Goal: Task Accomplishment & Management: Use online tool/utility

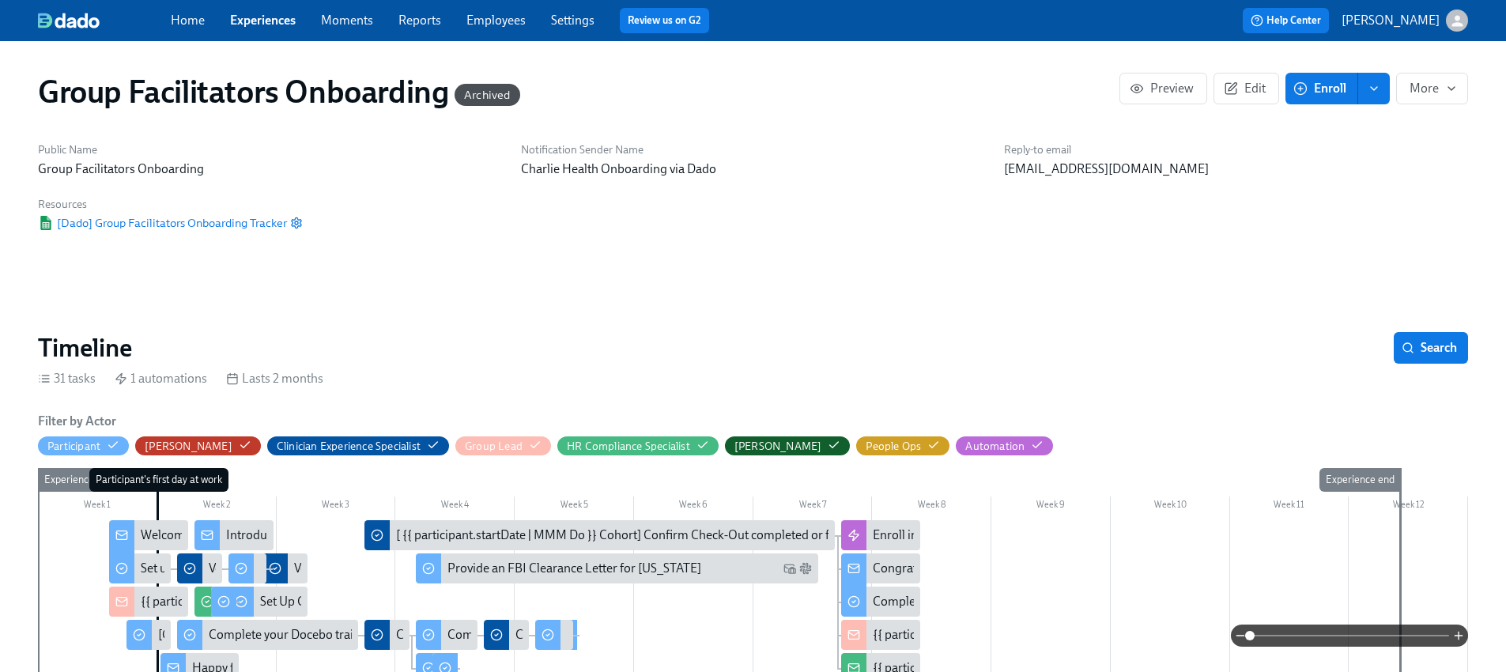
click at [238, 13] on link "Experiences" at bounding box center [263, 20] width 66 height 15
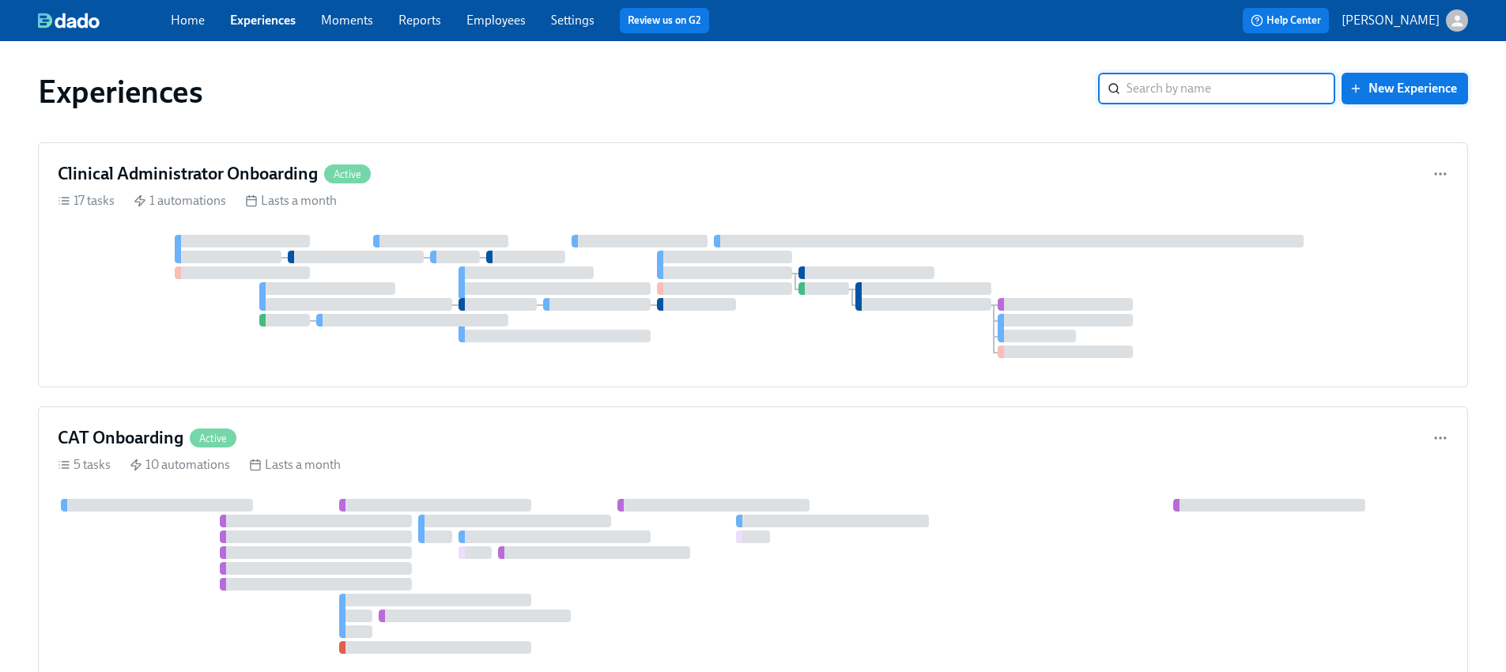
click at [1378, 89] on span "New Experience" at bounding box center [1404, 89] width 104 height 16
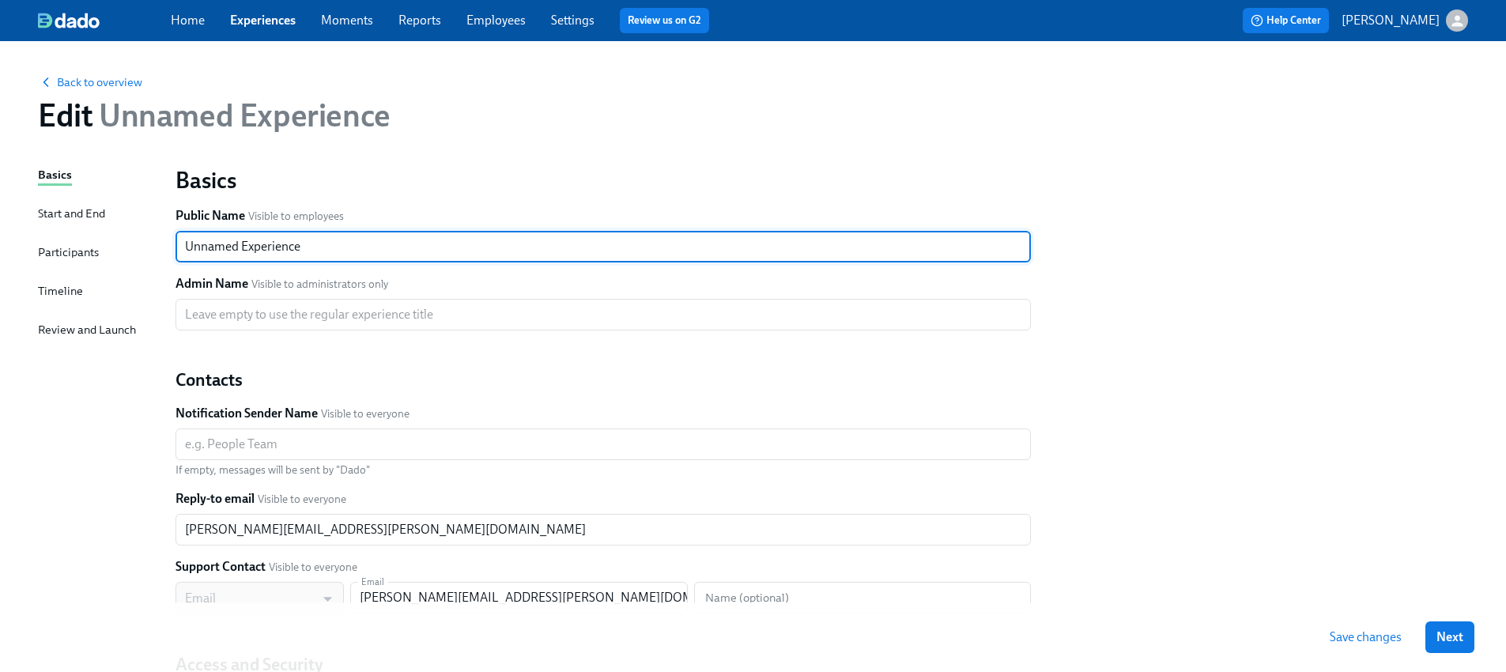
click at [364, 247] on input "Unnamed Experience" at bounding box center [602, 247] width 855 height 32
type input "Engineering Onboarding"
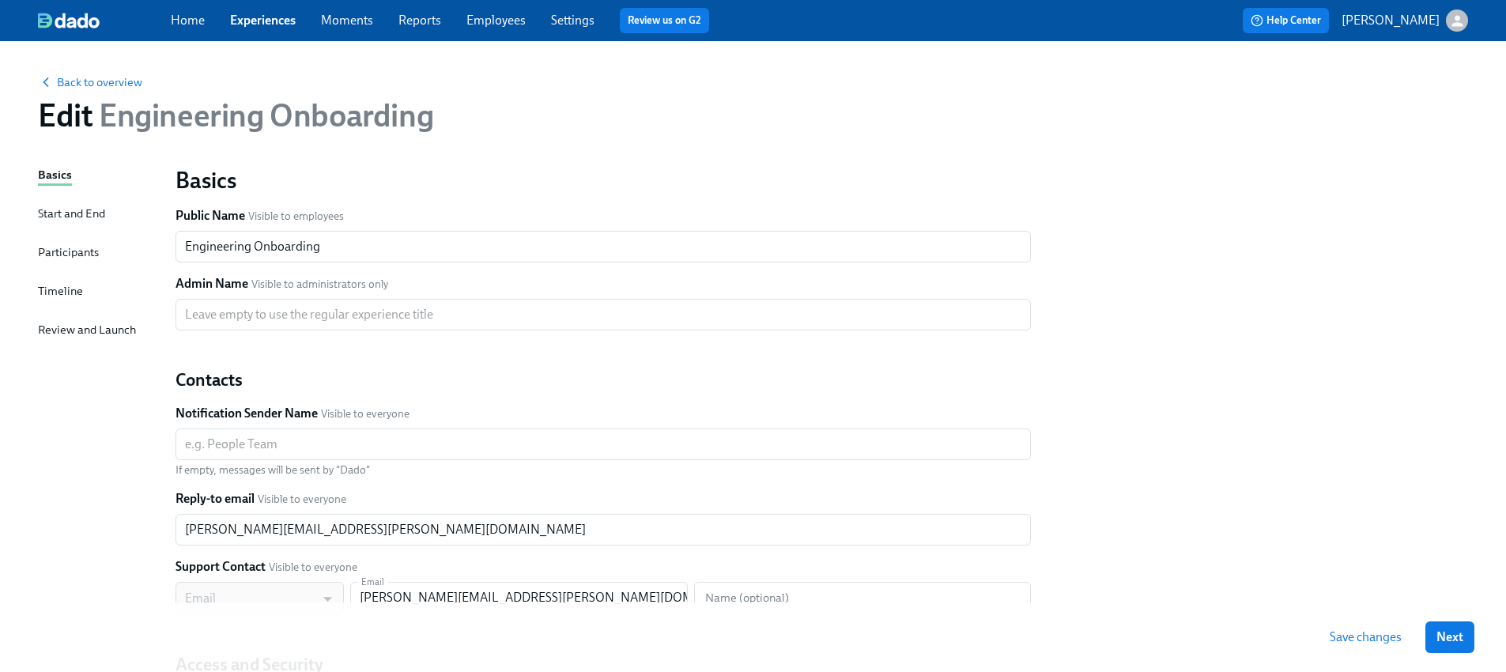
click at [99, 208] on div "Start and End" at bounding box center [71, 213] width 67 height 17
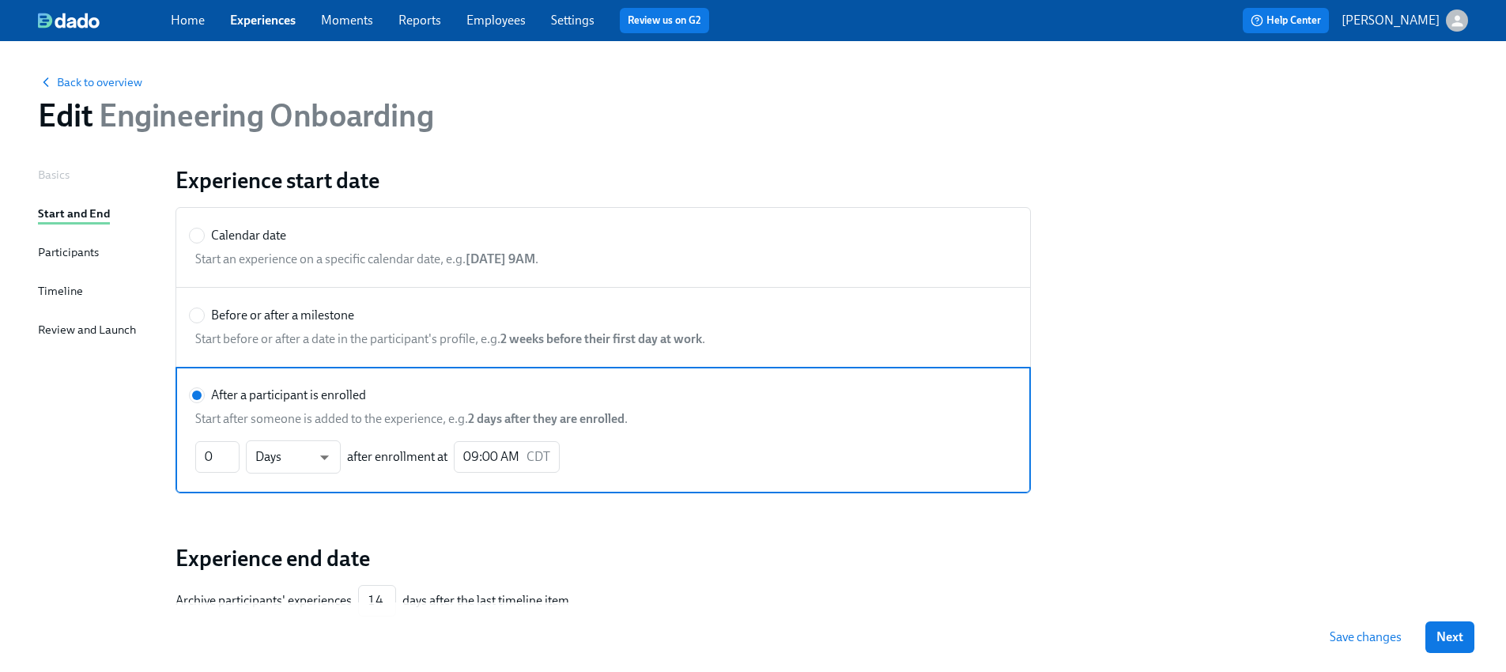
click at [352, 333] on span "Start before or after a date in the participant's profile, e.g. 2 weeks before …" at bounding box center [603, 338] width 816 height 17
click at [204, 322] on input "Before or after a milestone" at bounding box center [197, 315] width 14 height 14
radio input "true"
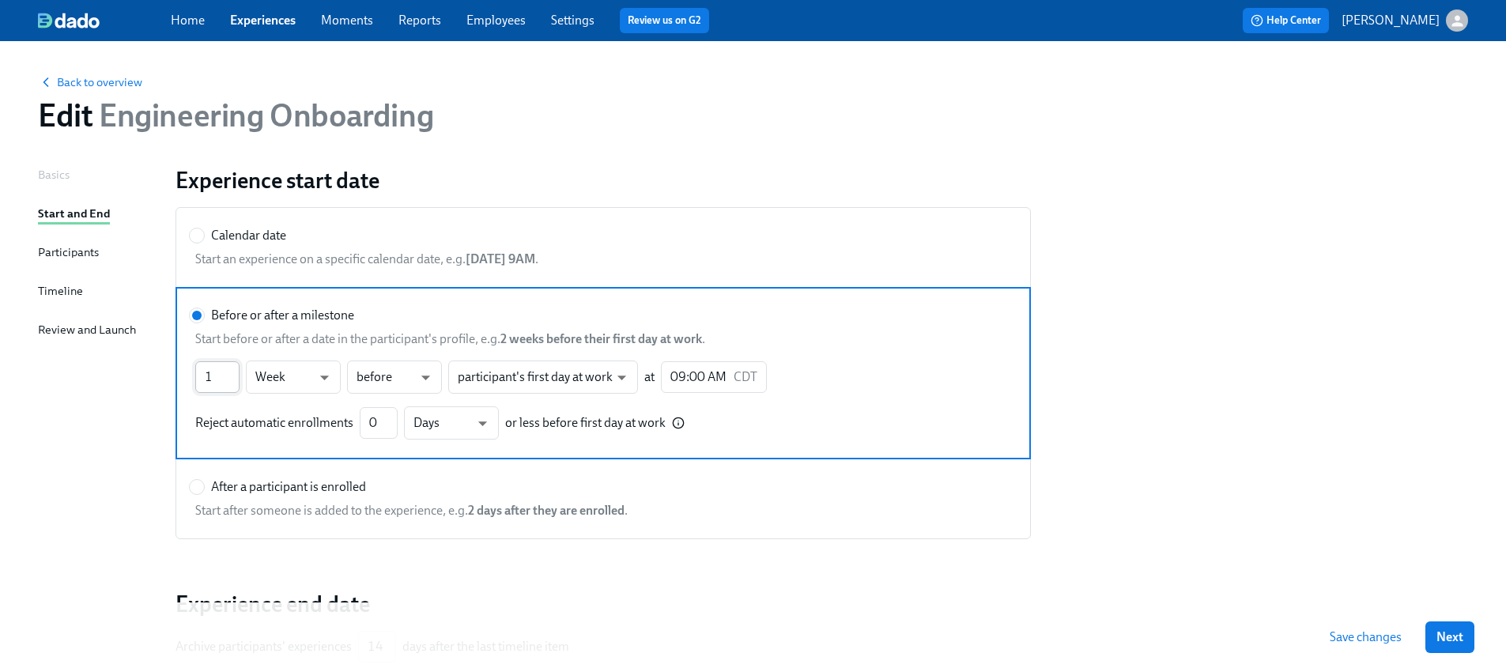
click at [209, 383] on input "1" at bounding box center [217, 377] width 44 height 32
click at [232, 373] on input "2" at bounding box center [217, 377] width 44 height 32
click at [232, 373] on input "3" at bounding box center [217, 377] width 44 height 32
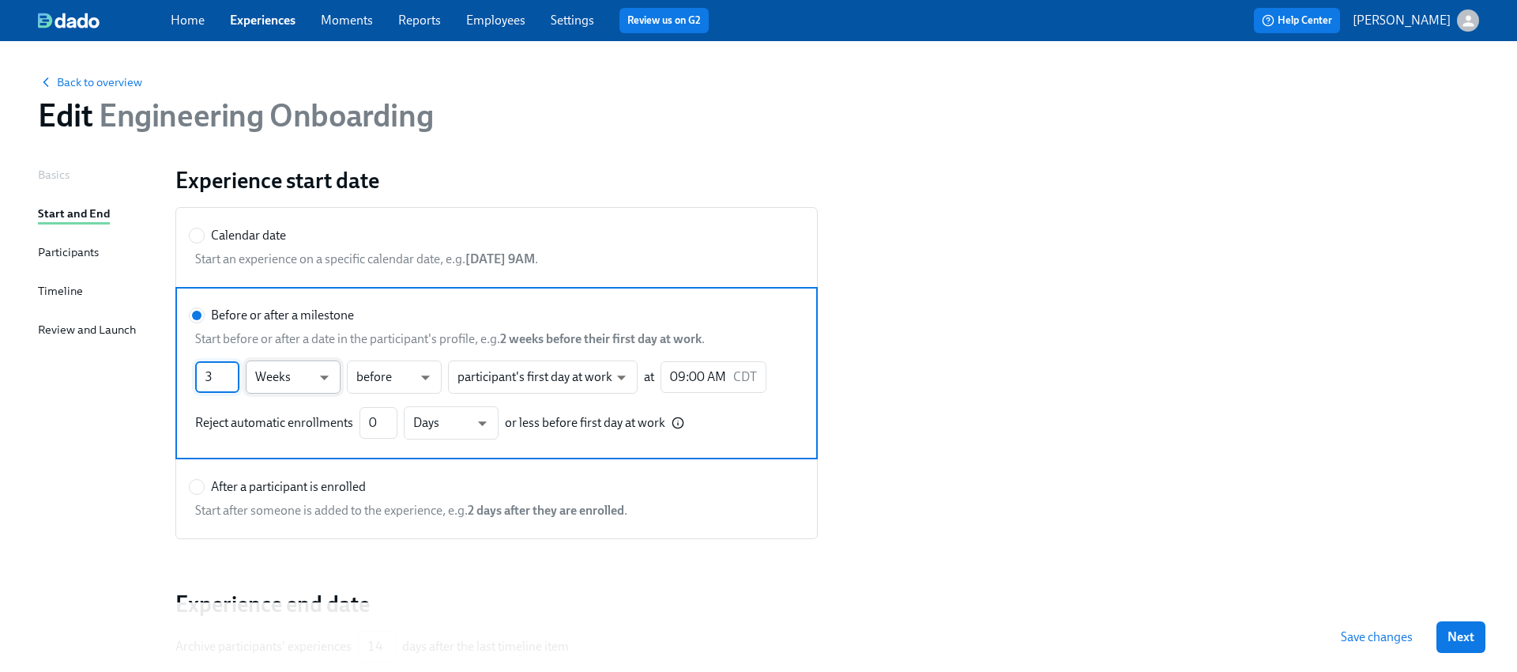
click at [324, 376] on body "Home Experiences Moments Reports Employees Settings Review us on G2 Help Center…" at bounding box center [758, 410] width 1517 height 820
click at [318, 350] on li "Days" at bounding box center [293, 350] width 95 height 27
type input "21"
type input "d"
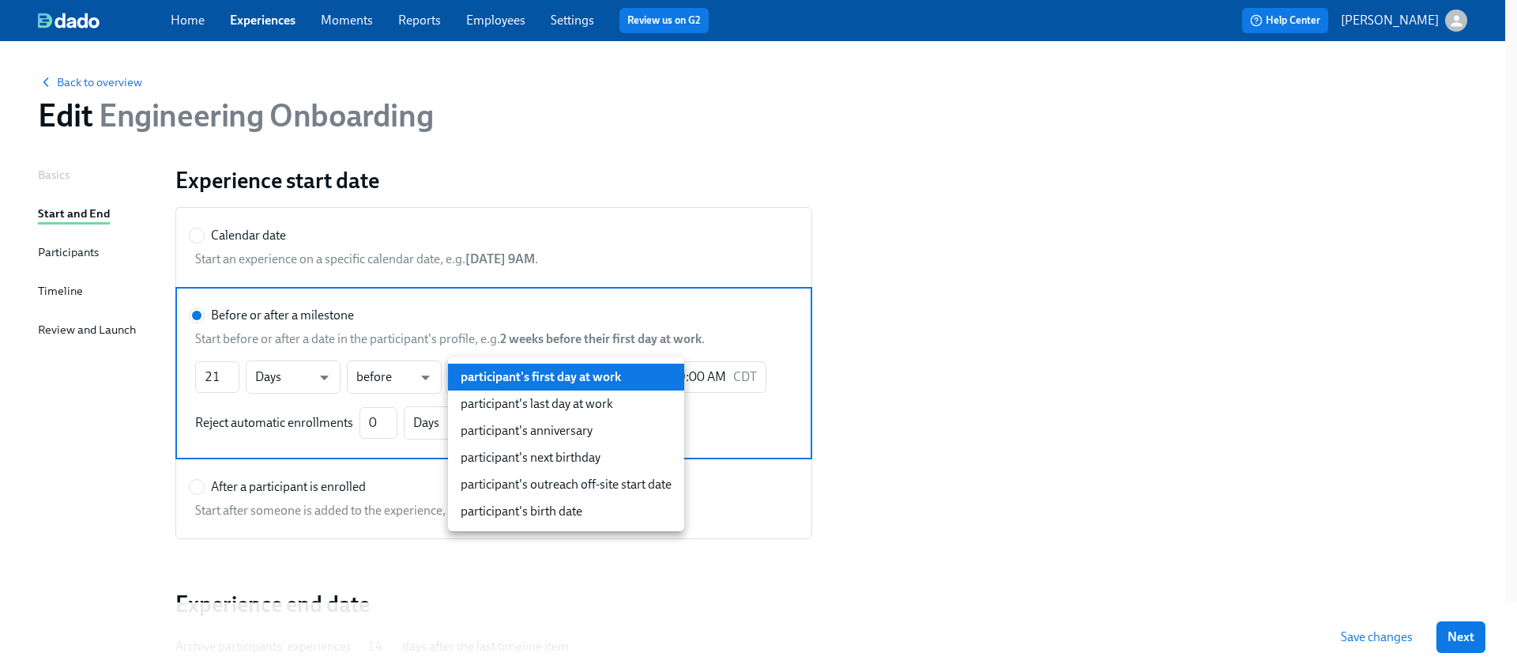
click at [556, 379] on body "Home Experiences Moments Reports Employees Settings Review us on G2 Help Center…" at bounding box center [758, 410] width 1517 height 820
click at [696, 301] on div at bounding box center [758, 336] width 1517 height 672
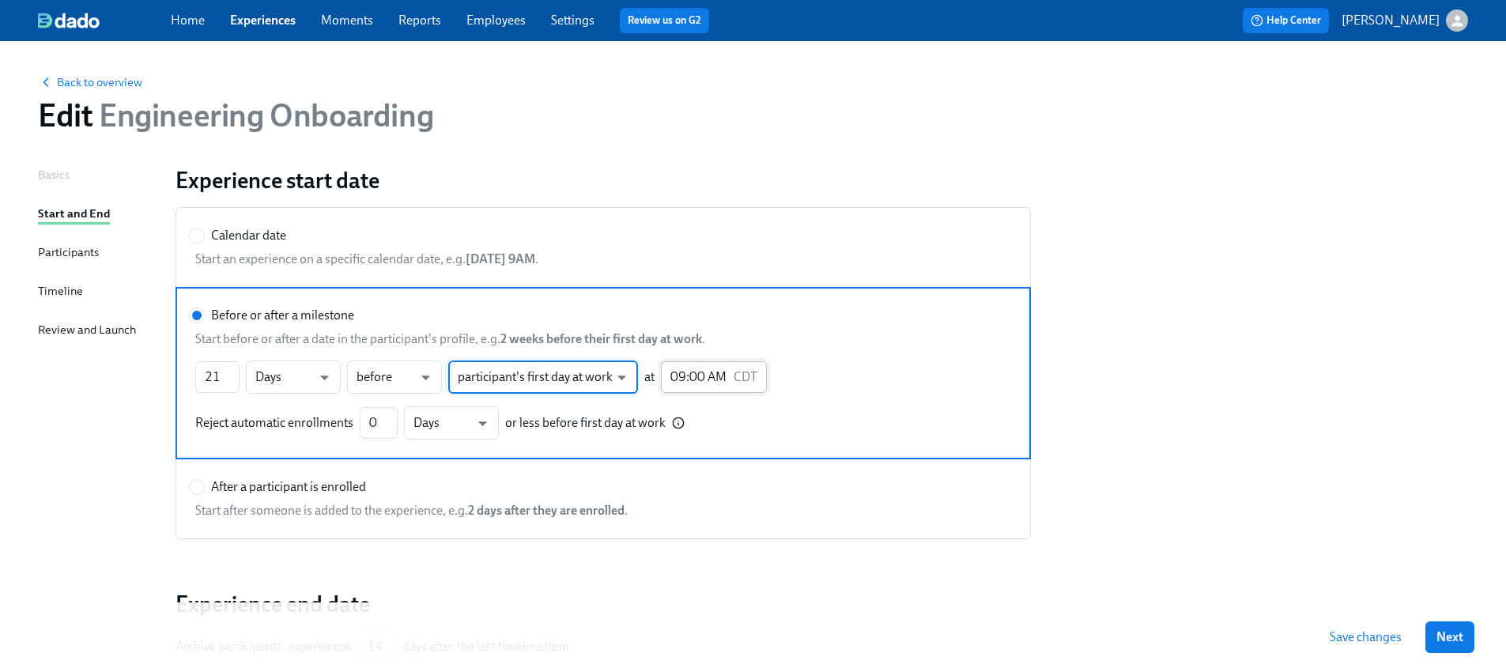
click at [682, 375] on input "09:00 AM" at bounding box center [694, 377] width 66 height 32
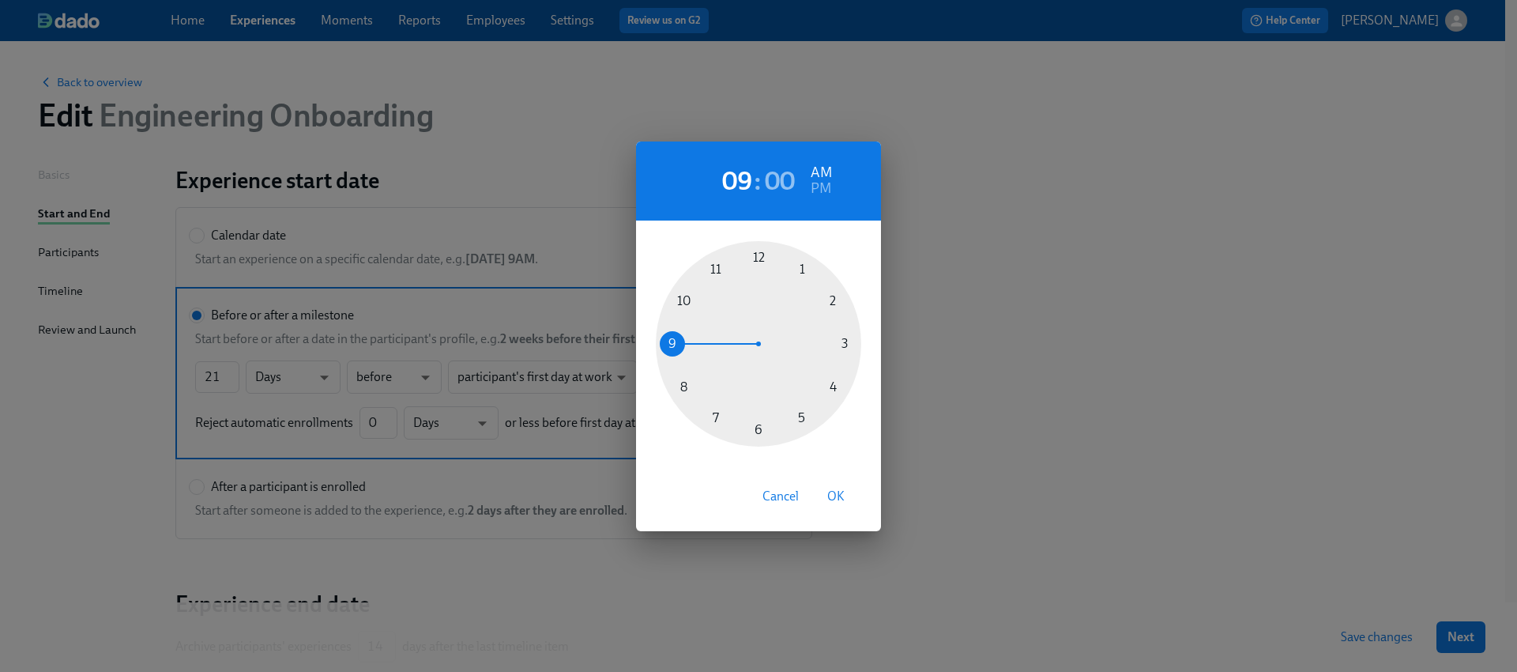
click at [682, 386] on div at bounding box center [758, 343] width 205 height 205
click at [839, 499] on span "OK" at bounding box center [835, 496] width 17 height 16
type input "08:00 AM"
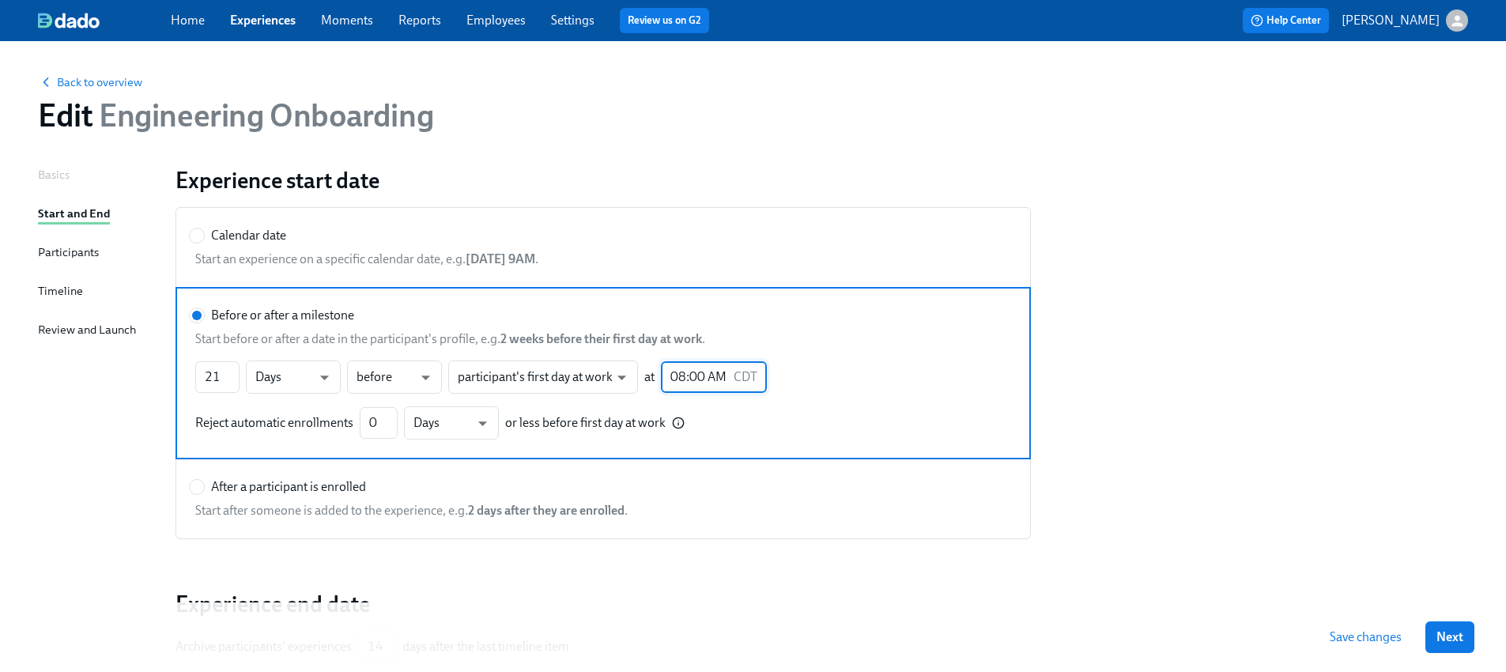
click at [1357, 632] on span "Save changes" at bounding box center [1365, 637] width 72 height 16
click at [50, 290] on div "Timeline" at bounding box center [60, 290] width 45 height 17
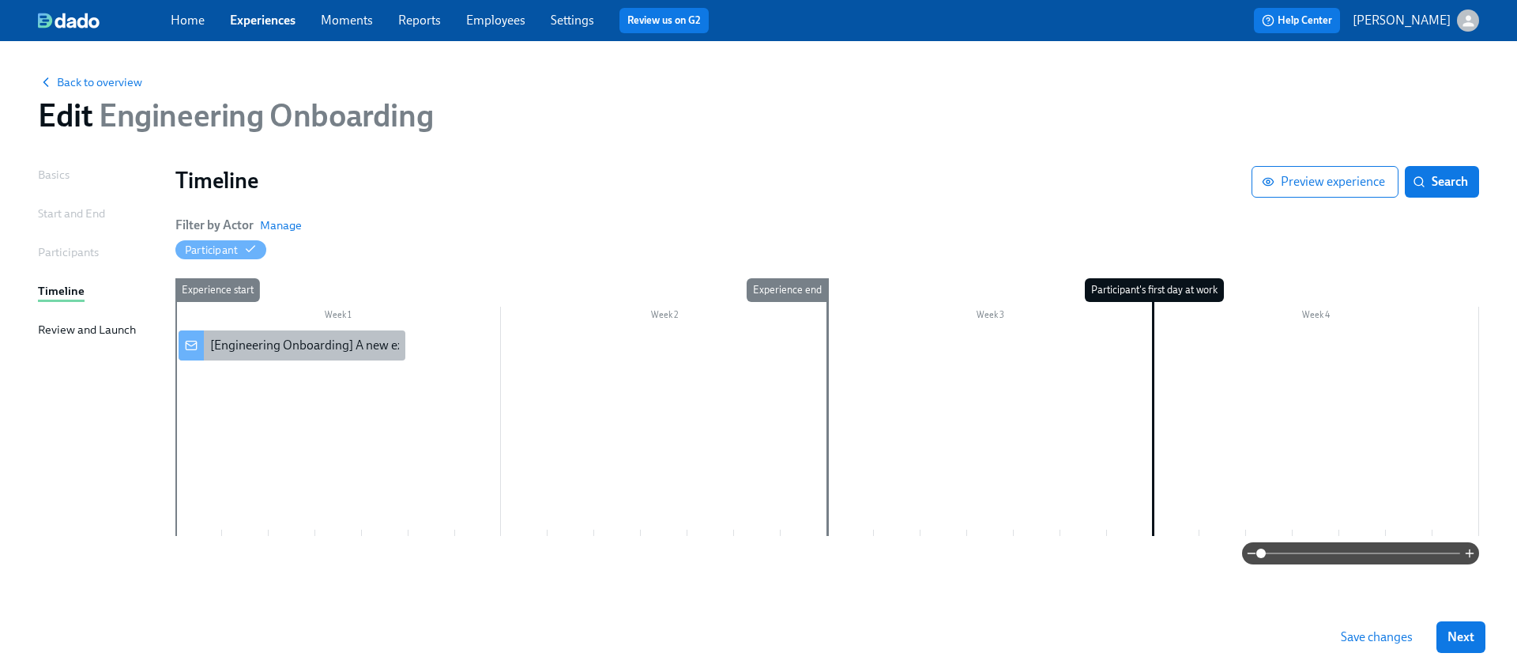
click at [296, 335] on div "[Engineering Onboarding] A new experience starts [DATE]!" at bounding box center [292, 345] width 227 height 30
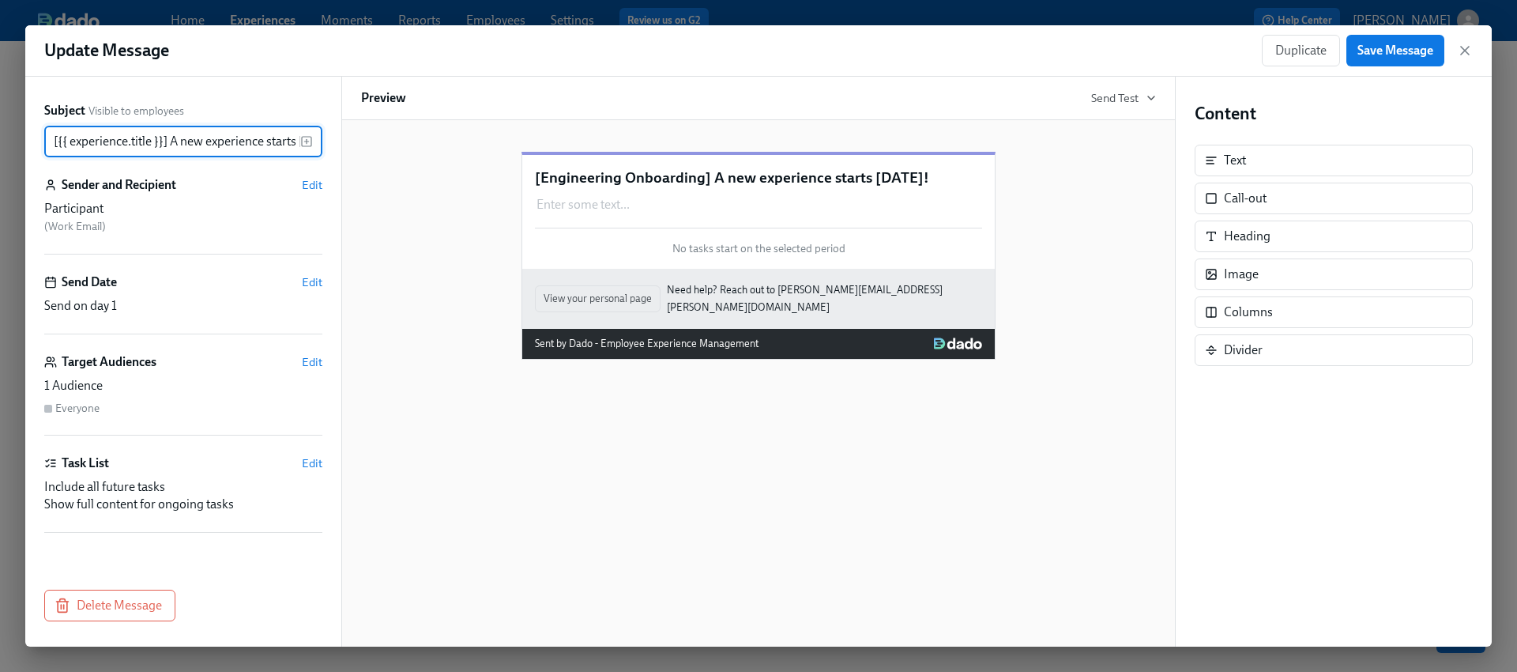
click at [633, 188] on p "[Engineering Onboarding] A new experience starts [DATE]!" at bounding box center [758, 178] width 447 height 21
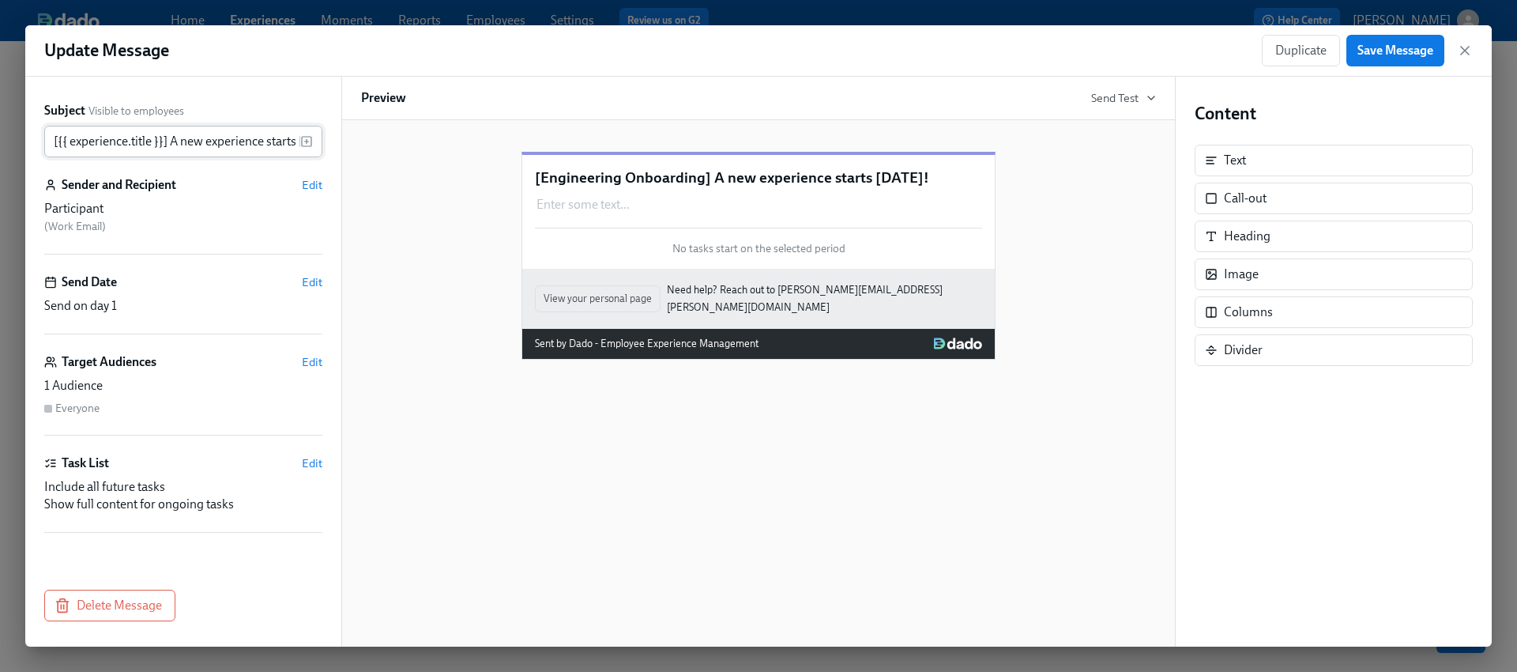
click at [194, 143] on input "[{{ experience.title }}] A new experience starts [DATE]!" at bounding box center [172, 142] width 256 height 32
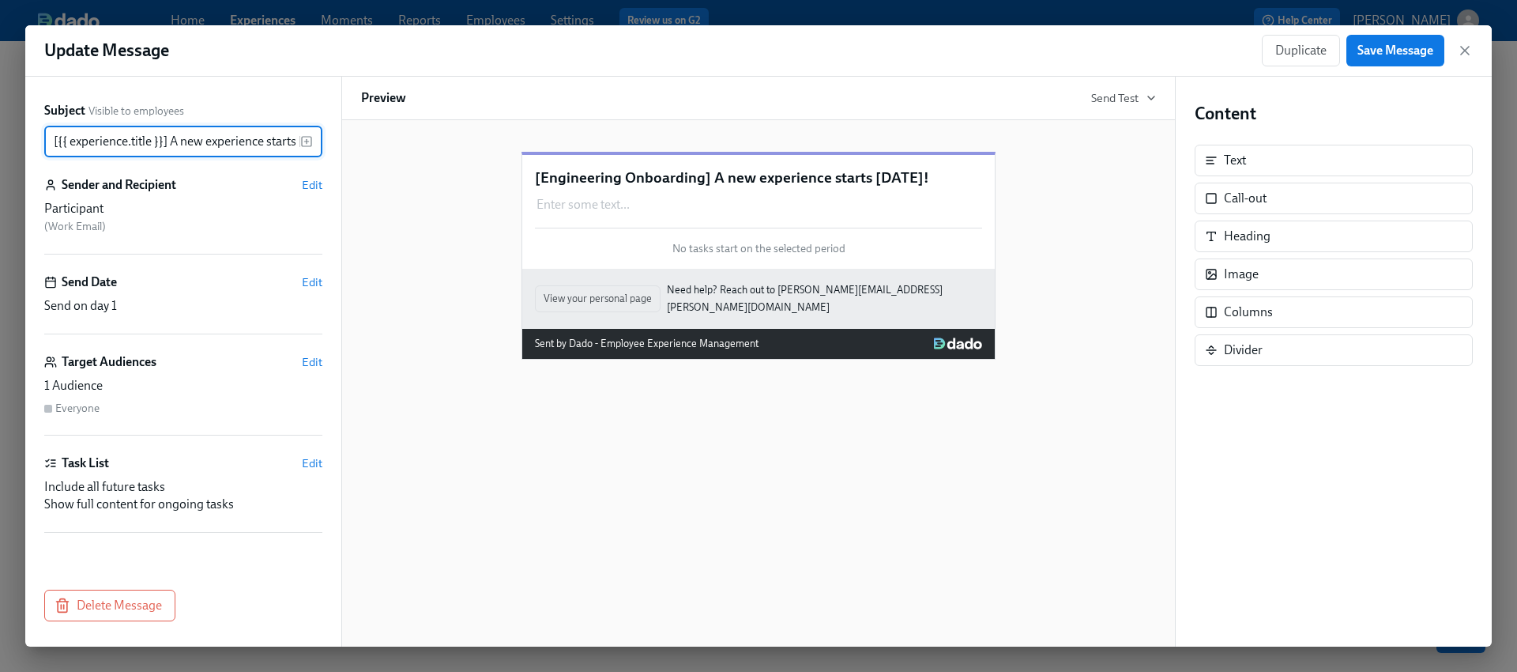
click at [194, 143] on input "[{{ experience.title }}] A new experience starts [DATE]!" at bounding box center [172, 142] width 256 height 32
paste input "Get Excited — [DATE] is Your First D"
type input "Get Excited — [DATE] is Your First Day!"
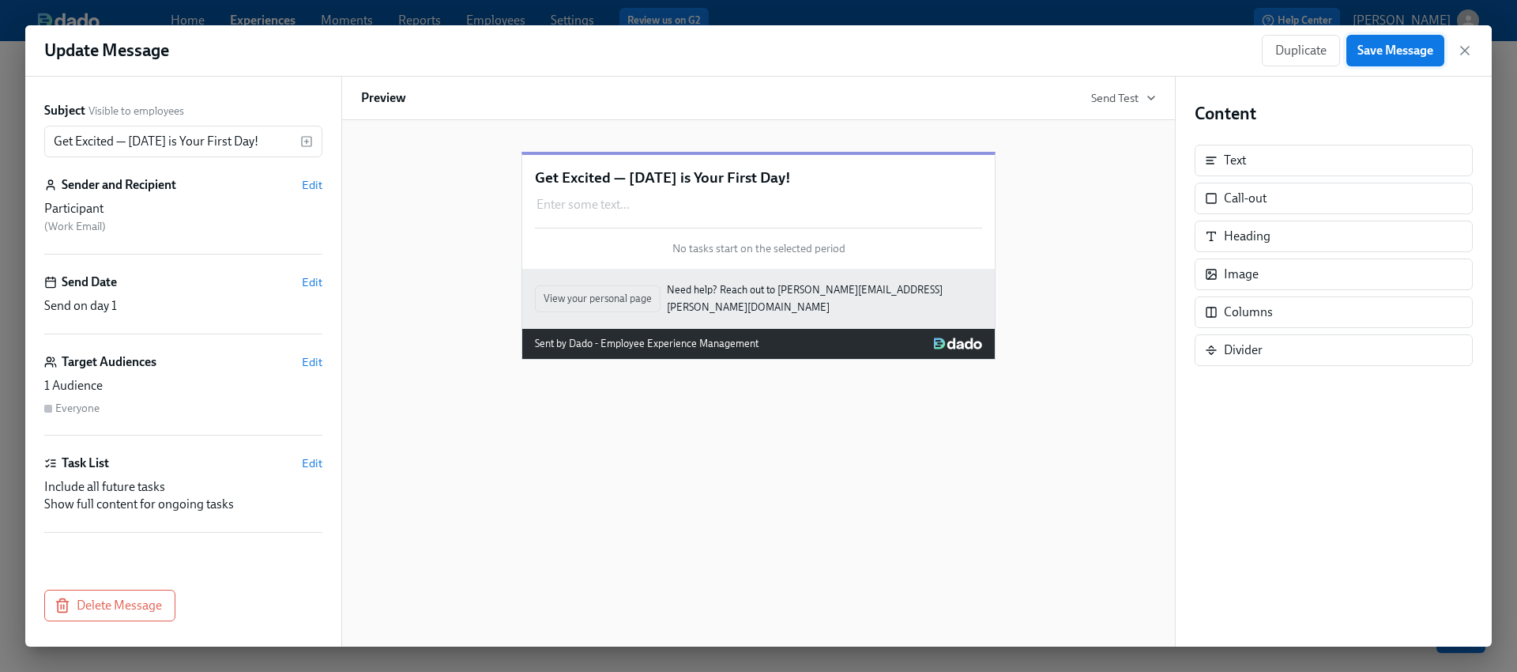
click at [1424, 51] on span "Save Message" at bounding box center [1396, 51] width 76 height 16
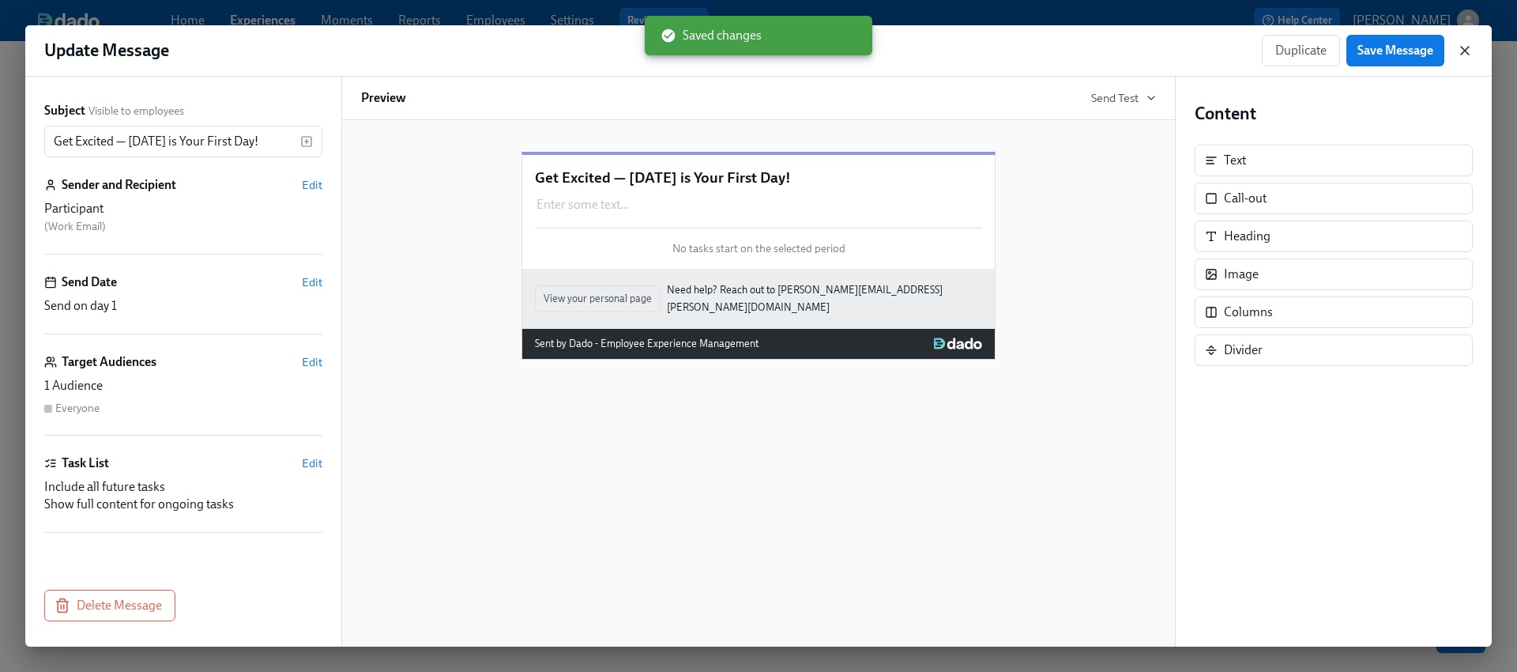
click at [1470, 51] on icon "button" at bounding box center [1465, 51] width 16 height 16
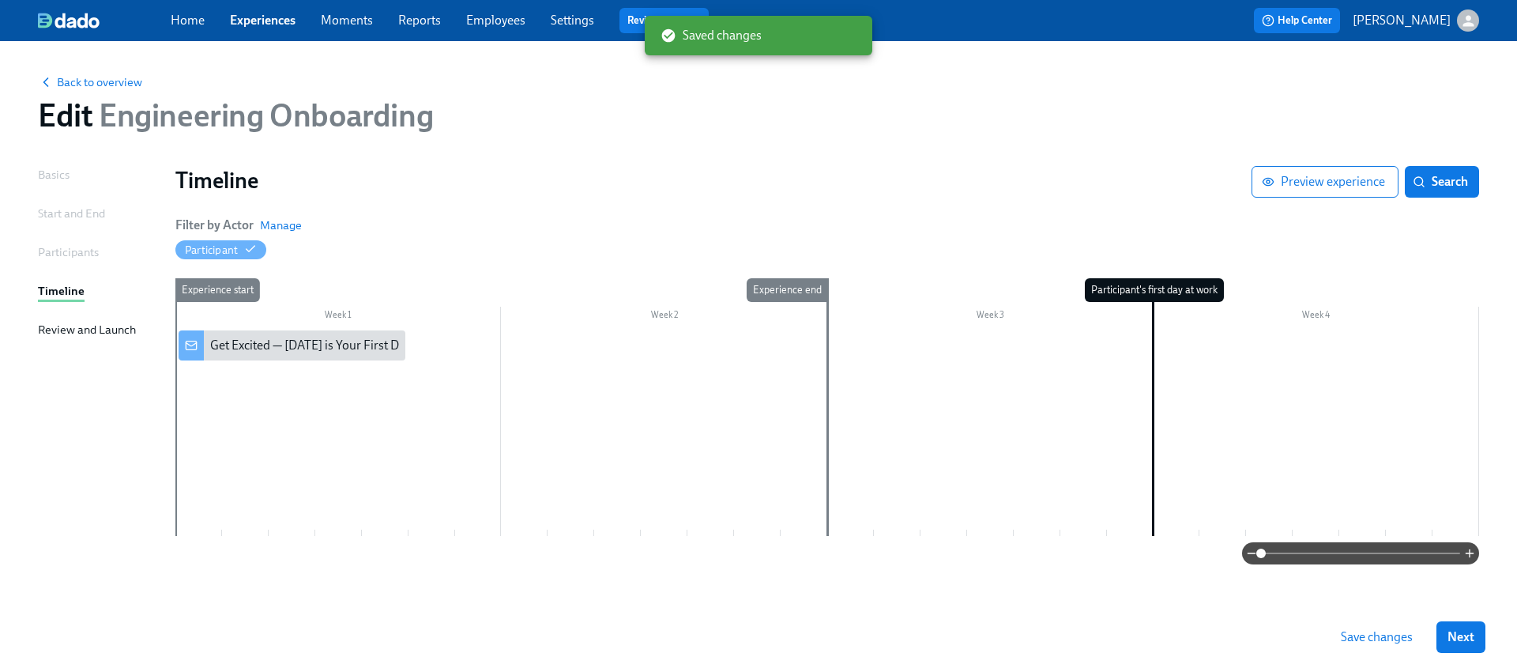
click at [217, 380] on div "Experience start" at bounding box center [198, 407] width 47 height 258
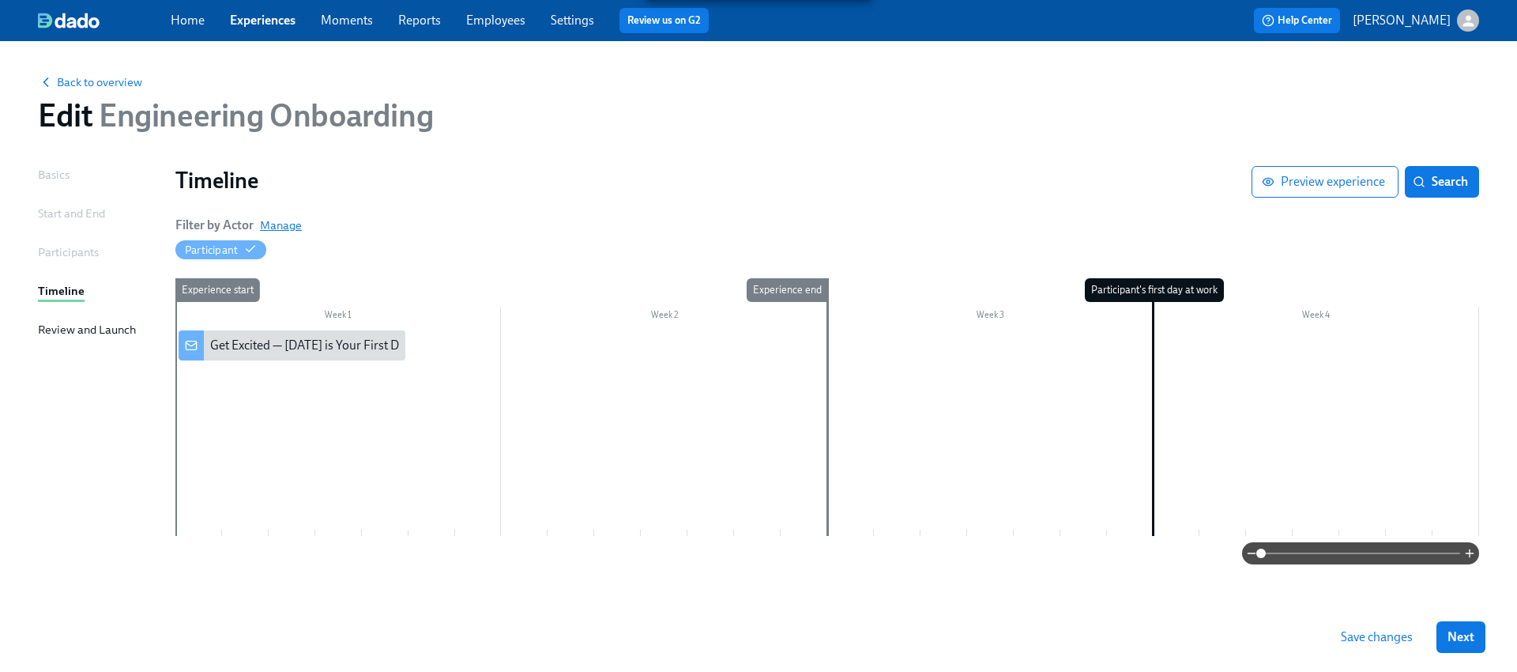
click at [287, 223] on span "Manage" at bounding box center [281, 225] width 42 height 16
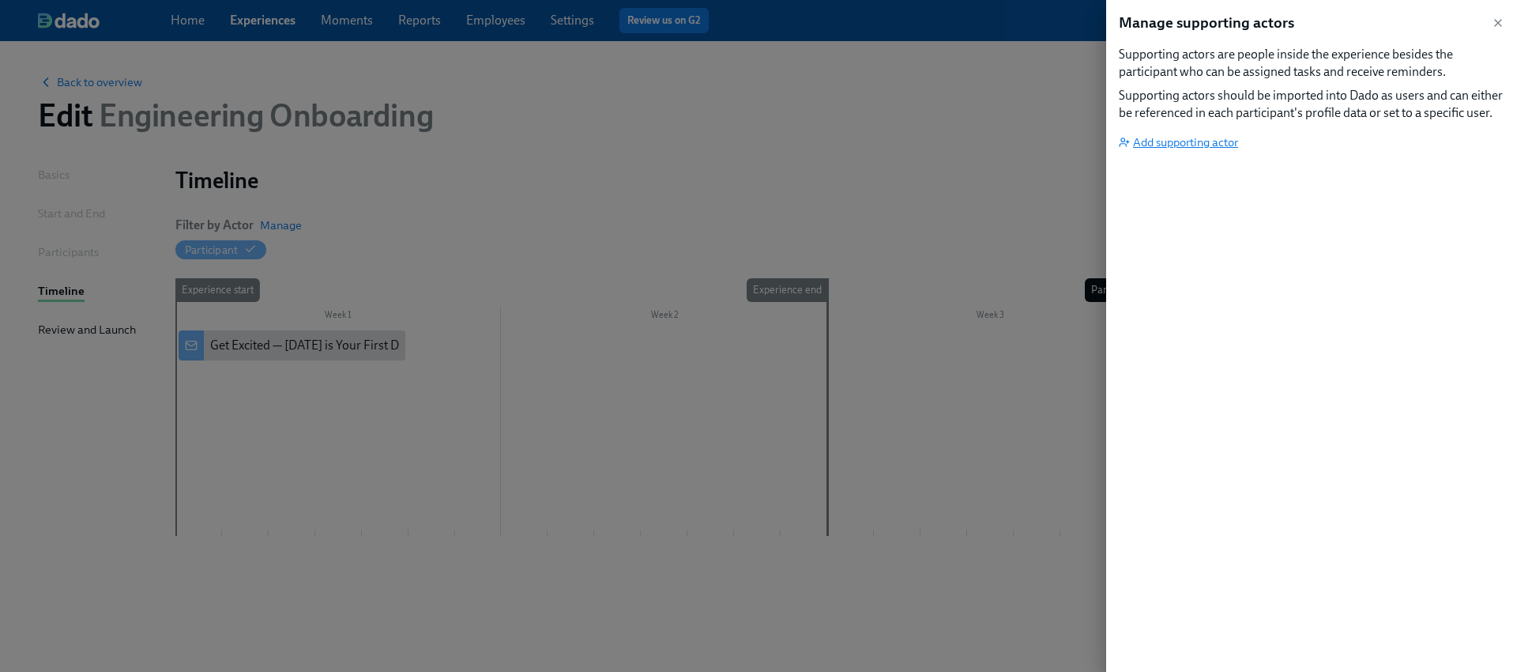
click at [1209, 141] on span "Add supporting actor" at bounding box center [1178, 142] width 119 height 16
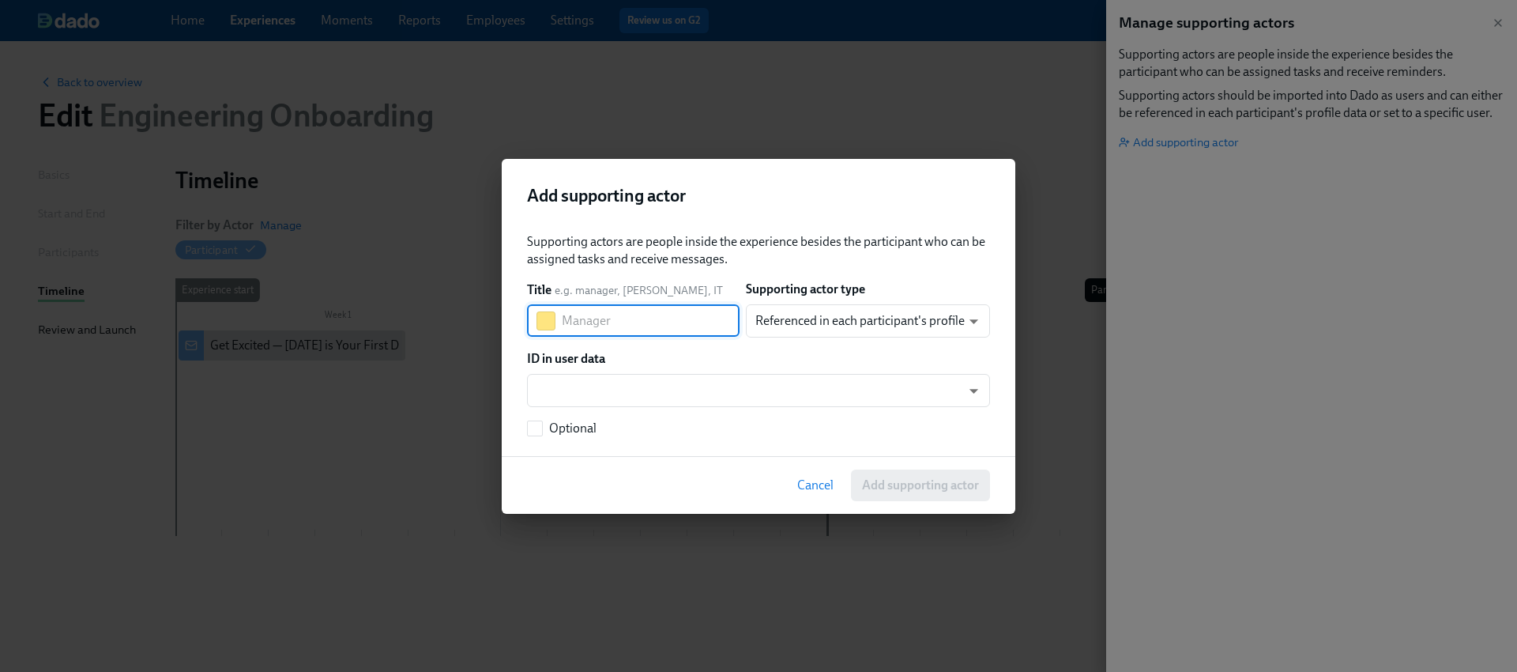
click at [629, 324] on input "text" at bounding box center [651, 321] width 178 height 32
type input "Manager"
click at [872, 312] on body "Home Experiences Moments Reports Employees Settings Review us on G2 Help Center…" at bounding box center [758, 336] width 1517 height 672
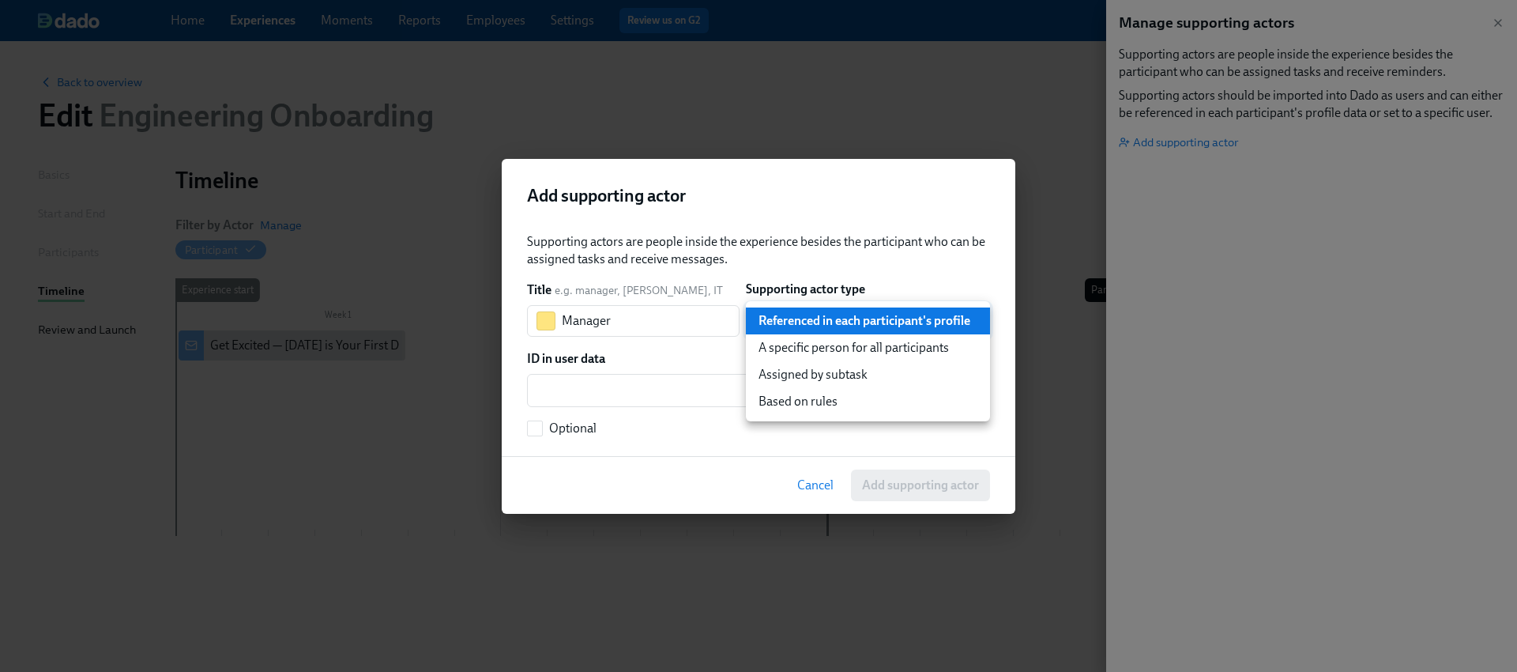
click at [918, 264] on div at bounding box center [758, 336] width 1517 height 672
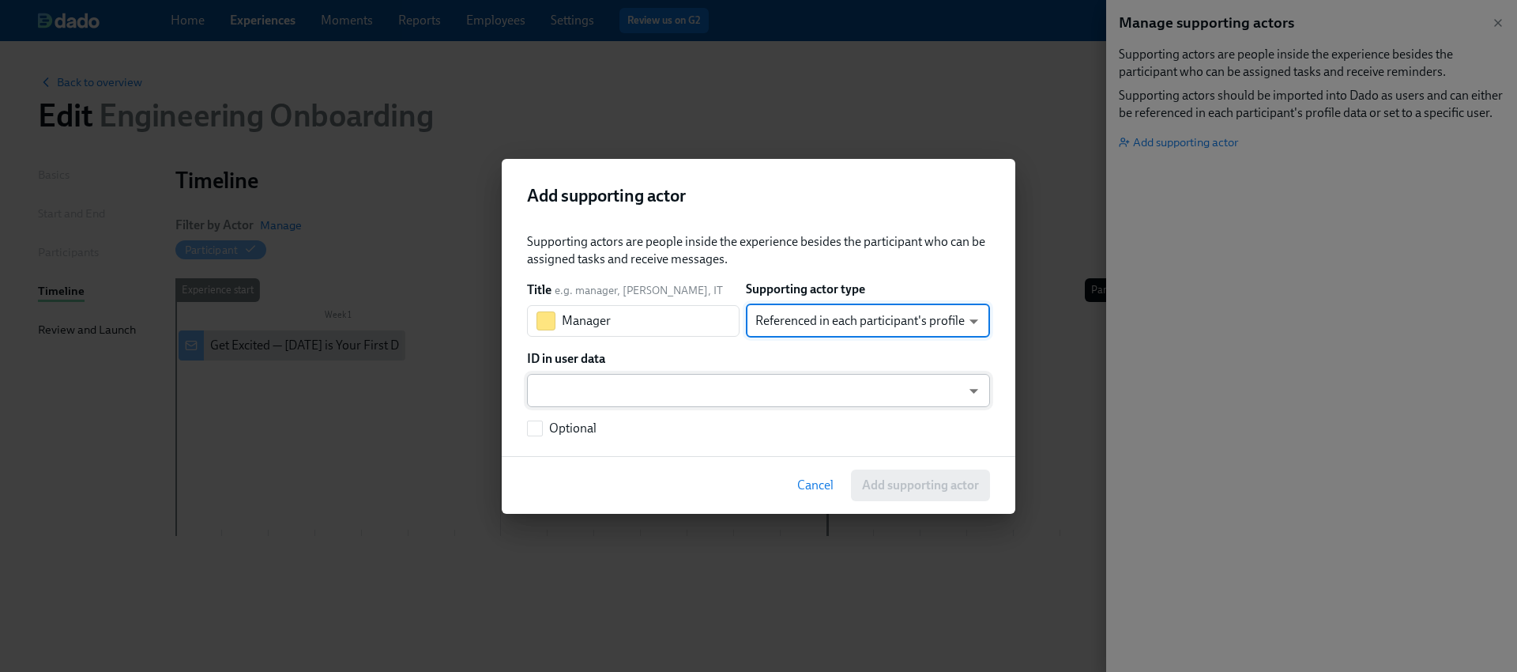
click at [827, 388] on body "Home Experiences Moments Reports Employees Settings Review us on G2 Help Center…" at bounding box center [758, 336] width 1517 height 672
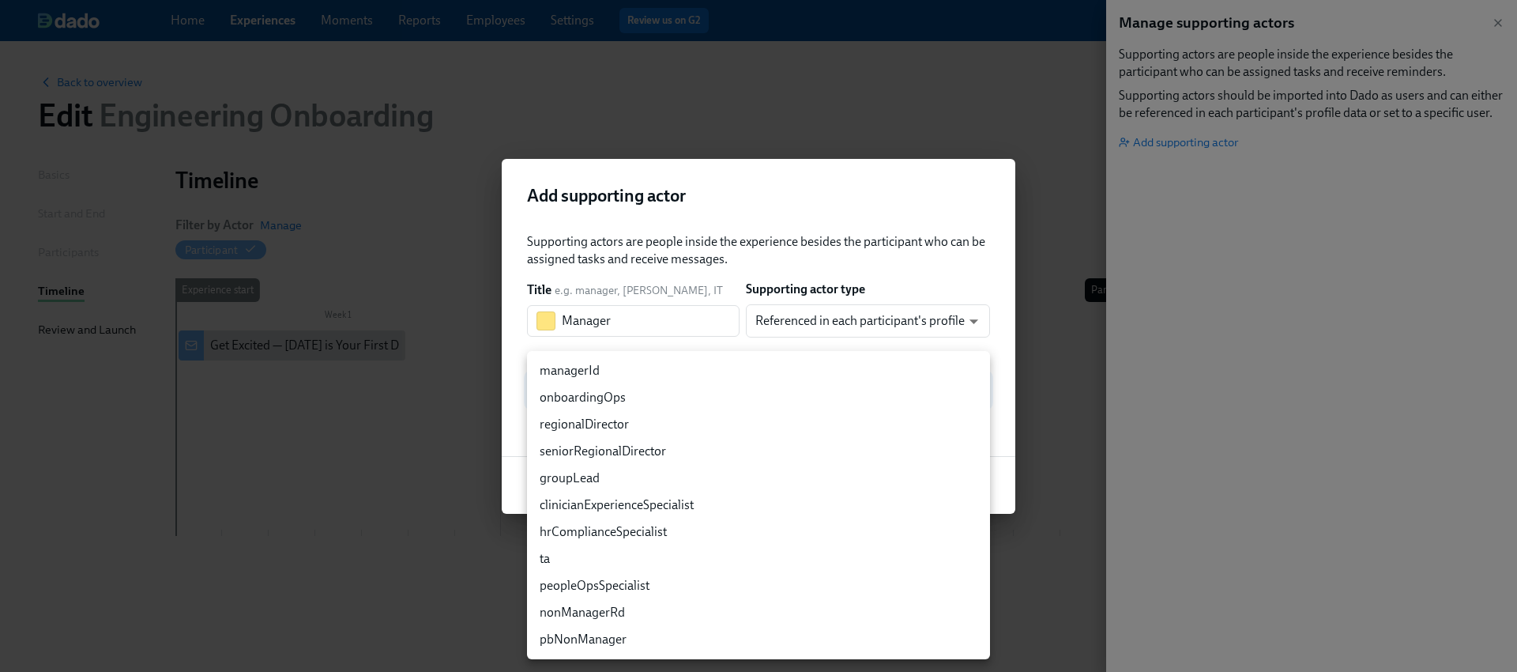
click at [824, 358] on li "managerId" at bounding box center [758, 370] width 463 height 27
type input "managerId"
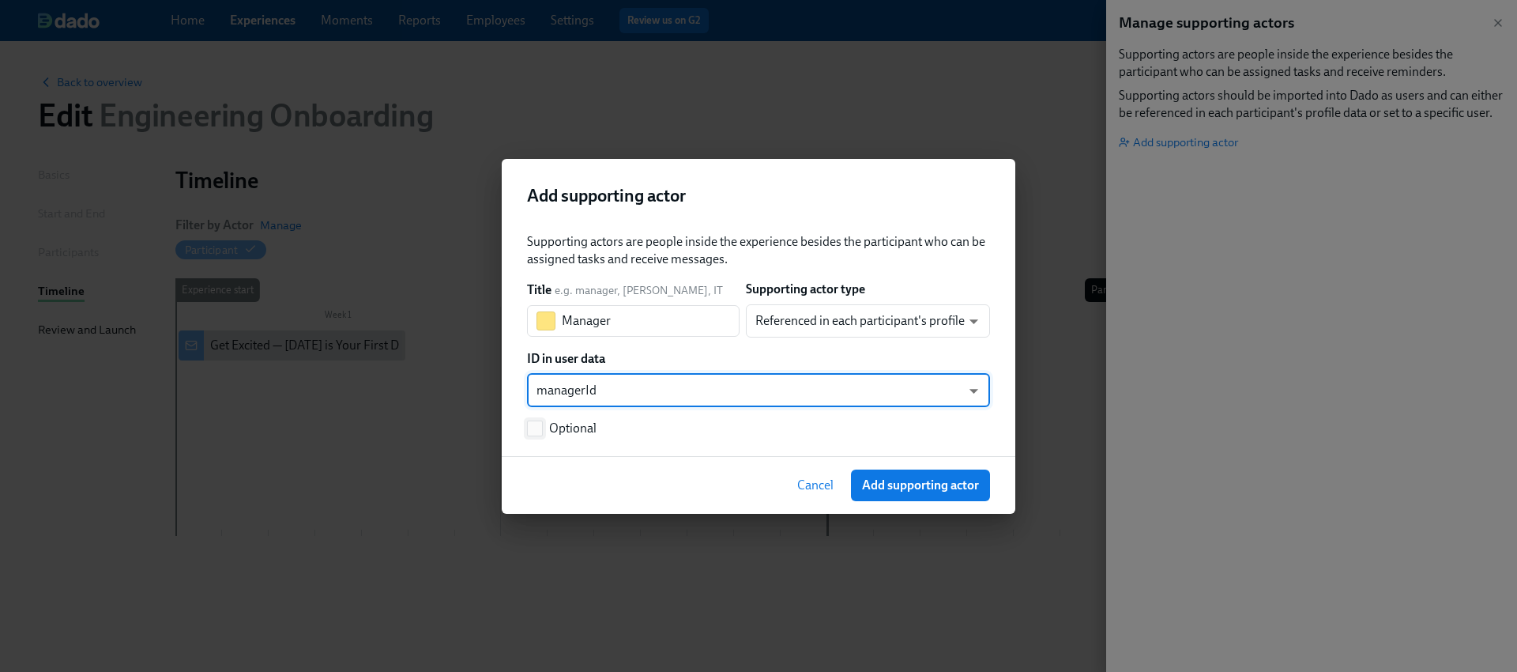
click at [570, 429] on span "Optional" at bounding box center [572, 428] width 47 height 17
click at [542, 429] on input "Optional" at bounding box center [535, 428] width 14 height 14
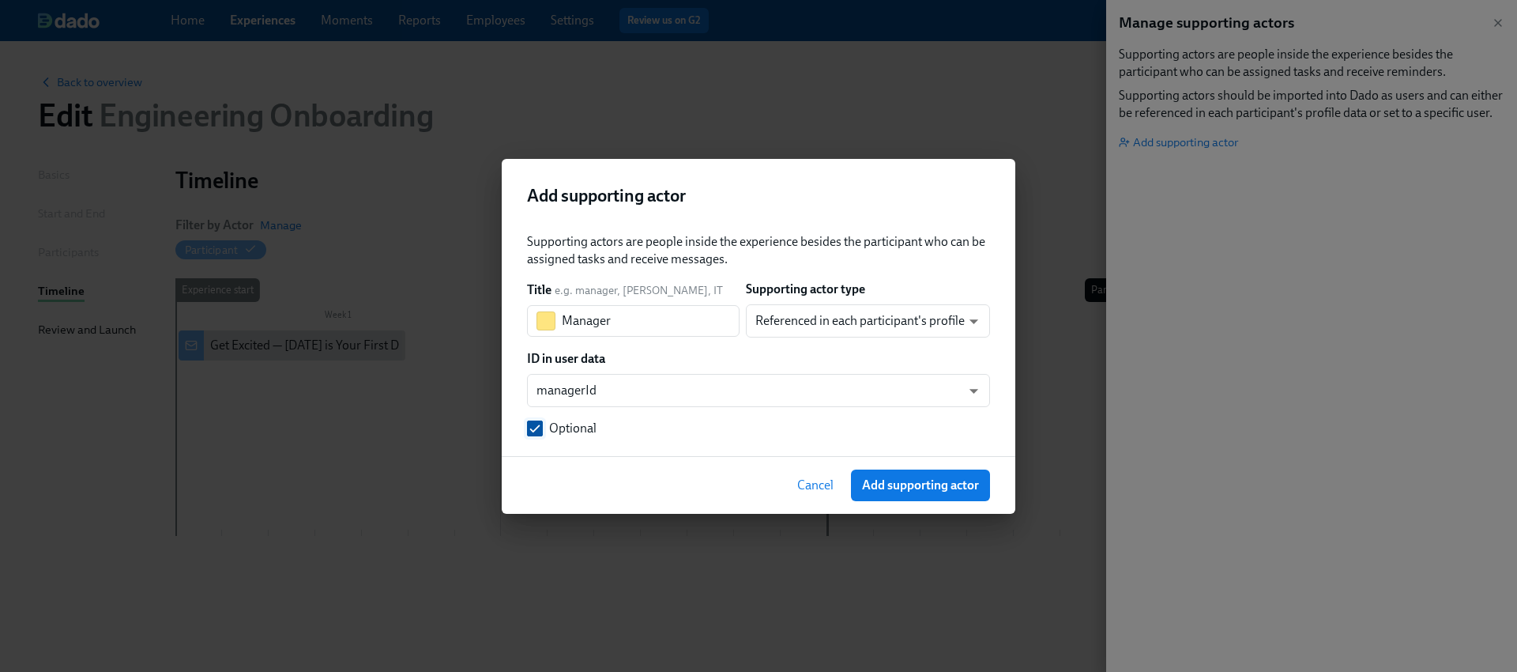
click at [570, 429] on span "Optional" at bounding box center [572, 428] width 47 height 17
click at [542, 429] on input "Optional" at bounding box center [535, 428] width 14 height 14
checkbox input "false"
click at [939, 485] on span "Add supporting actor" at bounding box center [920, 485] width 117 height 16
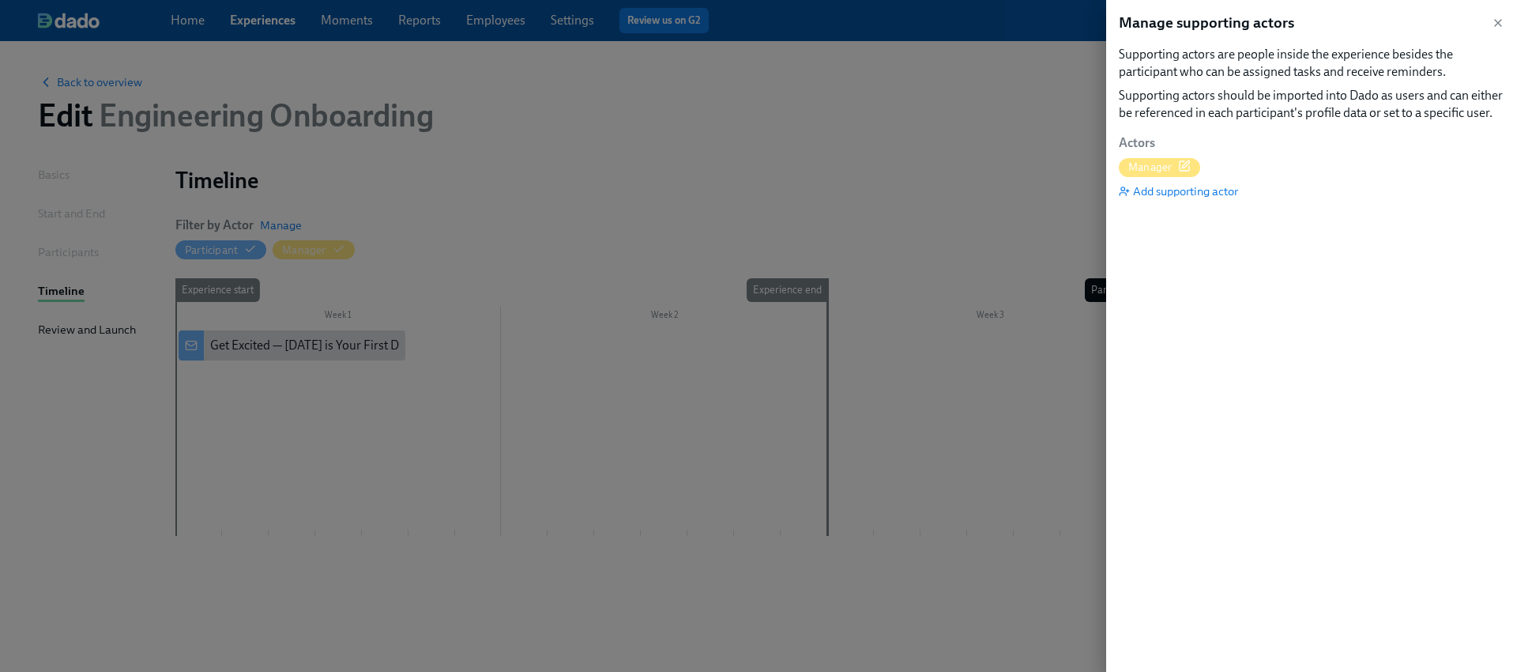
click at [557, 475] on div at bounding box center [758, 336] width 1517 height 672
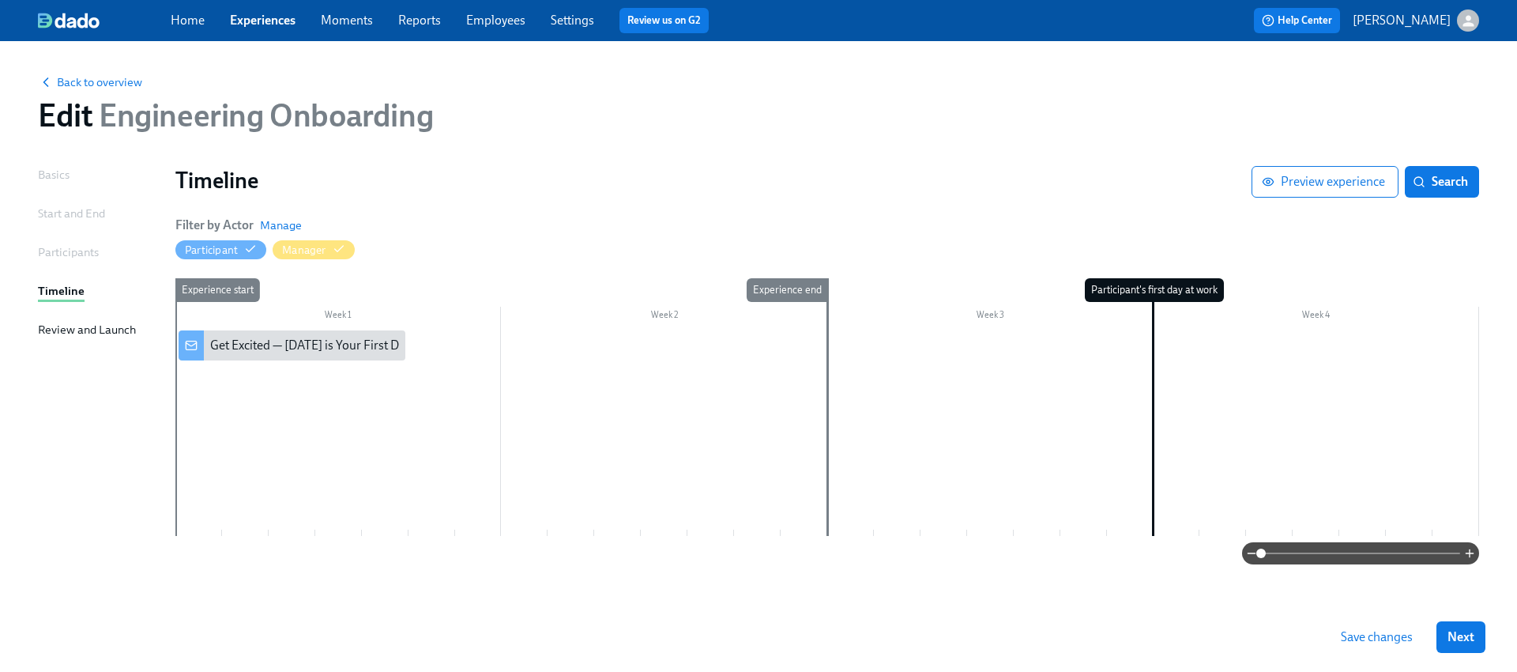
click at [231, 374] on div at bounding box center [827, 432] width 1304 height 205
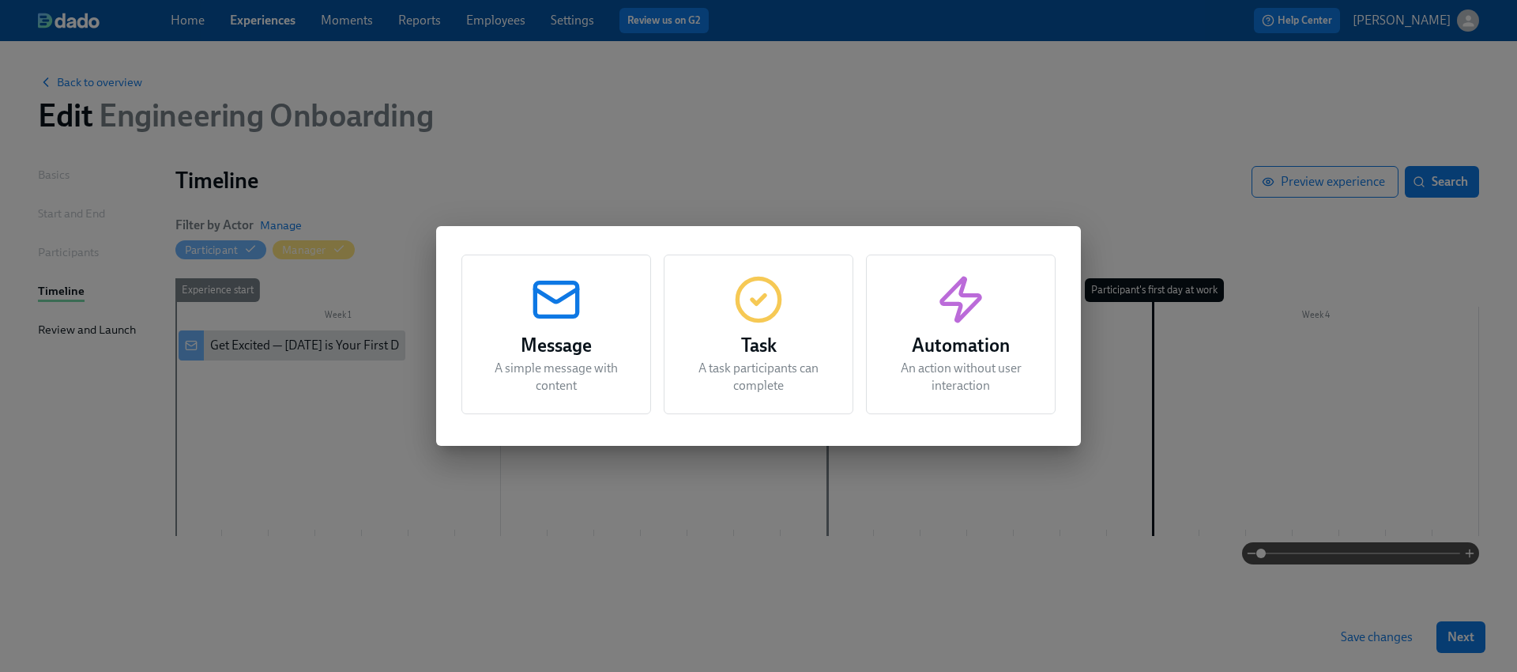
click at [738, 367] on p "A task participants can complete" at bounding box center [759, 377] width 150 height 35
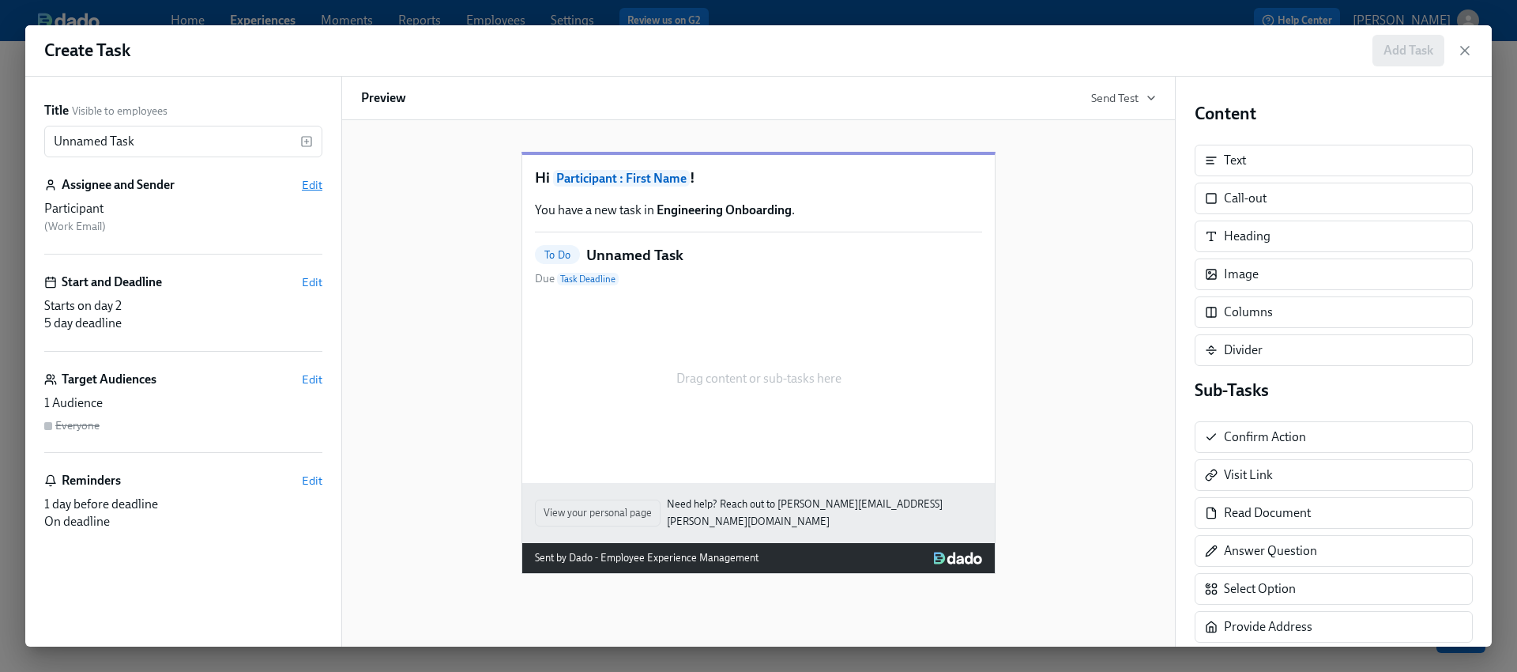
click at [319, 183] on span "Edit" at bounding box center [312, 185] width 21 height 16
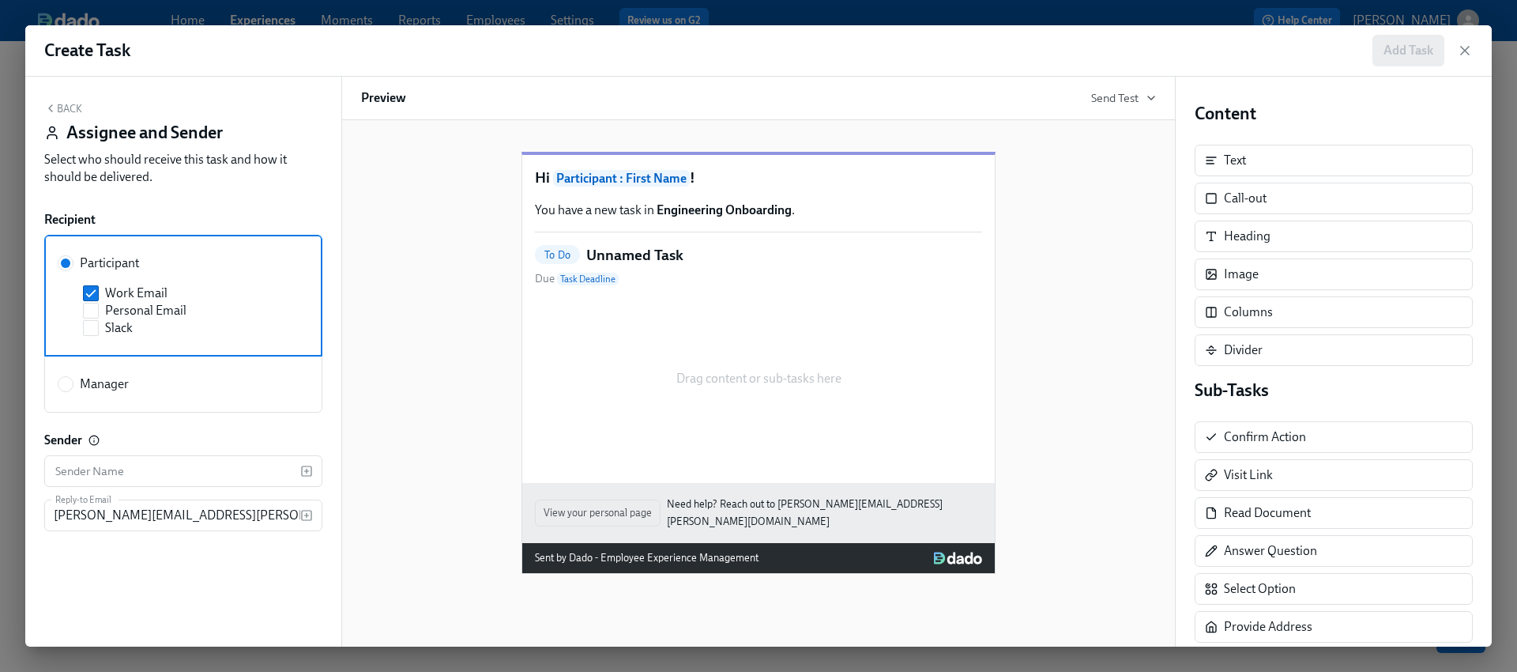
click at [145, 377] on div "Manager" at bounding box center [180, 383] width 245 height 17
click at [73, 377] on input "Manager" at bounding box center [65, 384] width 14 height 14
radio input "true"
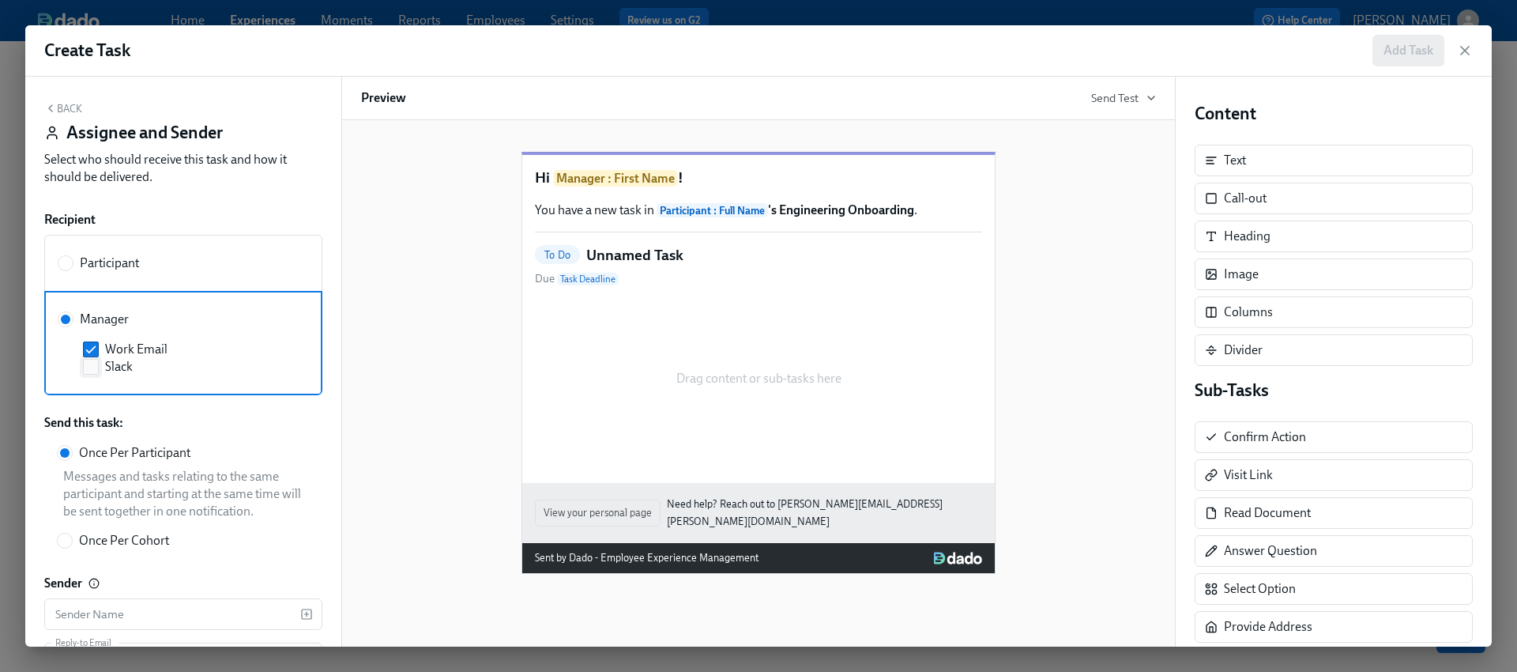
click at [124, 364] on span "Slack" at bounding box center [119, 366] width 28 height 17
click at [98, 364] on input "Slack" at bounding box center [91, 367] width 14 height 14
checkbox input "true"
click at [66, 111] on button "Back" at bounding box center [63, 108] width 38 height 13
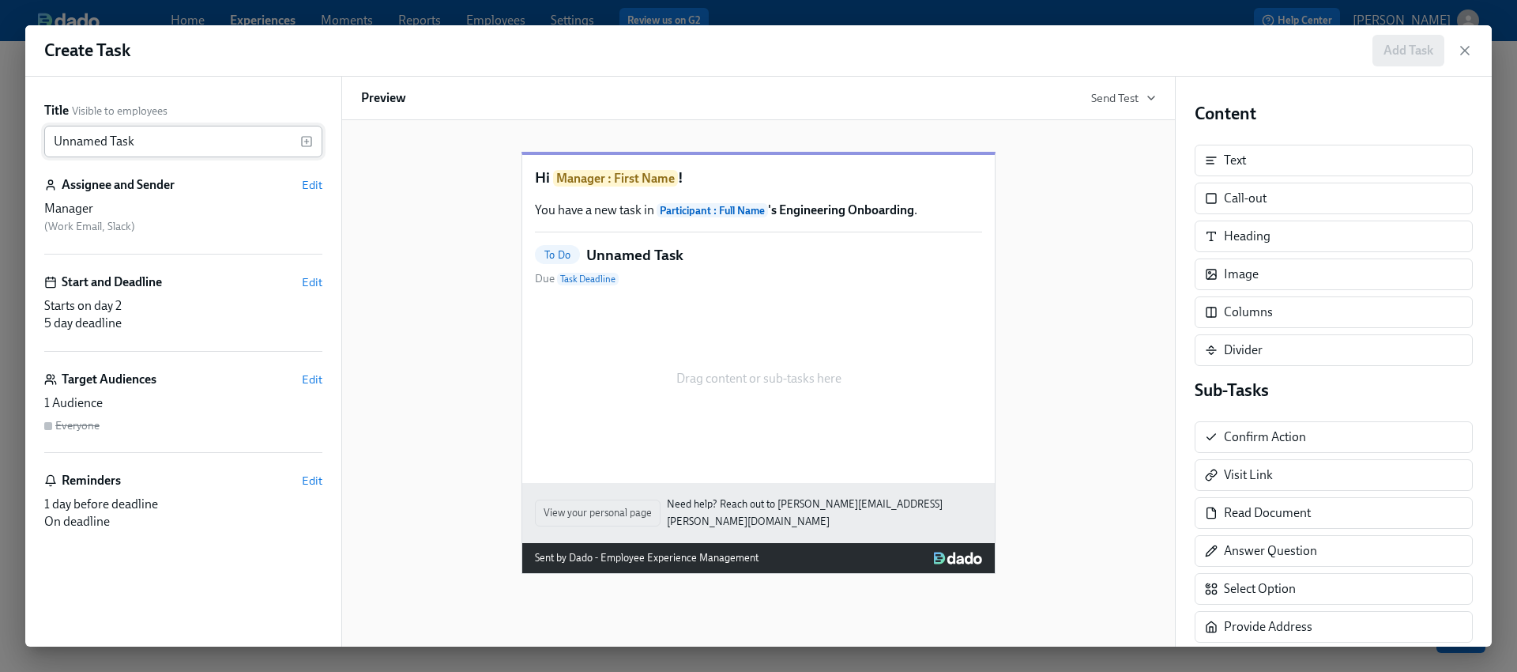
click at [148, 145] on input "Unnamed Task" at bounding box center [172, 142] width 256 height 32
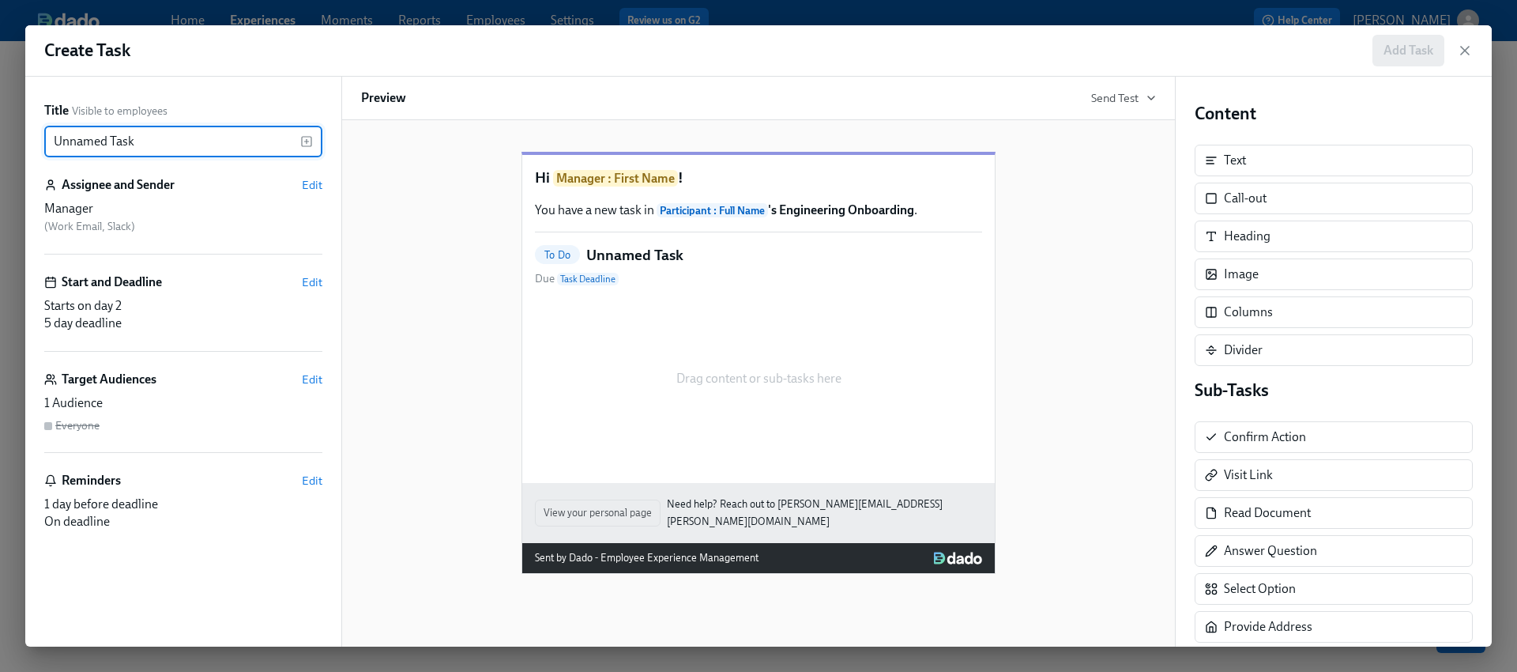
click at [148, 145] on input "Unnamed Task" at bounding box center [172, 142] width 256 height 32
paste input "Preboarding Checklist Reminder"
type input "Preboarding Checklist Reminder"
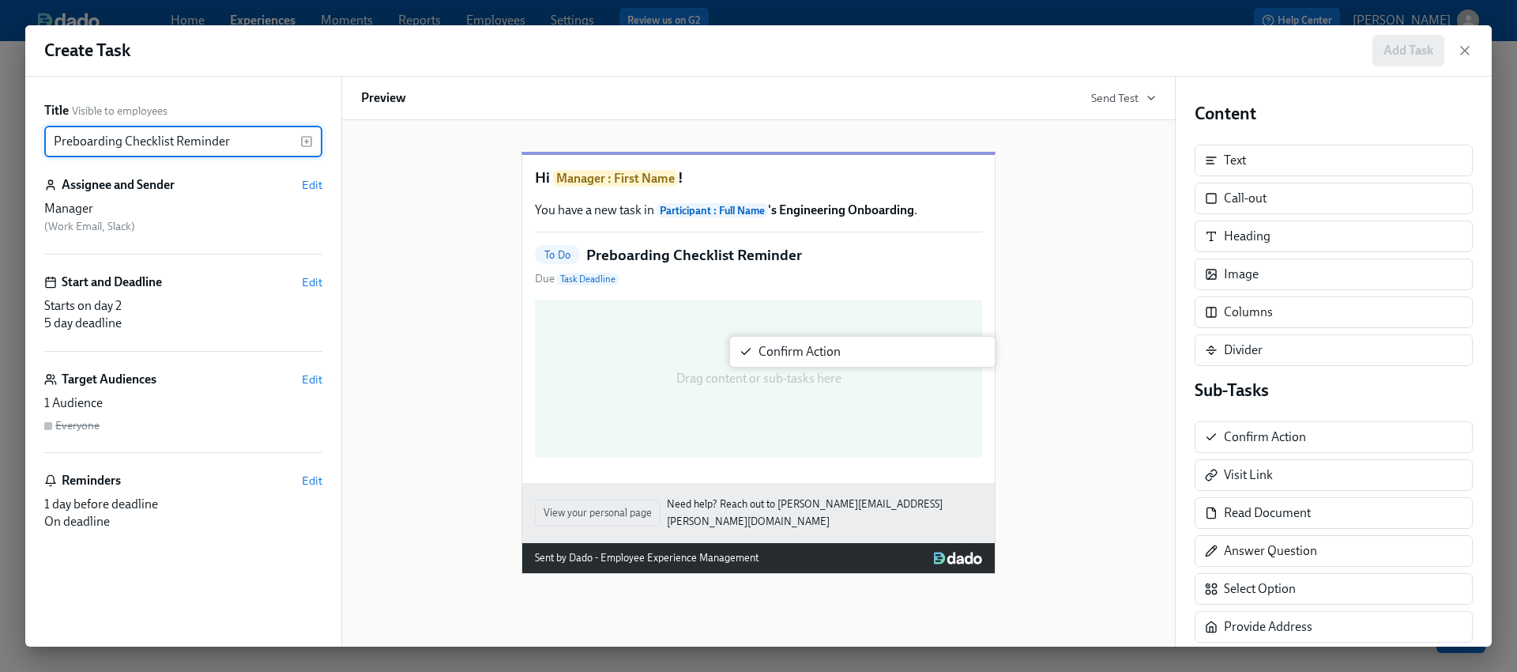
drag, startPoint x: 1251, startPoint y: 443, endPoint x: 775, endPoint y: 356, distance: 483.6
click at [775, 356] on div "Title Visible to employees Preboarding Checklist Reminder ​ Assignee and Sender…" at bounding box center [758, 362] width 1467 height 570
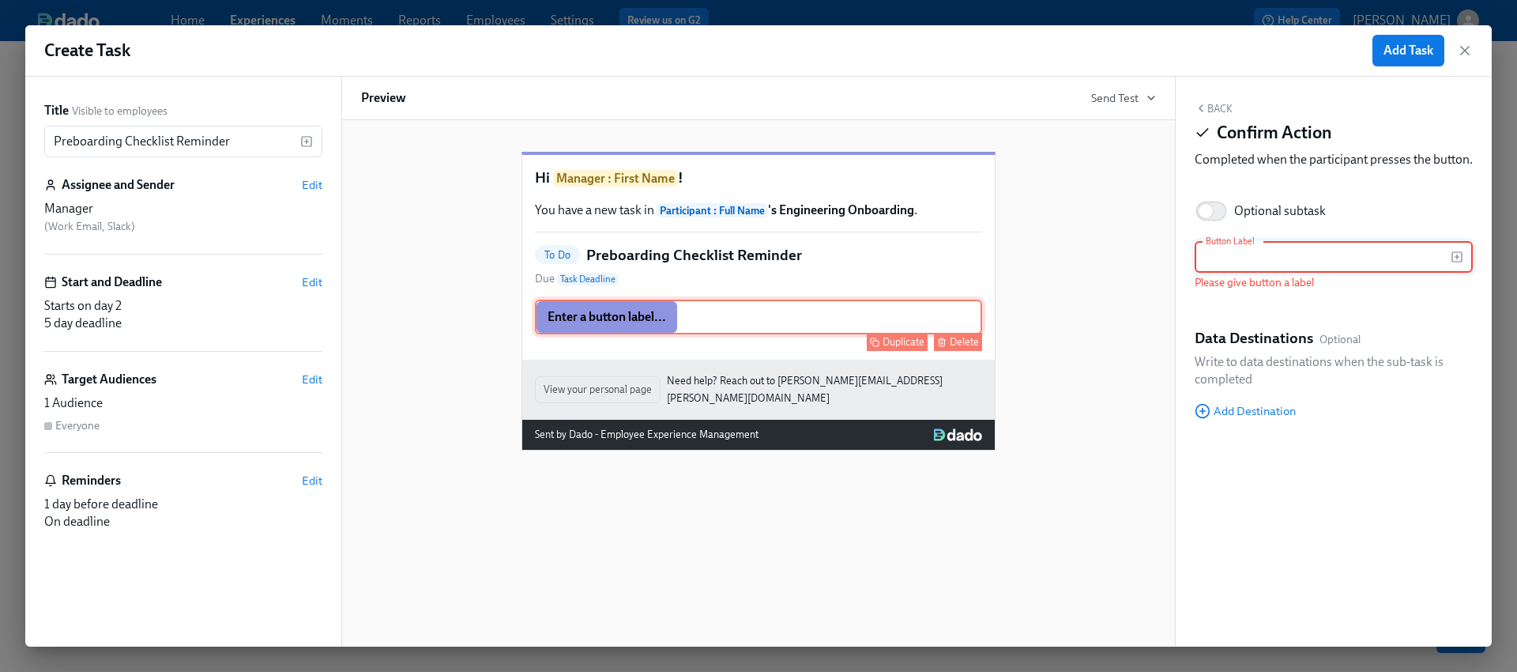
click at [723, 334] on div "Enter a button label... Duplicate Delete" at bounding box center [758, 317] width 447 height 35
click at [1294, 270] on input "text" at bounding box center [1323, 257] width 256 height 32
paste input "Confirm IT tickets submitted (GitHub, Jira, Elation, etc.)"
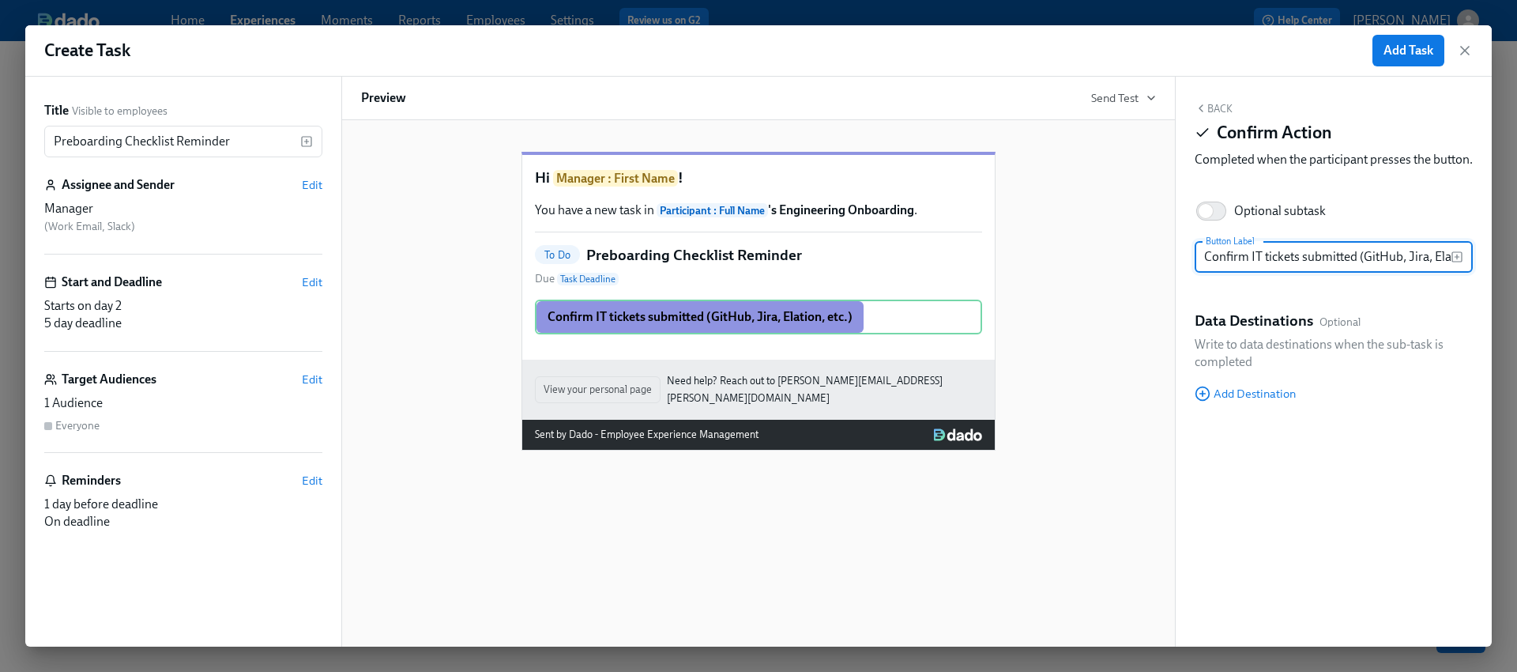
scroll to position [0, 51]
type input "Confirm IT tickets submitted (GitHub, Jira, Elation, etc.)"
click at [1044, 375] on div "Hi Manager : First Name ! You have a new task in Participant : Full Name 's Eng…" at bounding box center [758, 288] width 795 height 324
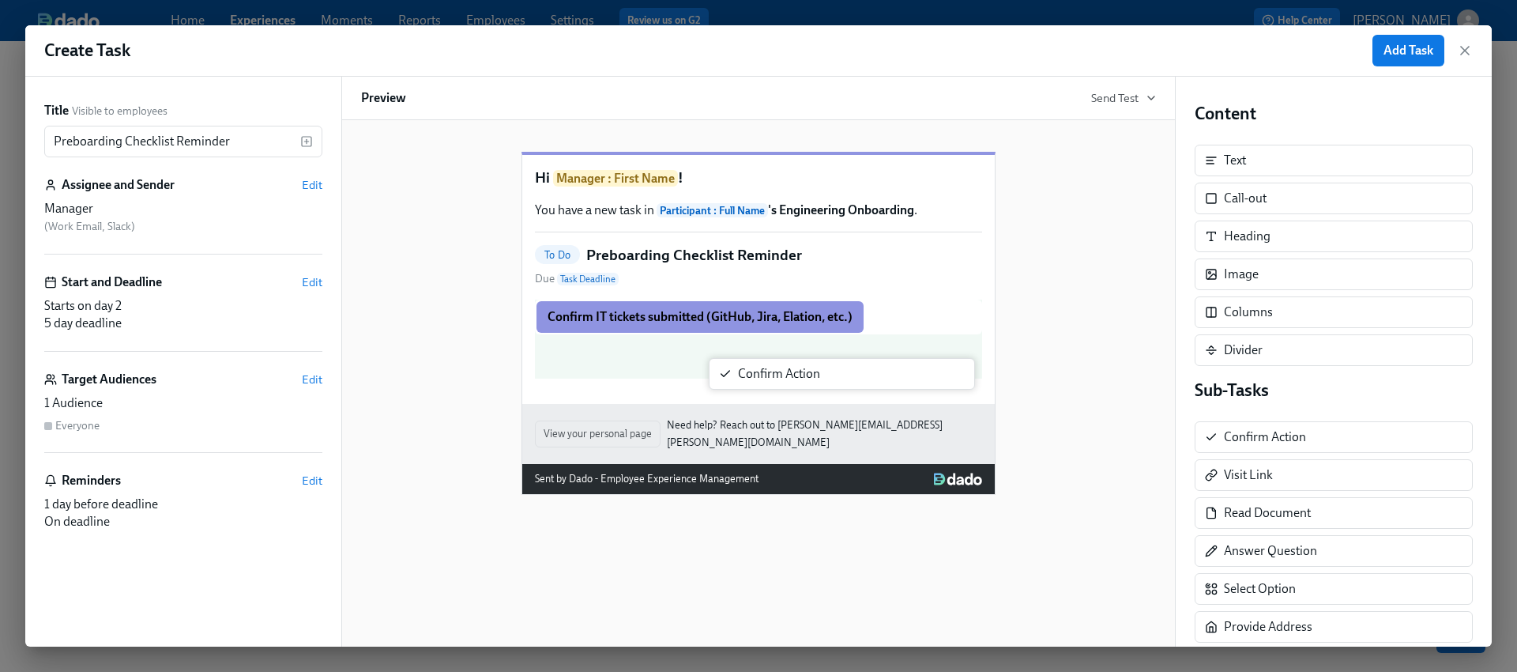
drag, startPoint x: 1295, startPoint y: 447, endPoint x: 805, endPoint y: 383, distance: 494.2
click at [805, 383] on div "Title Visible to employees Preboarding Checklist Reminder ​ Assignee and Sender…" at bounding box center [758, 362] width 1467 height 570
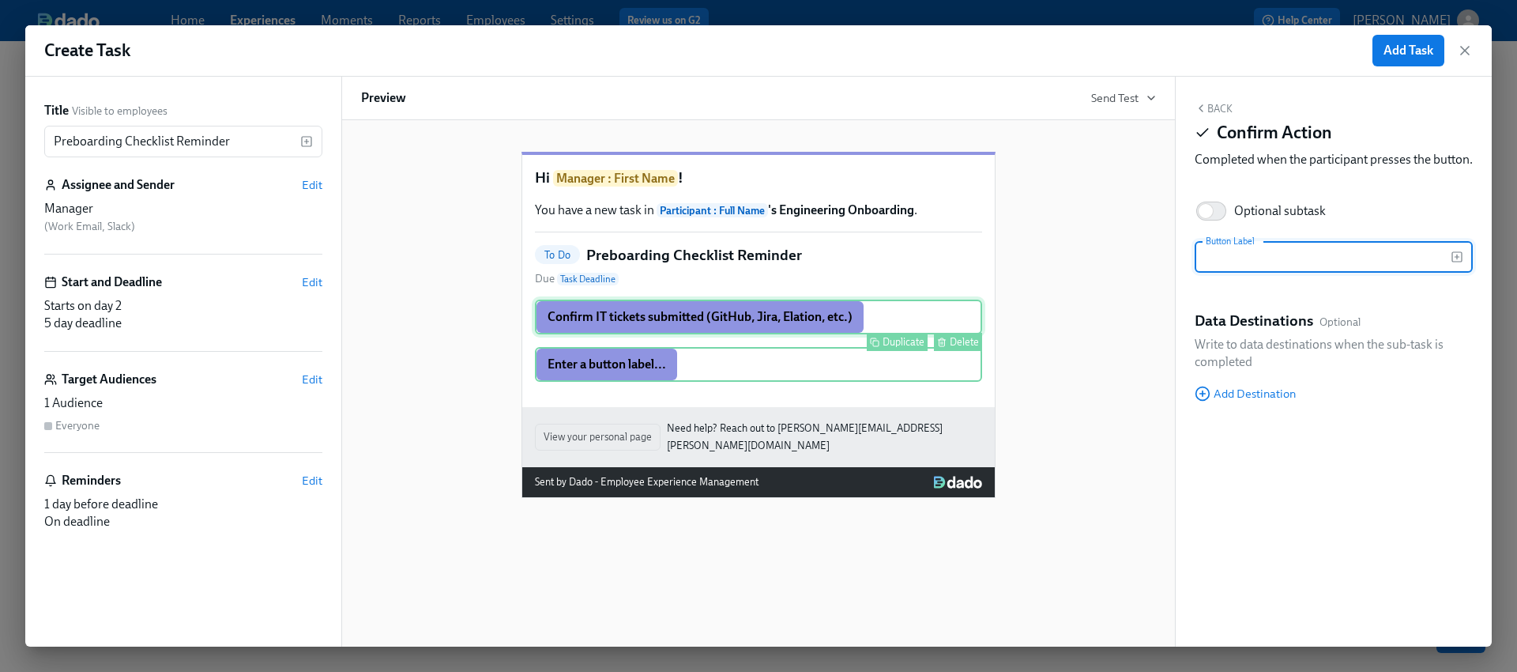
click at [694, 334] on div "Confirm IT tickets submitted (GitHub, Jira, Elation, etc.) Duplicate Delete" at bounding box center [758, 317] width 447 height 35
click at [672, 382] on div "Enter a button label... Duplicate Delete" at bounding box center [758, 364] width 447 height 35
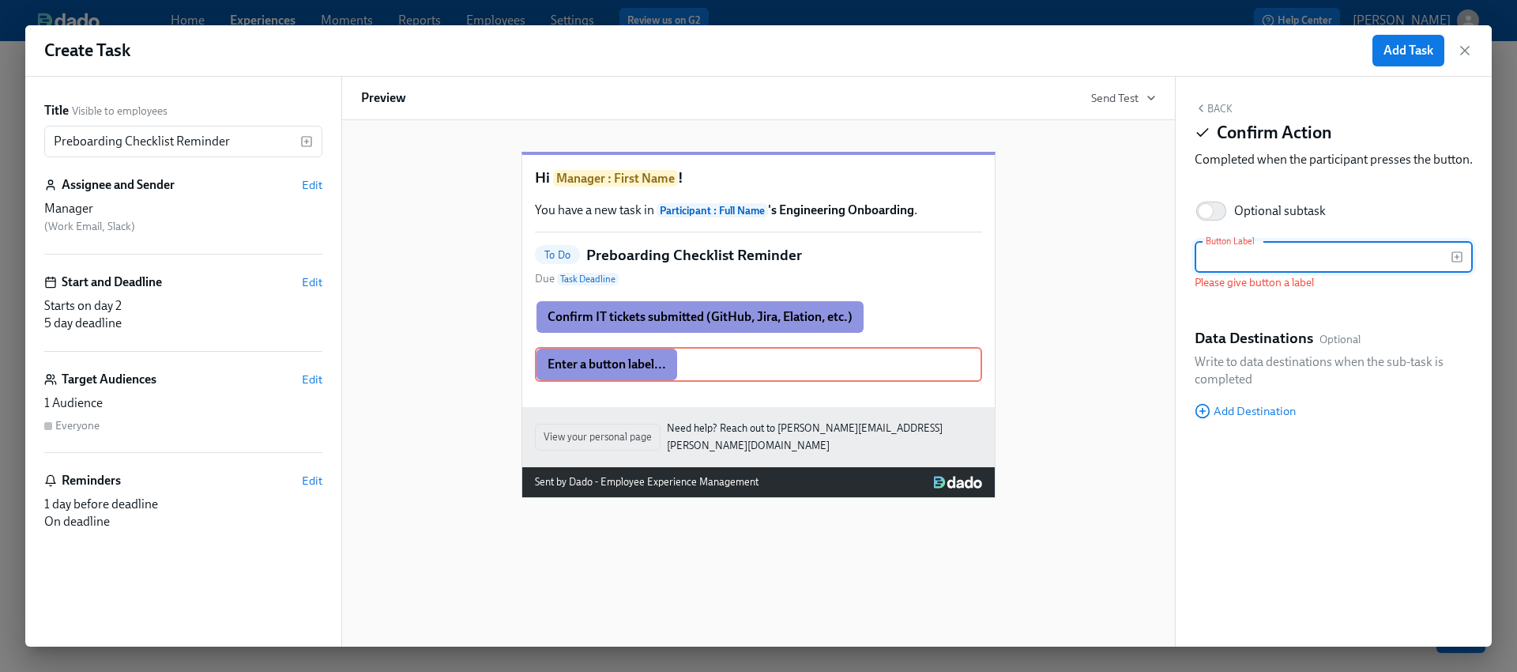
click at [1213, 266] on input "text" at bounding box center [1323, 257] width 256 height 32
paste input "Add to GitHub team, Docker, and Google Group"
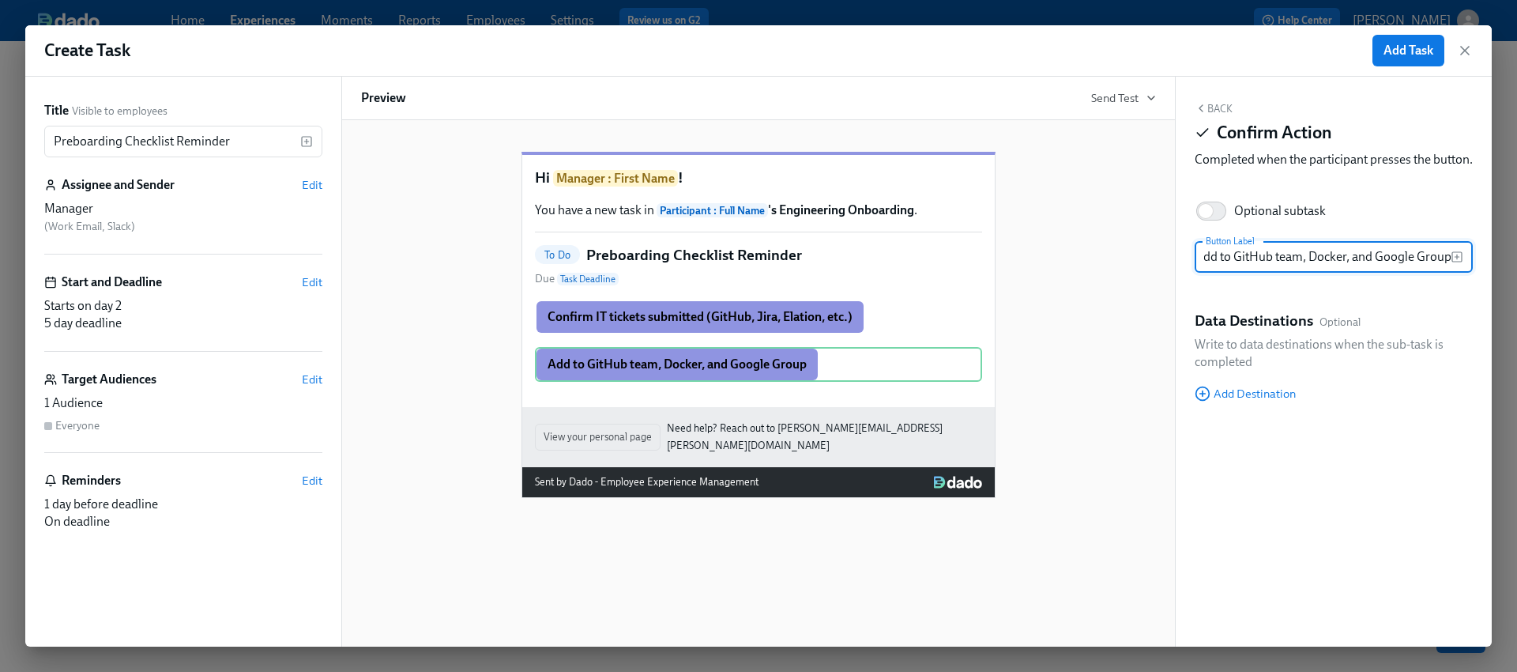
type input "Add to GitHub team, Docker, and Google Group"
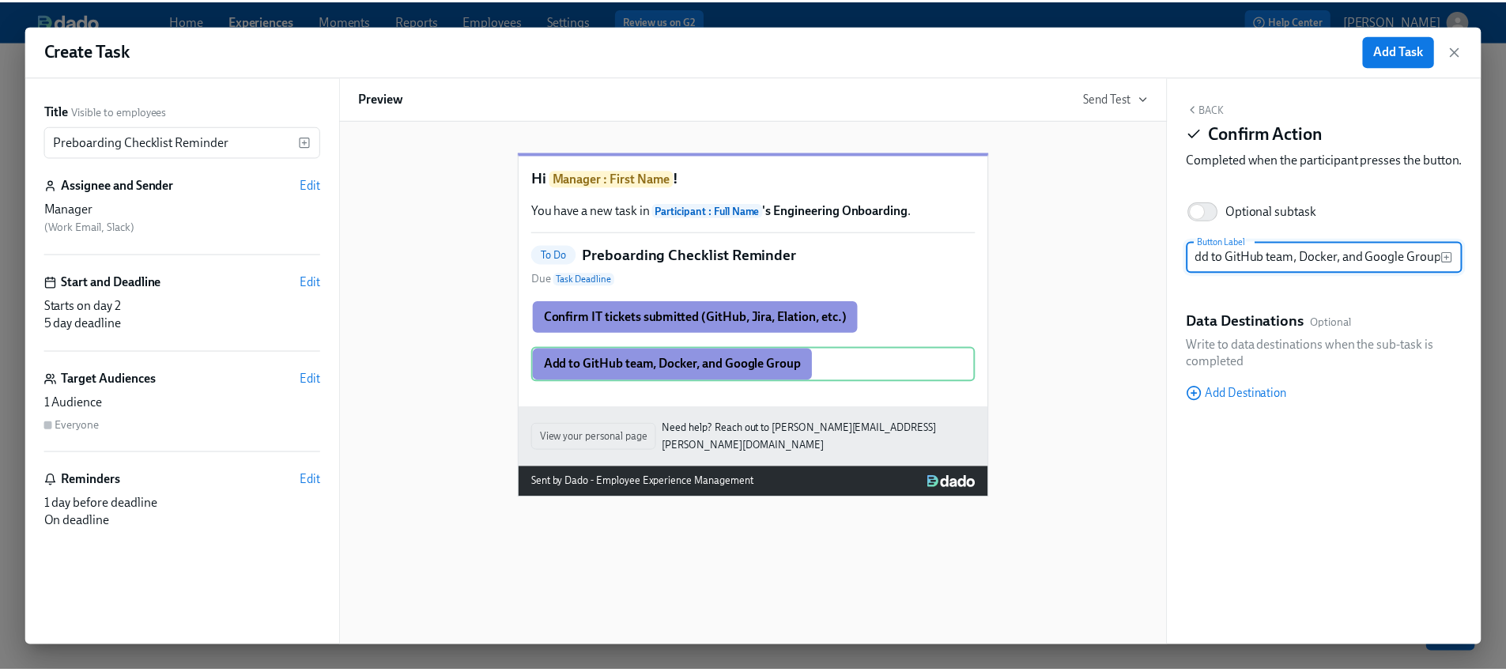
scroll to position [0, 0]
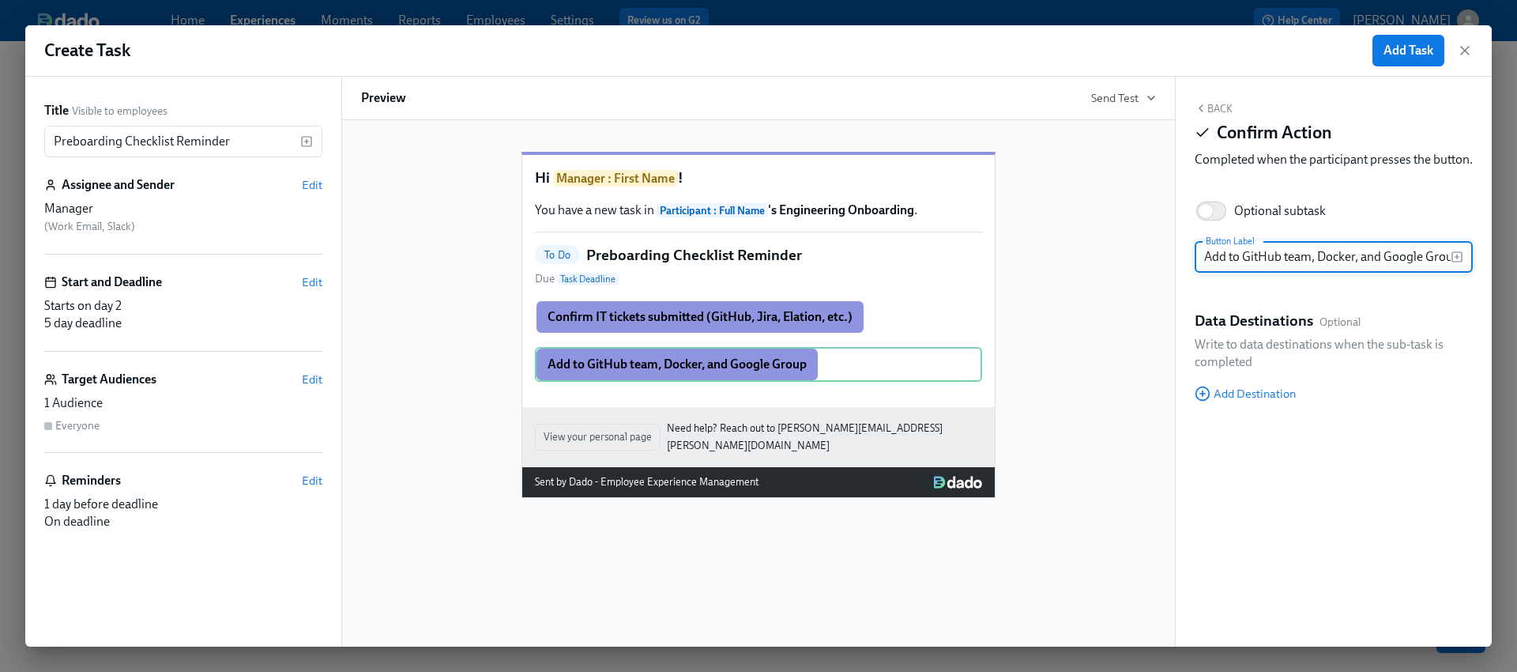
click at [1084, 349] on div "Hi Manager : First Name ! You have a new task in Participant : Full Name 's Eng…" at bounding box center [758, 311] width 795 height 371
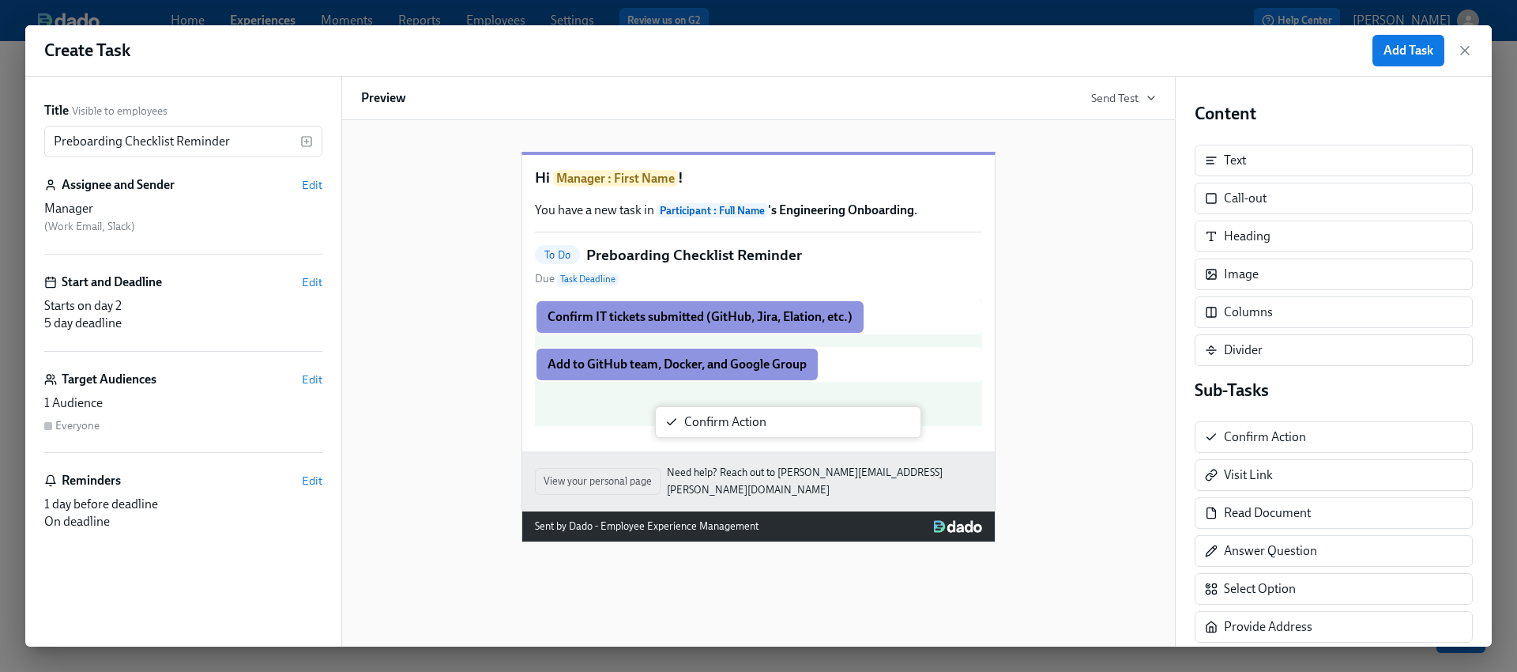
drag, startPoint x: 1219, startPoint y: 433, endPoint x: 668, endPoint y: 416, distance: 551.9
click at [668, 416] on div "Title Visible to employees Preboarding Checklist Reminder ​ Assignee and Sender…" at bounding box center [758, 362] width 1467 height 570
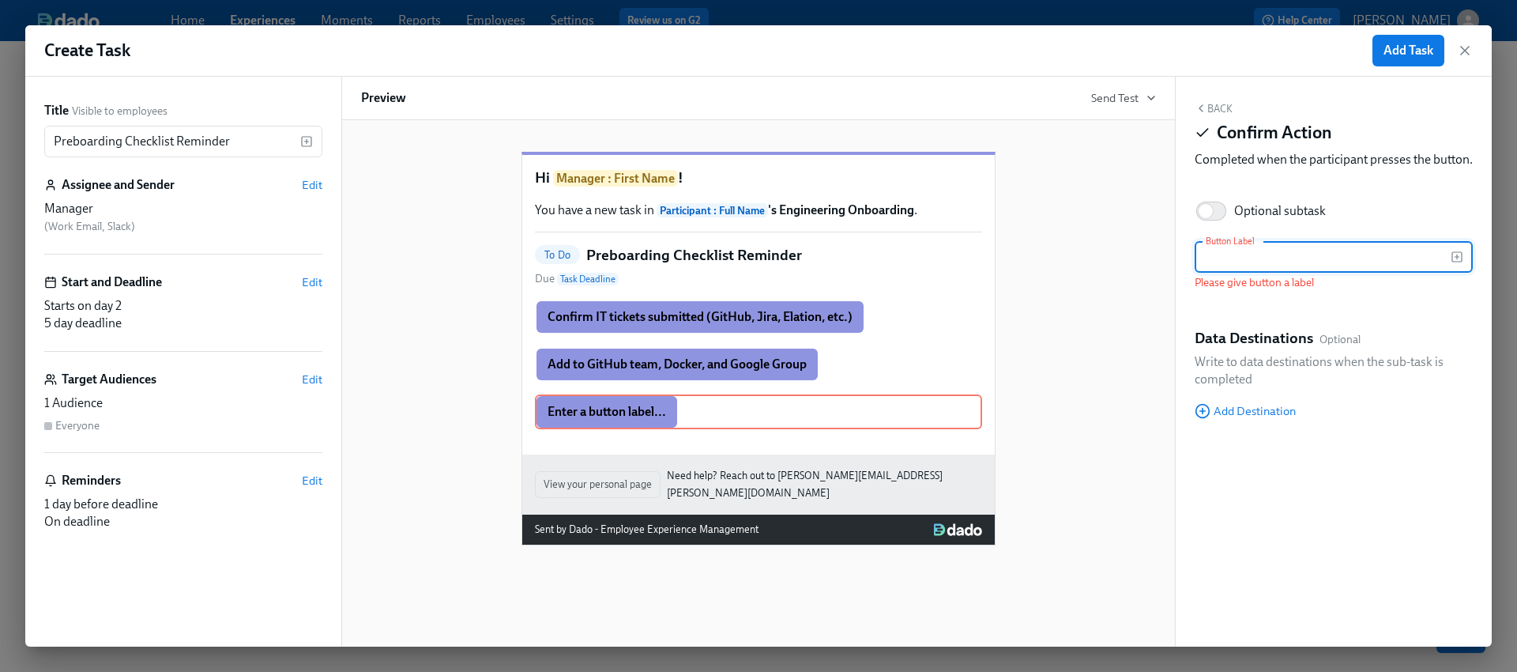
click at [1253, 269] on input "text" at bounding box center [1323, 257] width 256 height 32
paste input "Tag new hire’s buddy and share calendar"
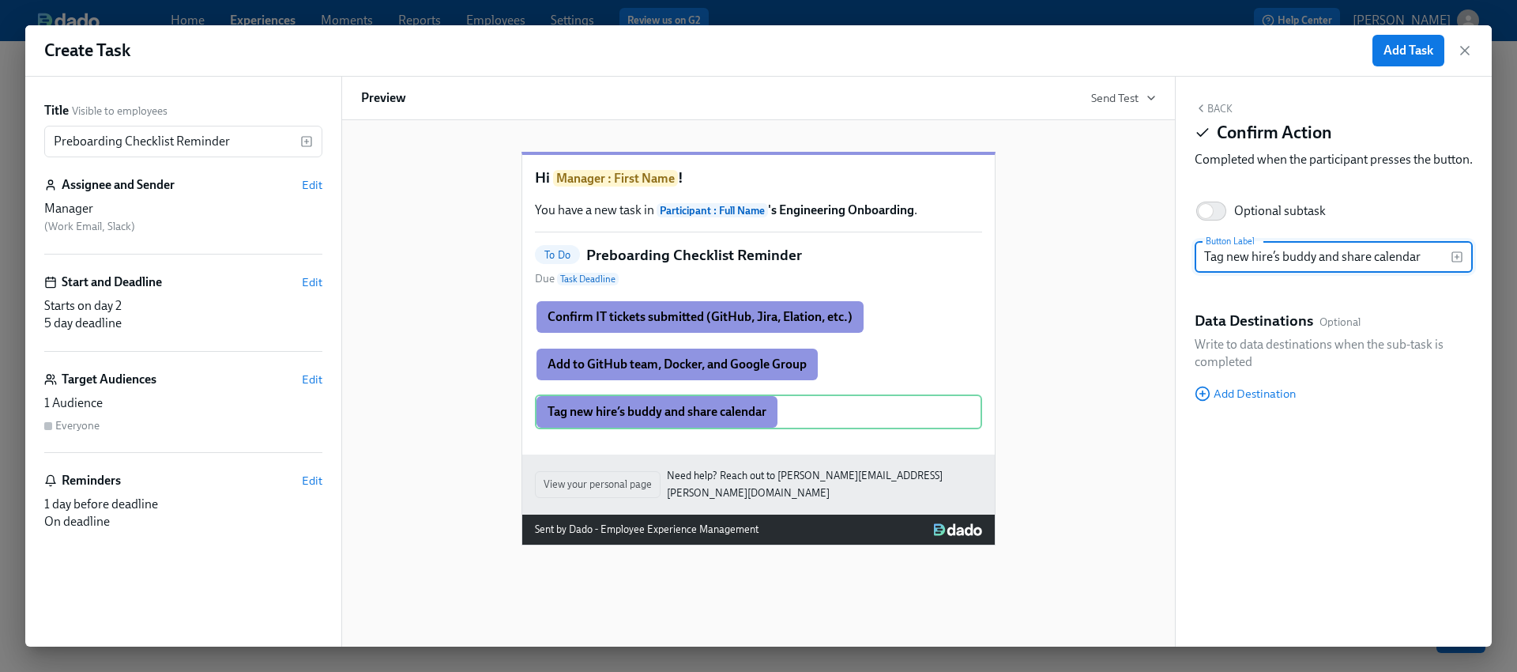
type input "Tag new hire’s buddy and share calendar"
click at [1214, 104] on button "Back" at bounding box center [1214, 108] width 38 height 13
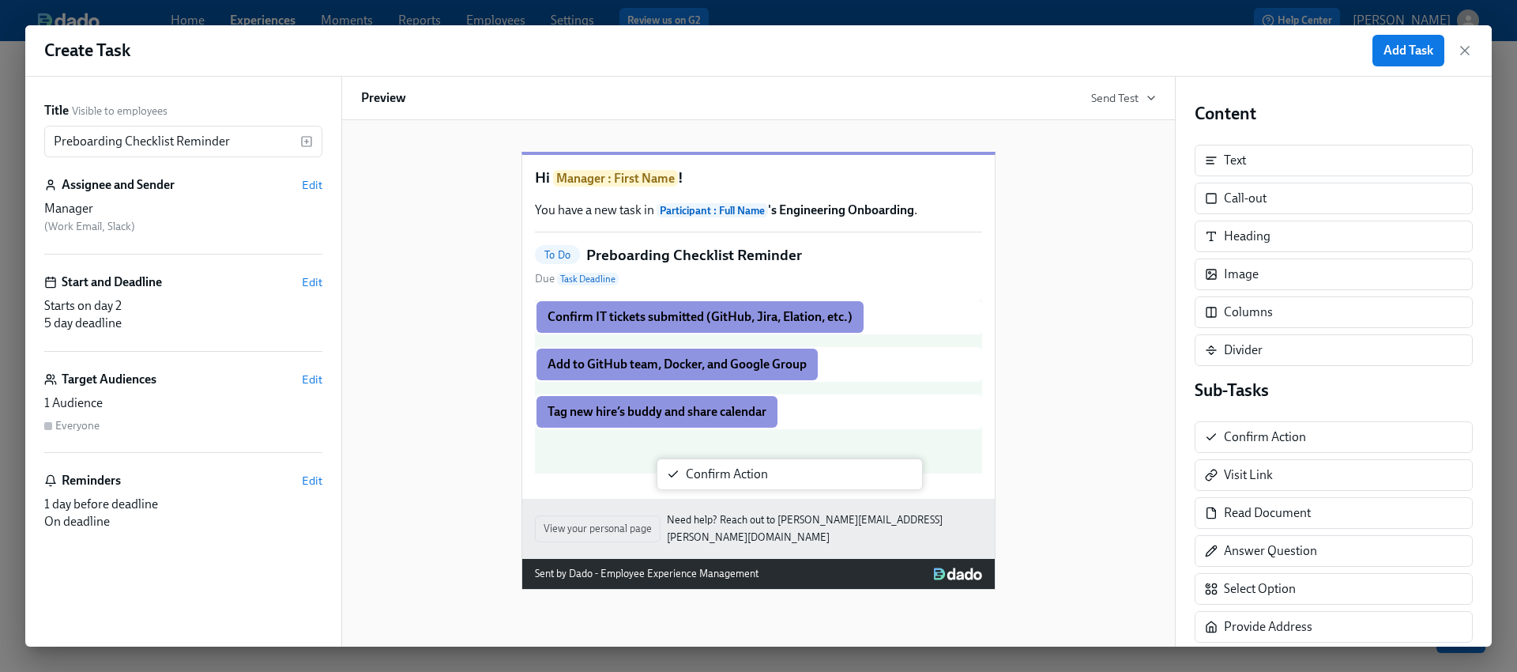
drag, startPoint x: 1298, startPoint y: 440, endPoint x: 750, endPoint y: 480, distance: 549.1
click at [750, 480] on div "Title Visible to employees Preboarding Checklist Reminder ​ Assignee and Sender…" at bounding box center [758, 362] width 1467 height 570
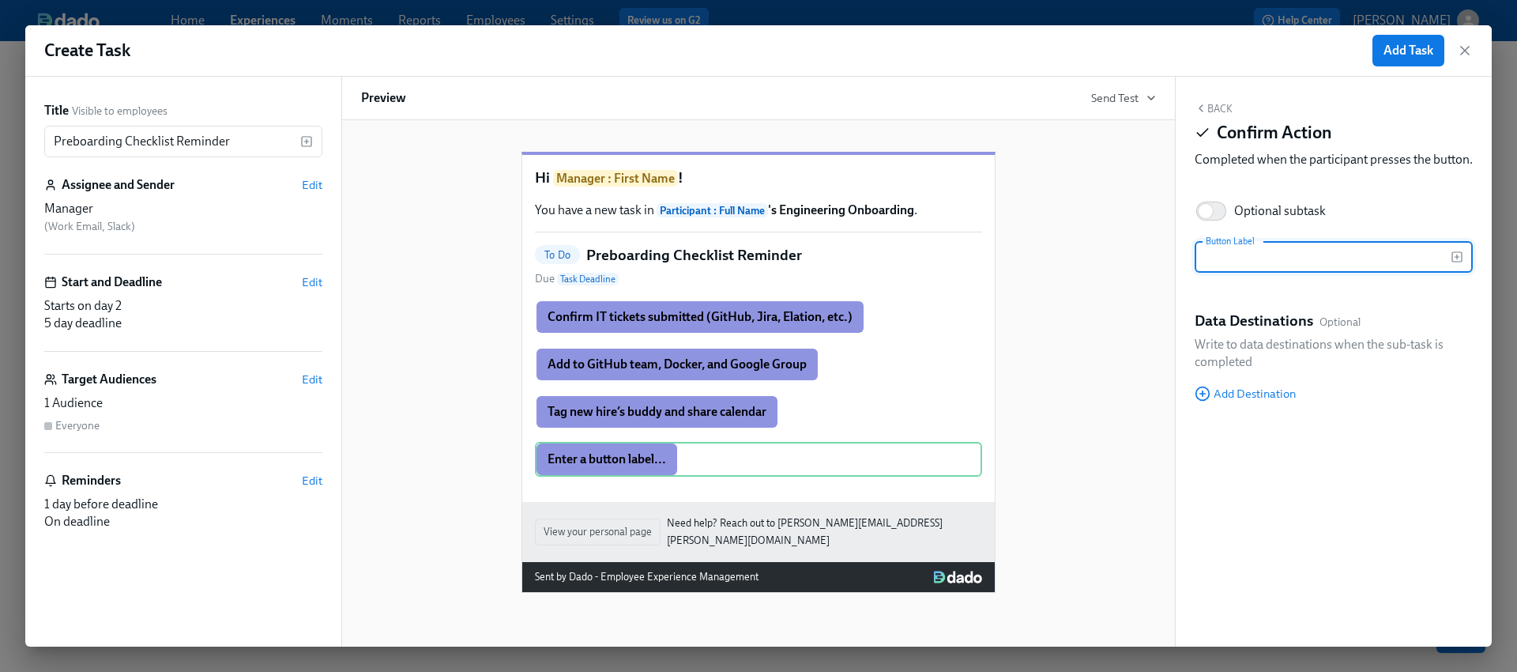
click at [1324, 273] on input "text" at bounding box center [1323, 257] width 256 height 32
type input "Slack message welcome post planned?"
click at [1219, 102] on button "Back" at bounding box center [1214, 108] width 38 height 13
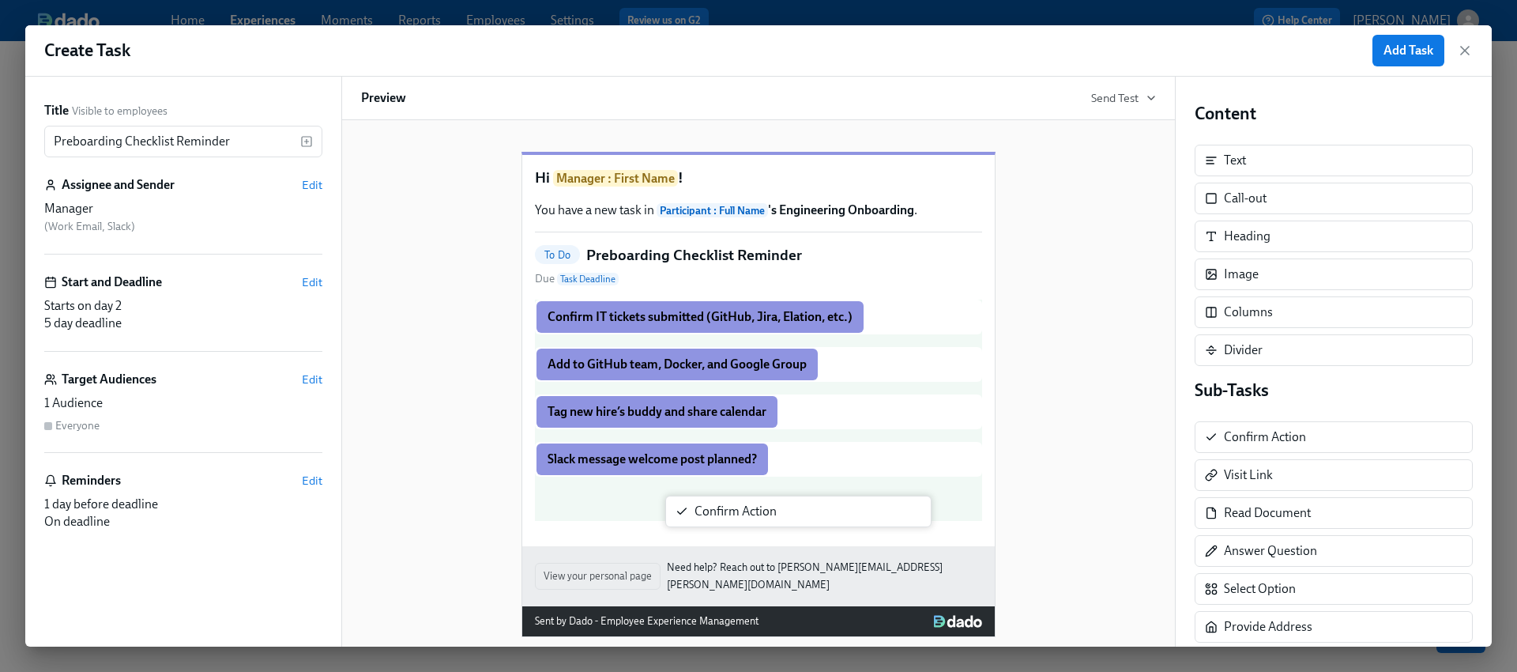
drag, startPoint x: 1327, startPoint y: 446, endPoint x: 788, endPoint y: 520, distance: 544.1
click at [788, 520] on div "Title Visible to employees Preboarding Checklist Reminder ​ Assignee and Sender…" at bounding box center [758, 362] width 1467 height 570
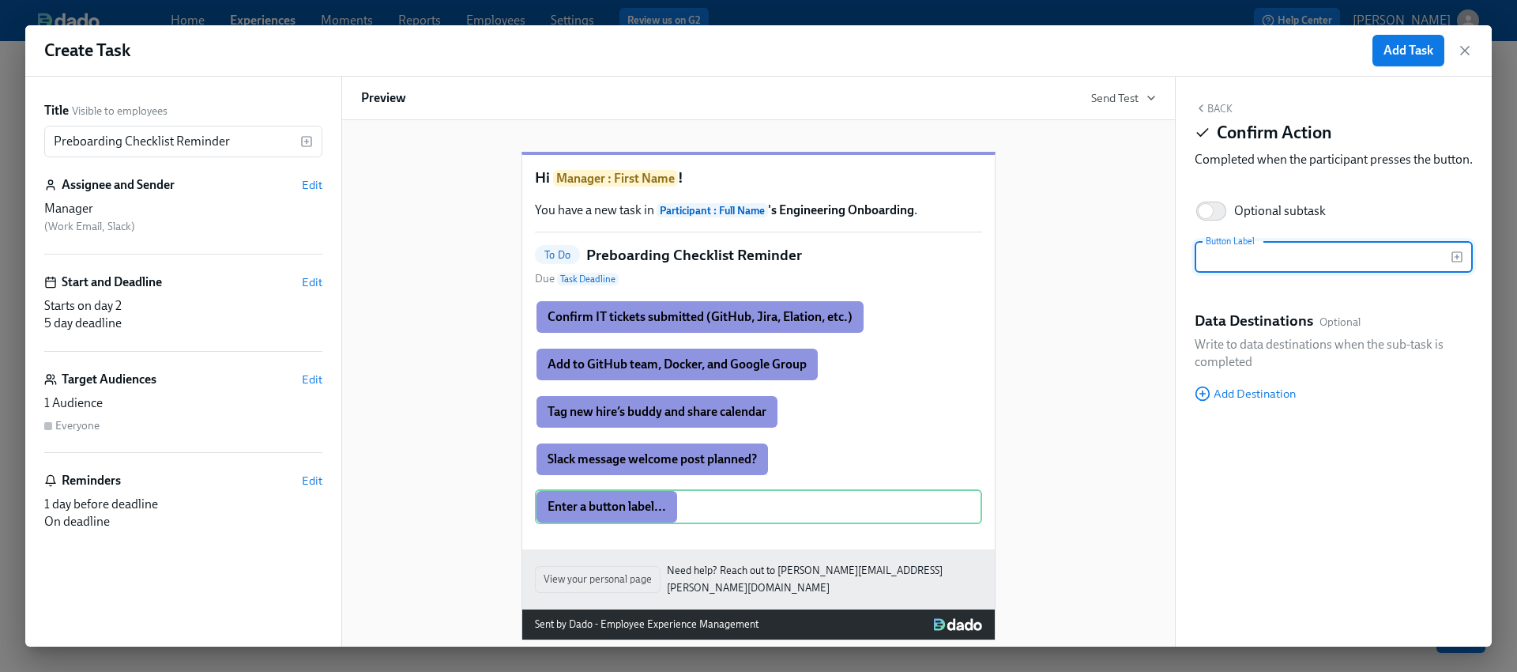
click at [1264, 273] on input "text" at bounding box center [1323, 257] width 256 height 32
type input "Add to onboarding tracker + assign first ticket"
click at [1087, 374] on div "Hi Manager : First Name ! You have a new task in Participant : Full Name 's Eng…" at bounding box center [758, 383] width 795 height 514
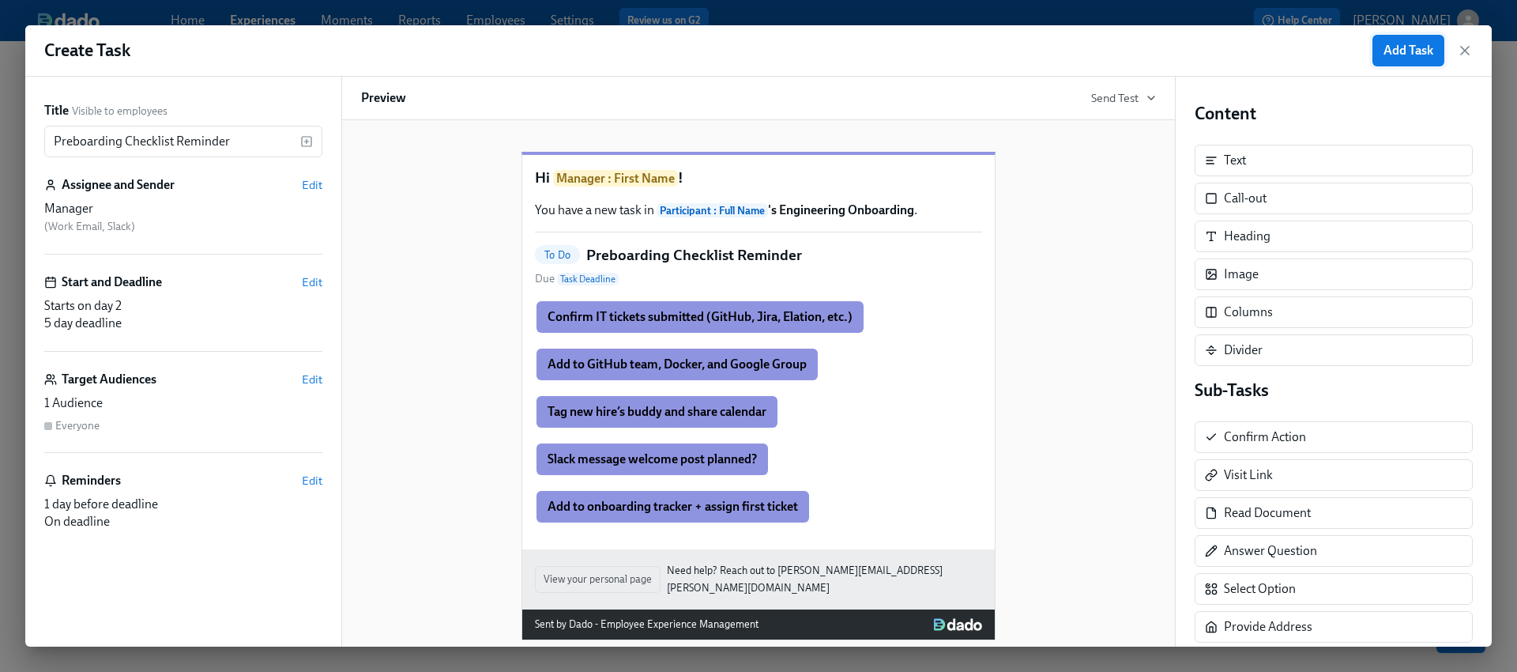
click at [1401, 48] on span "Add Task" at bounding box center [1409, 51] width 50 height 16
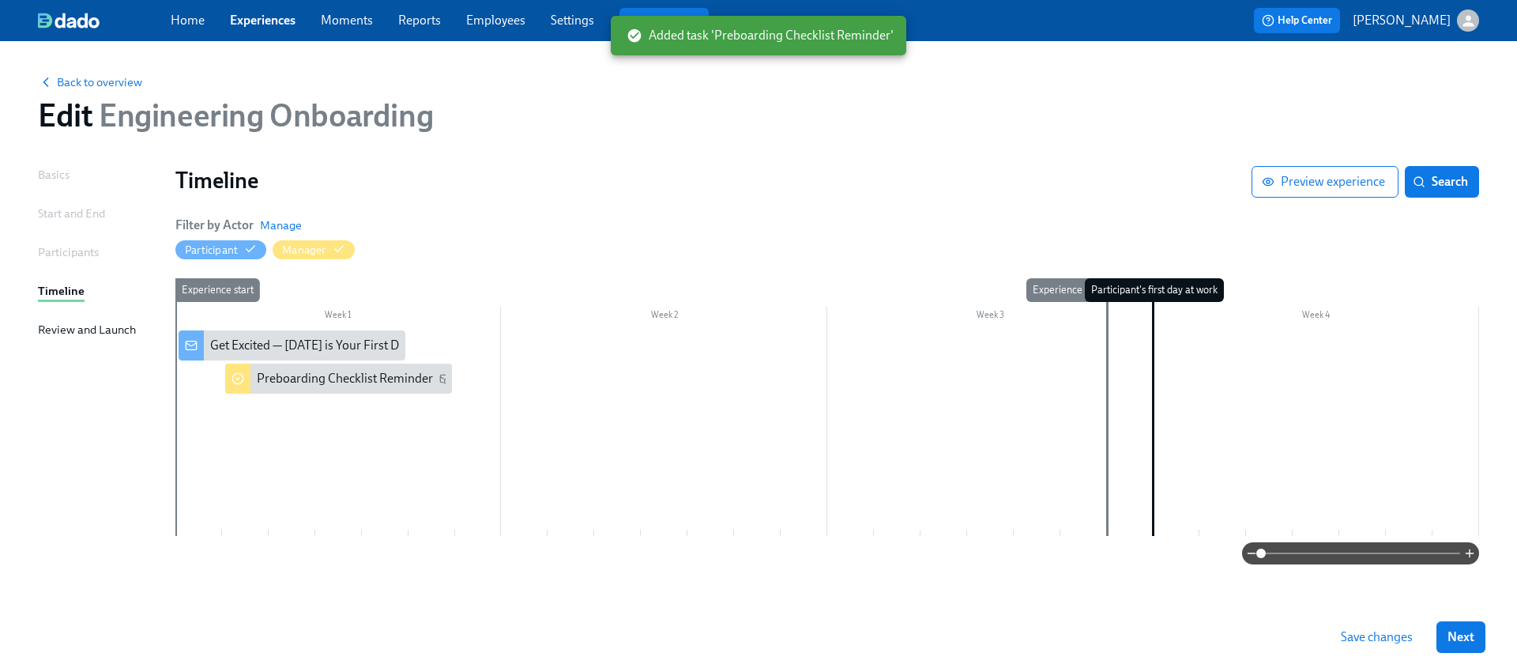
click at [1360, 632] on span "Save changes" at bounding box center [1377, 637] width 72 height 16
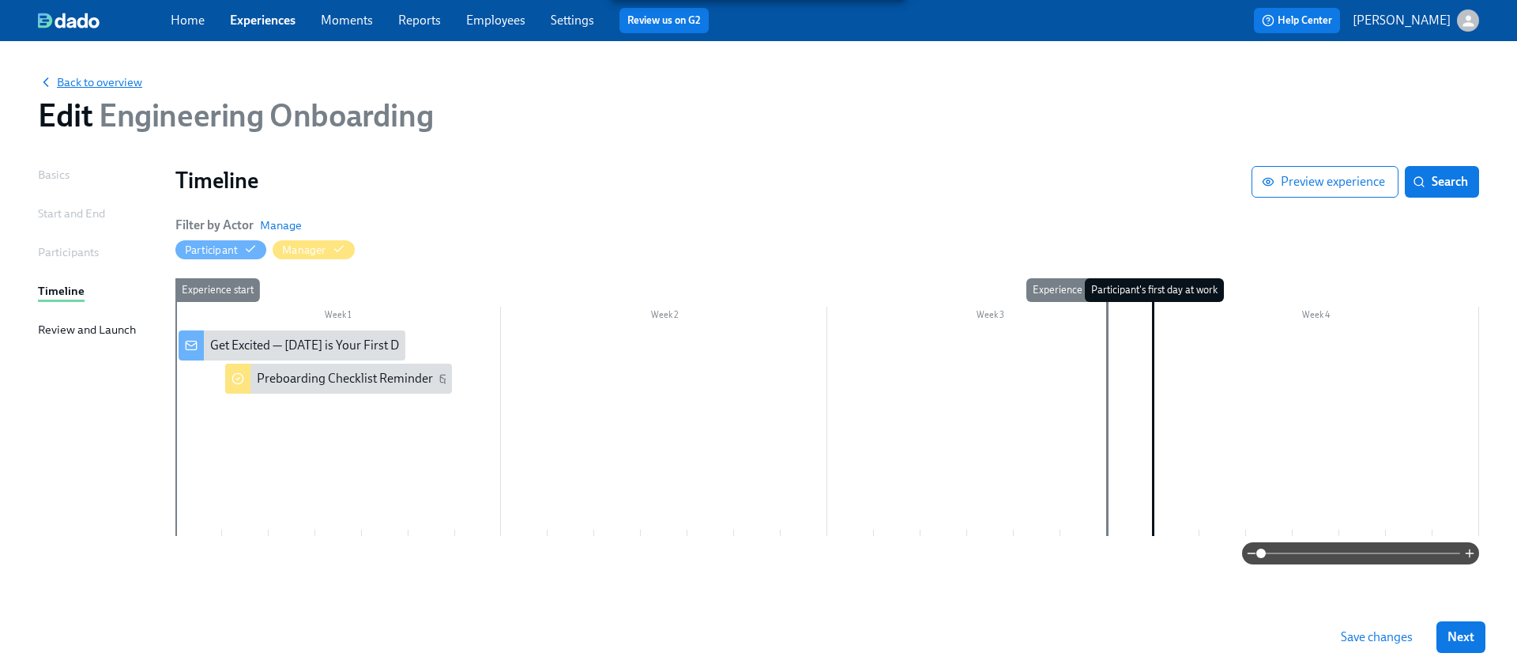
click at [110, 85] on span "Back to overview" at bounding box center [90, 82] width 104 height 16
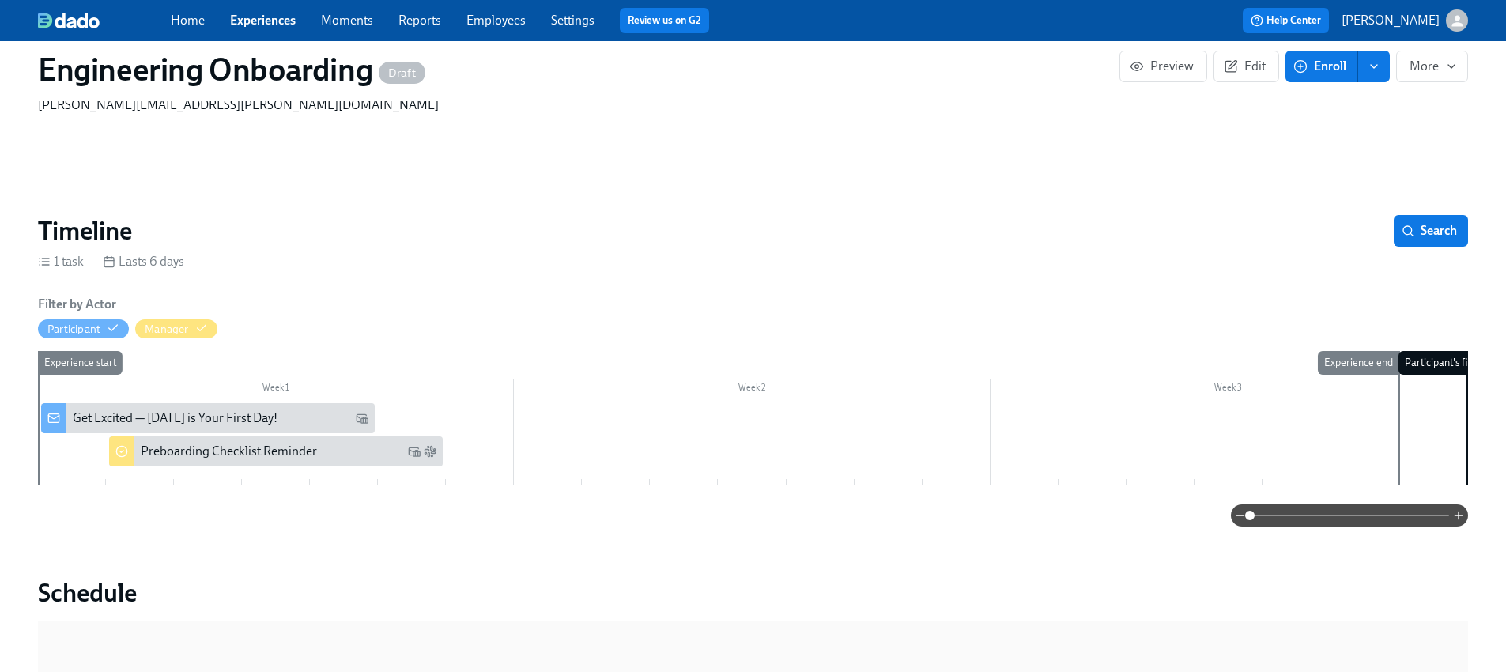
scroll to position [95, 0]
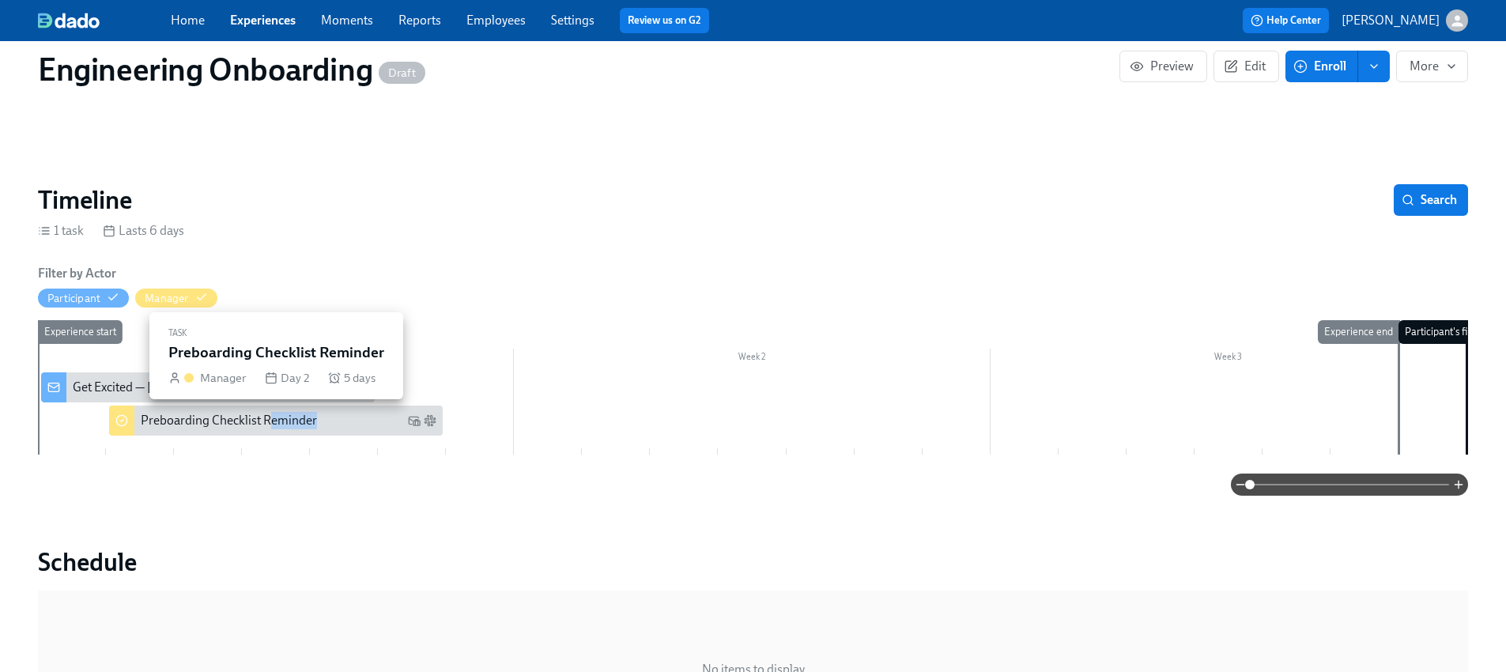
drag, startPoint x: 311, startPoint y: 431, endPoint x: 272, endPoint y: 423, distance: 39.5
click at [272, 423] on div "Preboarding Checklist Reminder" at bounding box center [276, 420] width 334 height 30
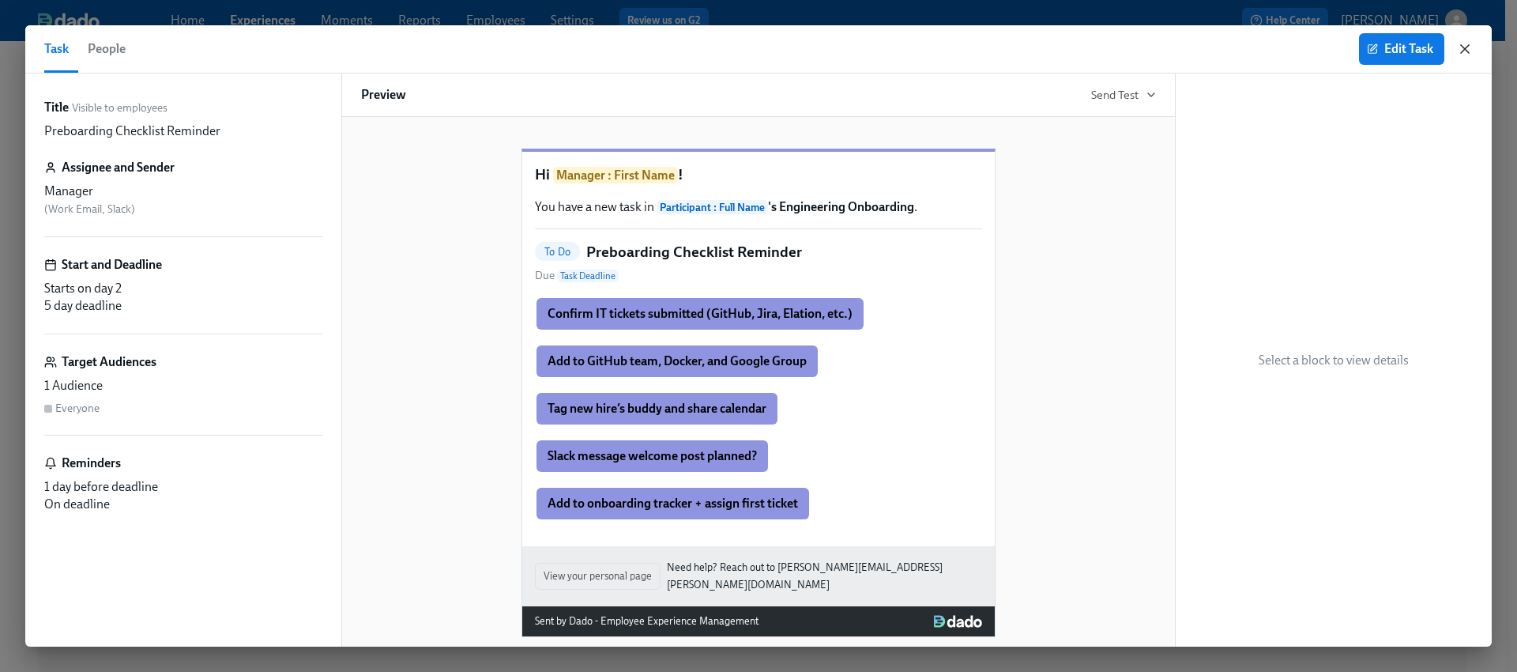
click at [1466, 51] on icon "button" at bounding box center [1465, 49] width 8 height 8
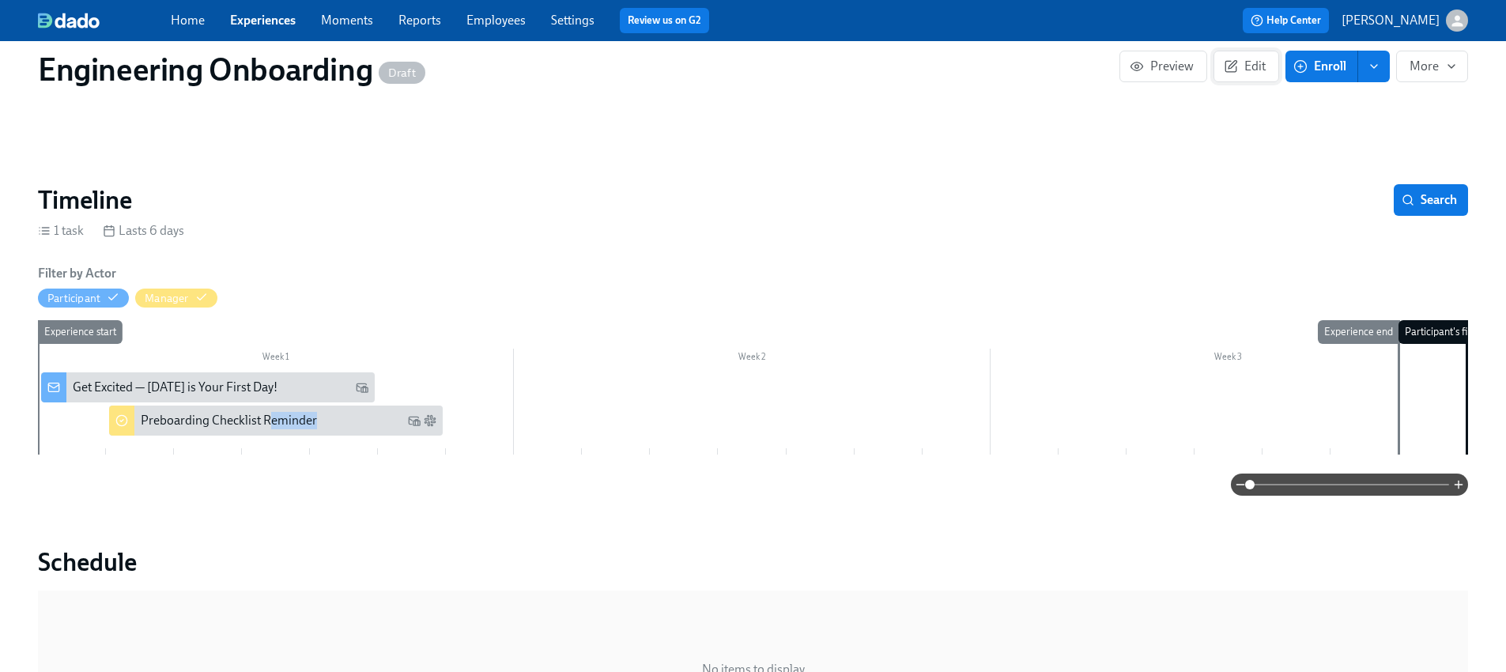
click at [1235, 63] on icon "button" at bounding box center [1232, 65] width 8 height 8
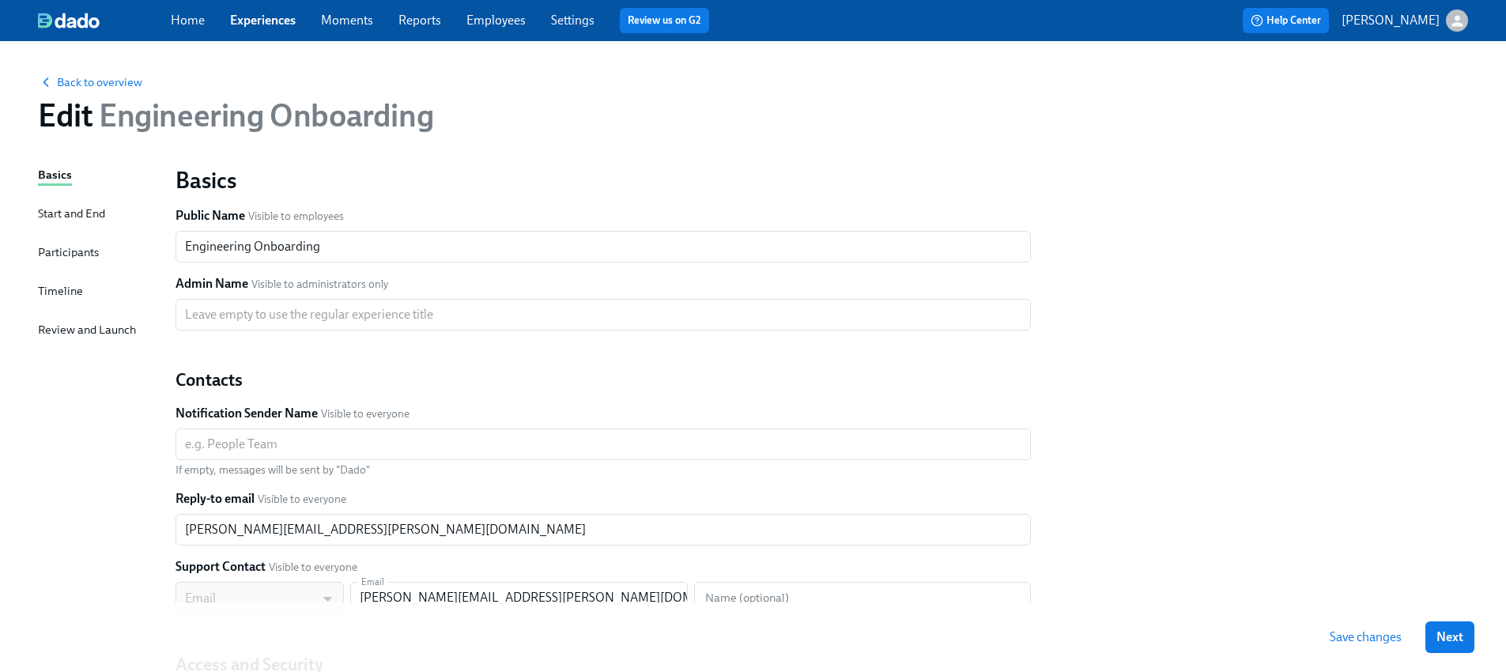
click at [62, 292] on div "Timeline" at bounding box center [60, 290] width 45 height 17
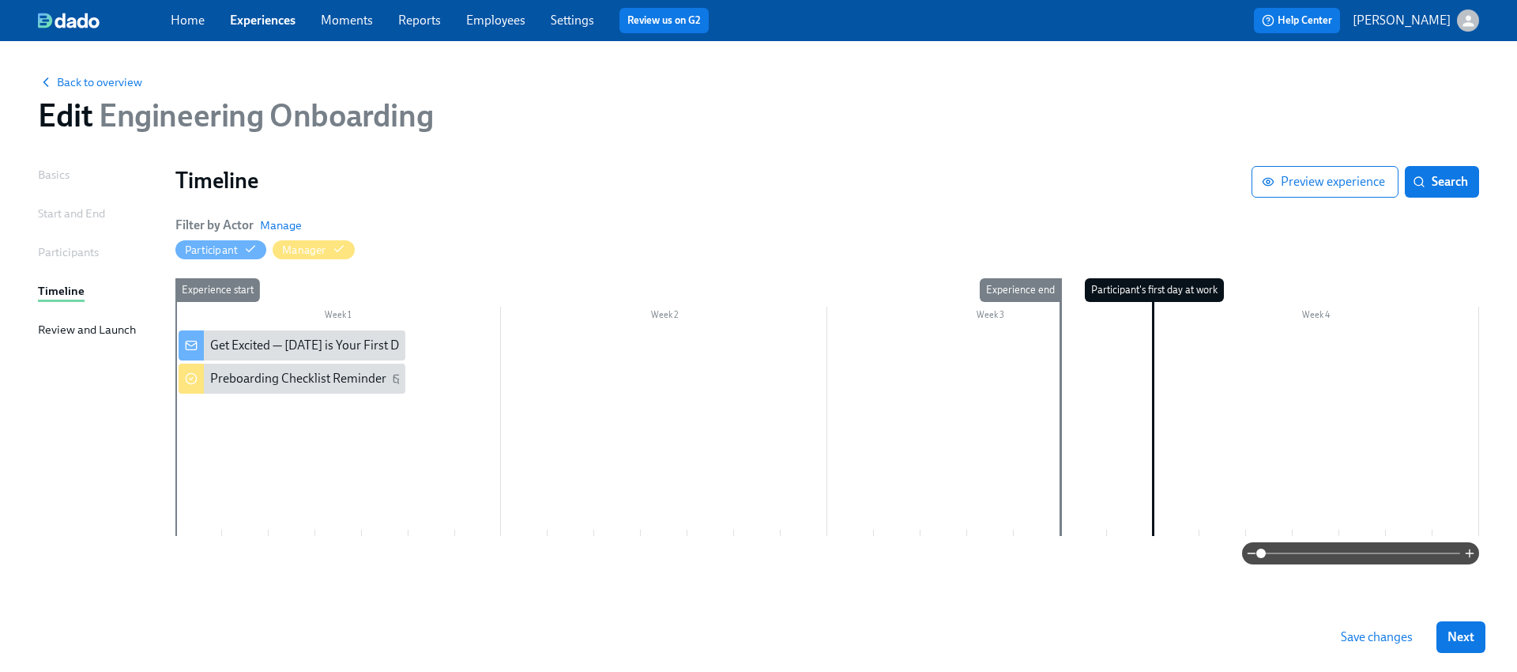
click at [476, 344] on div at bounding box center [827, 432] width 1304 height 205
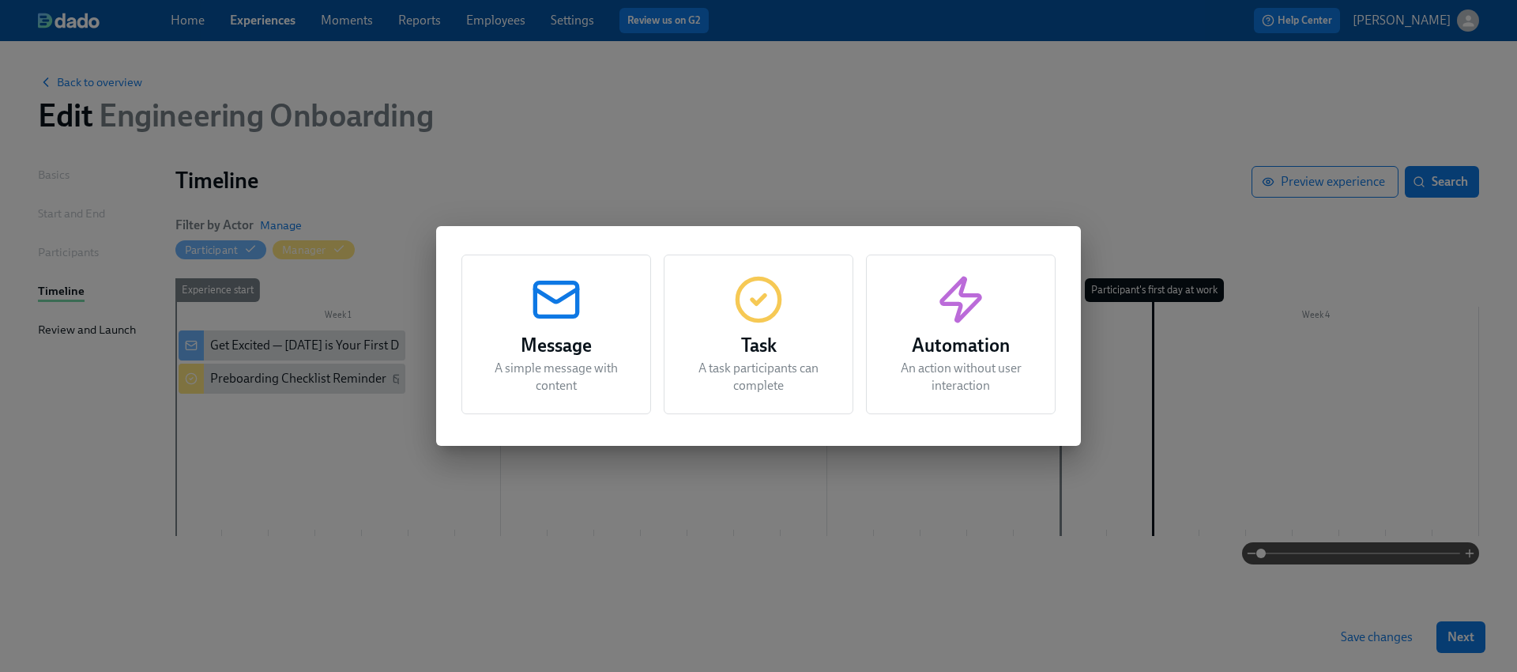
click at [767, 340] on h3 "Task" at bounding box center [759, 345] width 150 height 28
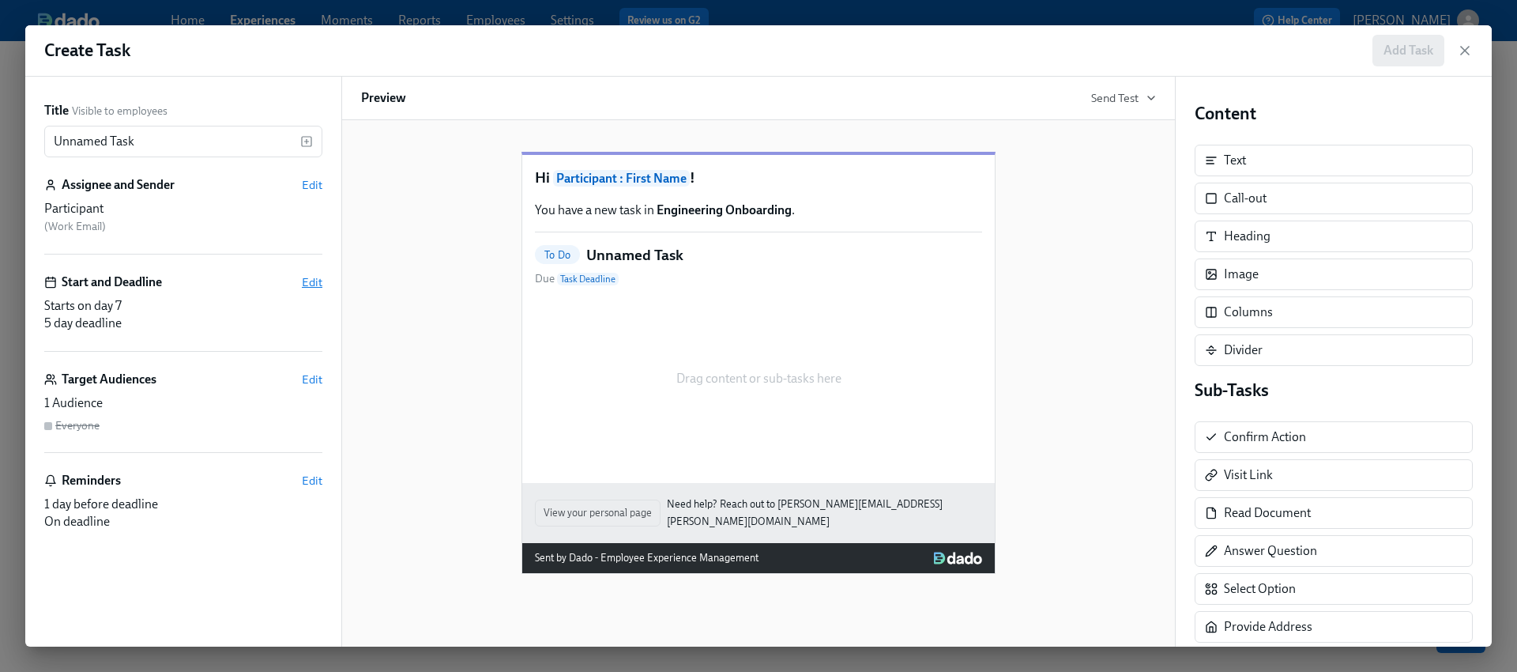
click at [318, 282] on span "Edit" at bounding box center [312, 282] width 21 height 16
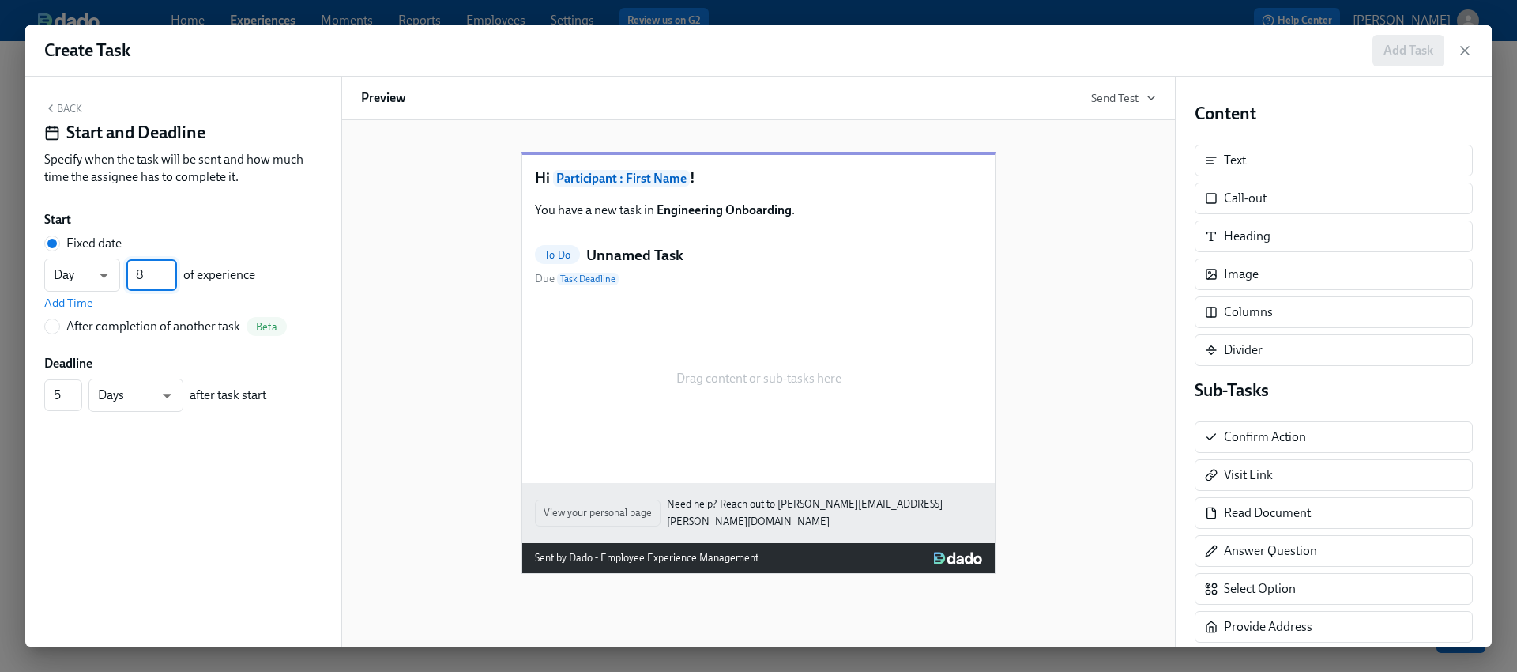
click at [172, 271] on input "8" at bounding box center [151, 275] width 51 height 32
click at [172, 271] on input "9" at bounding box center [151, 275] width 51 height 32
click at [171, 276] on input "8" at bounding box center [151, 275] width 51 height 32
click at [171, 276] on input "7" at bounding box center [151, 275] width 51 height 32
click at [171, 276] on input "6" at bounding box center [151, 275] width 51 height 32
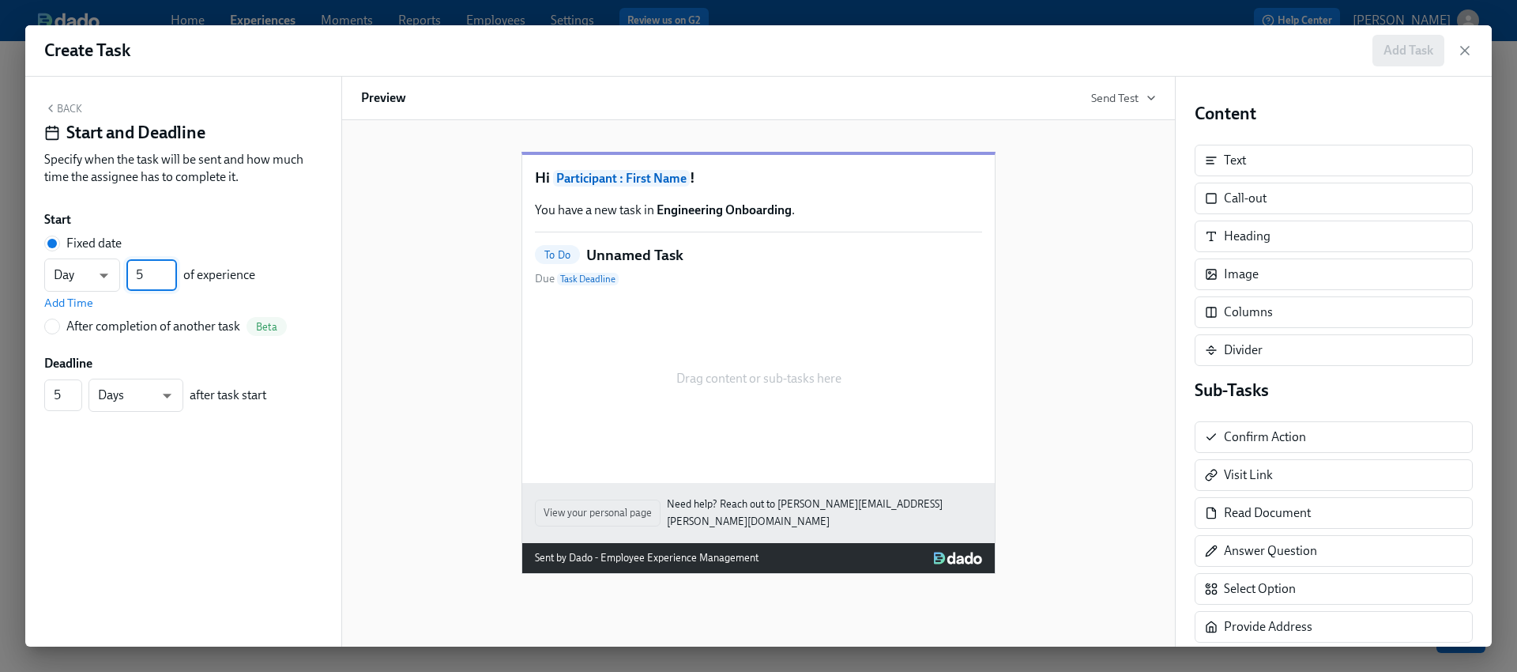
type input "5"
click at [171, 276] on input "5" at bounding box center [151, 275] width 51 height 32
click at [74, 398] on input "4" at bounding box center [63, 395] width 38 height 32
click at [74, 398] on input "3" at bounding box center [63, 395] width 38 height 32
click at [74, 398] on input "2" at bounding box center [63, 395] width 38 height 32
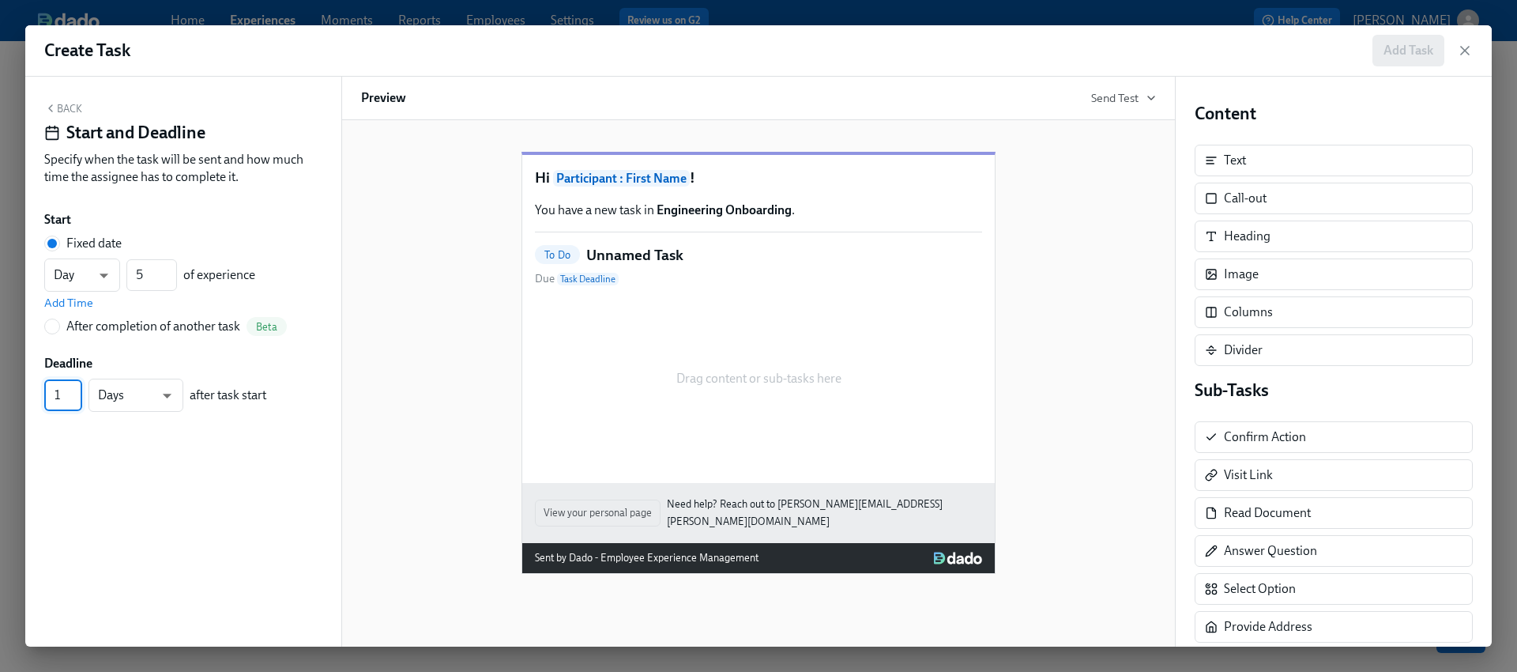
type input "1"
click at [74, 398] on input "1" at bounding box center [63, 395] width 38 height 32
click at [59, 102] on button "Back" at bounding box center [63, 108] width 38 height 13
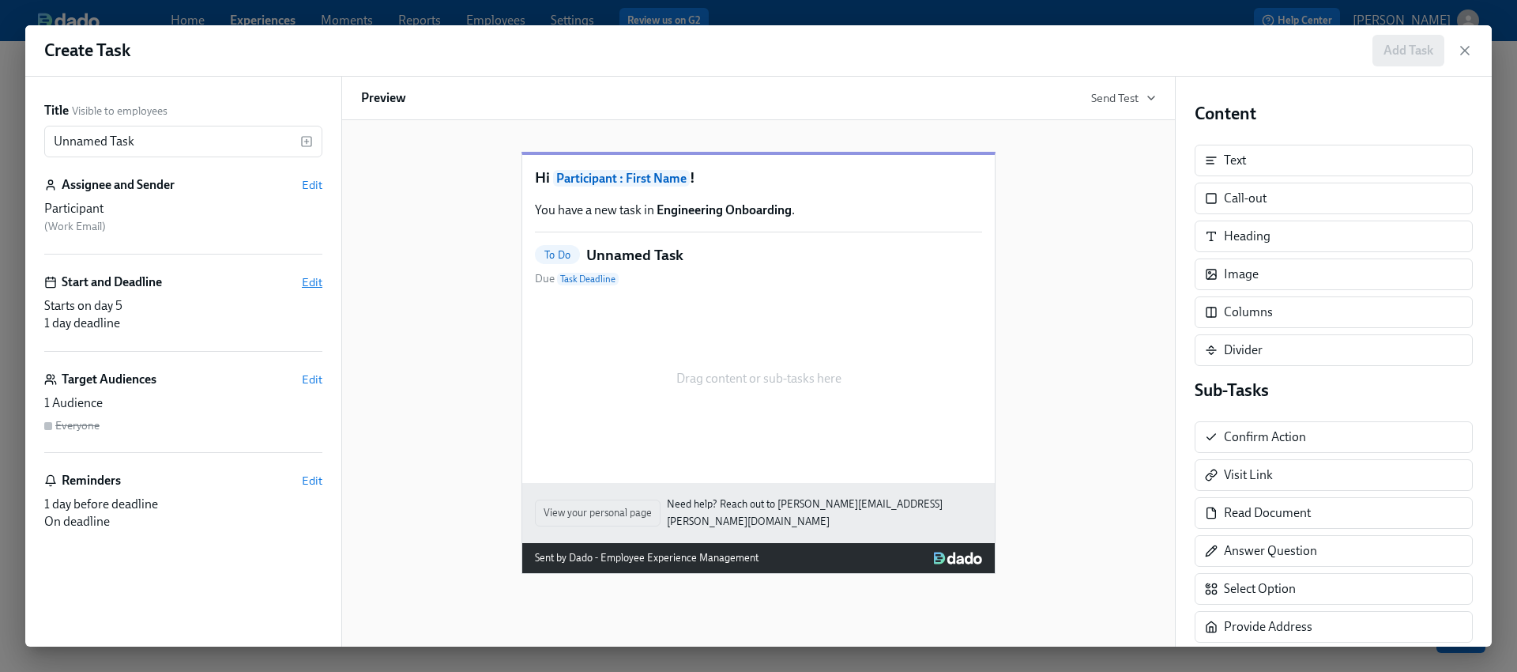
click at [312, 284] on span "Edit" at bounding box center [312, 282] width 21 height 16
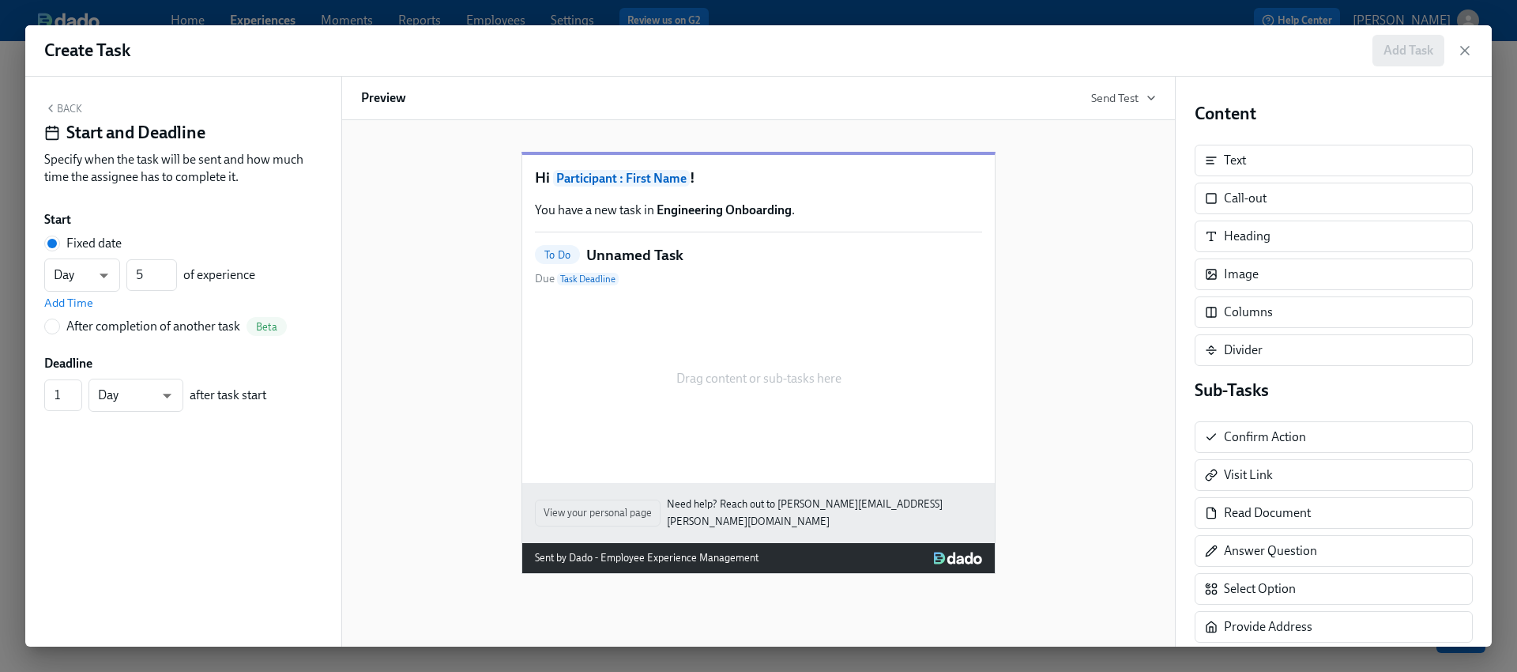
click at [57, 110] on button "Back" at bounding box center [63, 108] width 38 height 13
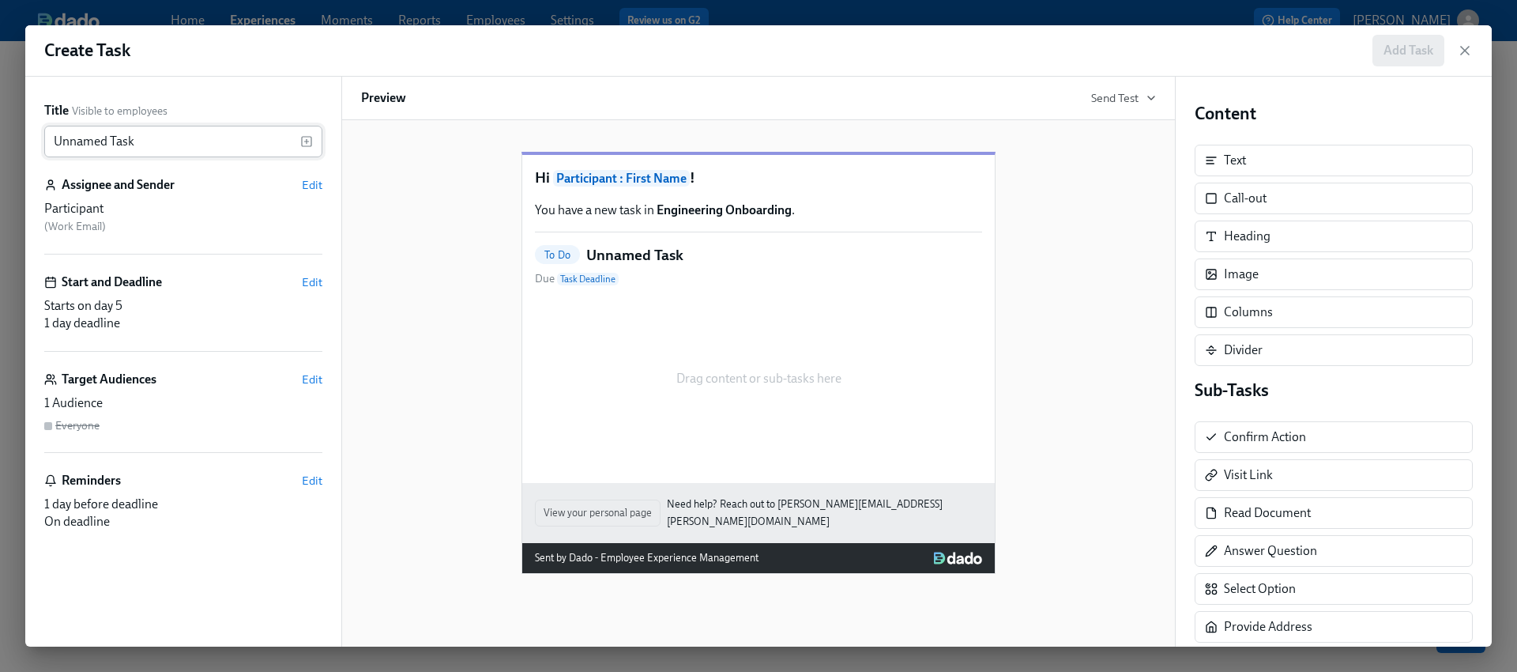
click at [179, 141] on input "Unnamed Task" at bounding box center [172, 142] width 256 height 32
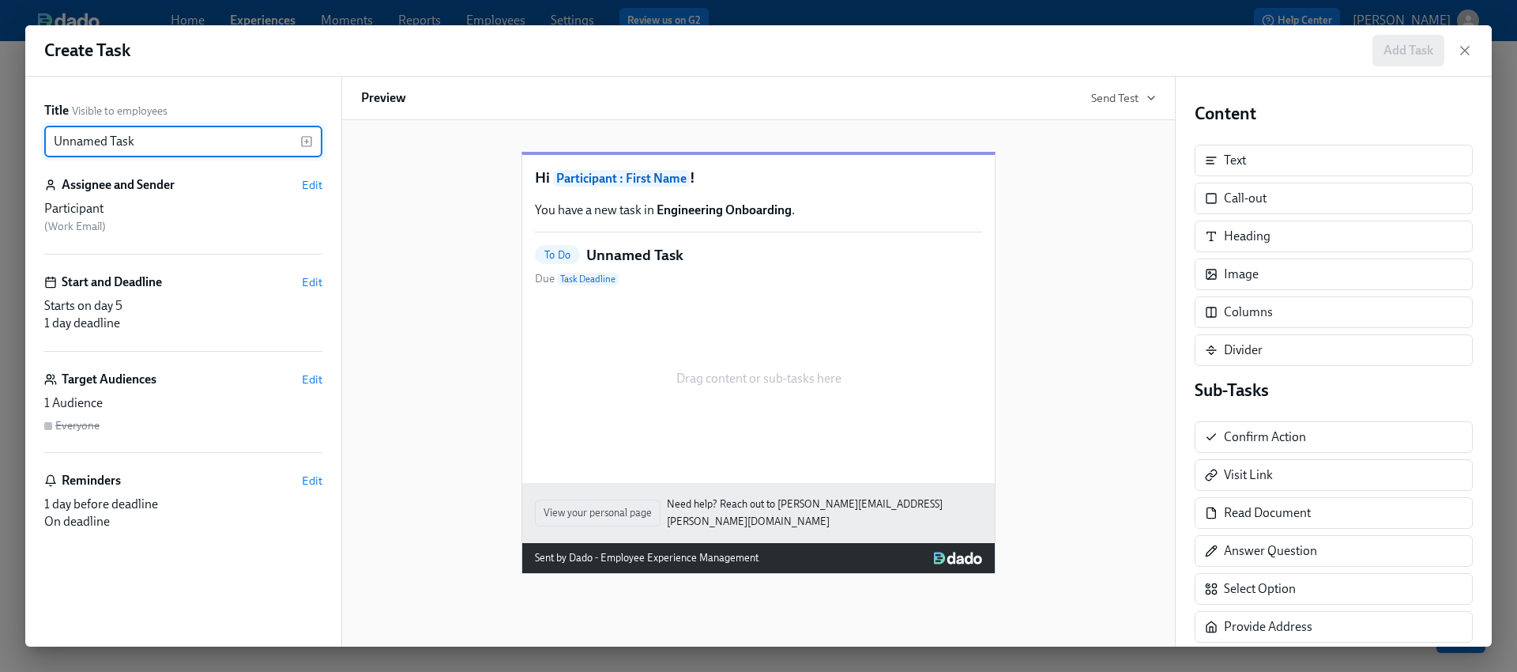
click at [179, 141] on input "Unnamed Task" at bounding box center [172, 142] width 256 height 32
paste input "Time to check in!"
type input "Time to check in!"
click at [314, 180] on span "Edit" at bounding box center [312, 185] width 21 height 16
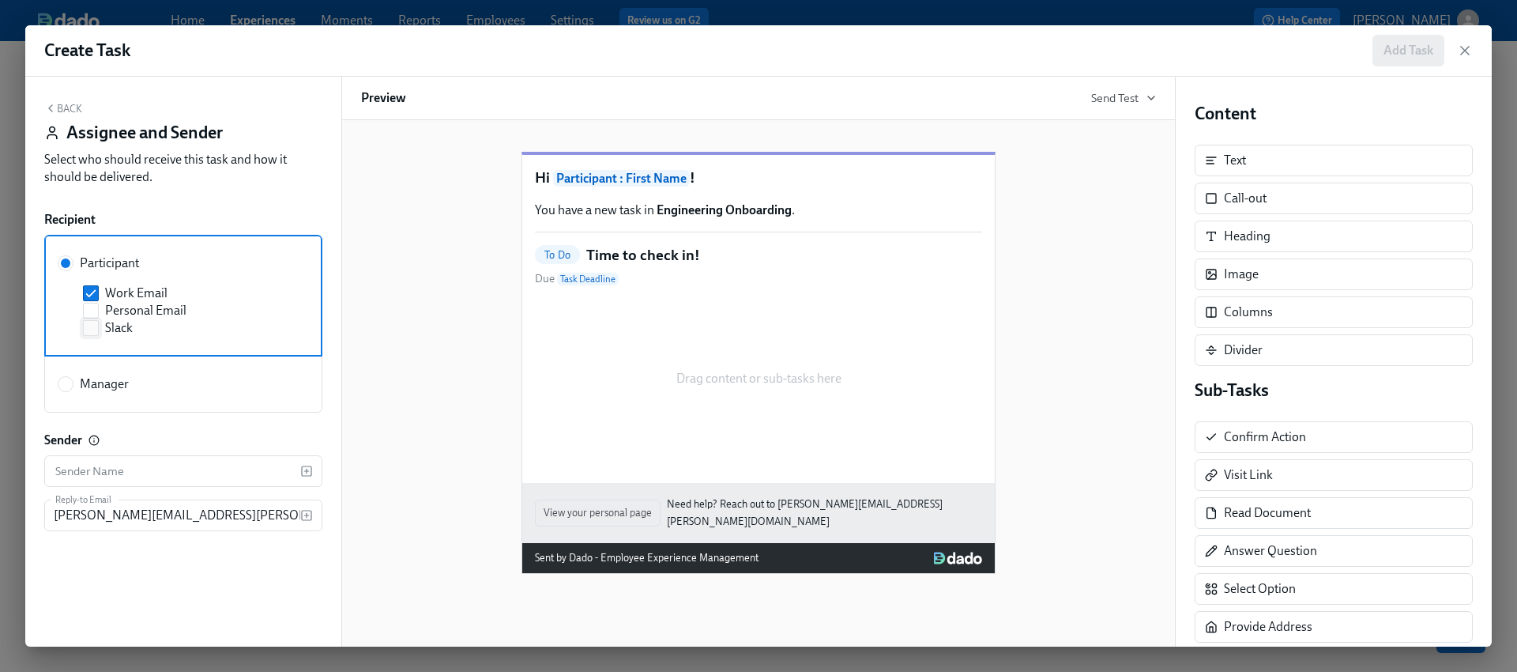
click at [116, 329] on span "Slack" at bounding box center [119, 327] width 28 height 17
click at [98, 329] on input "Slack" at bounding box center [91, 328] width 14 height 14
checkbox input "true"
click at [118, 380] on span "Manager" at bounding box center [104, 383] width 49 height 17
click at [73, 380] on input "Manager" at bounding box center [65, 384] width 14 height 14
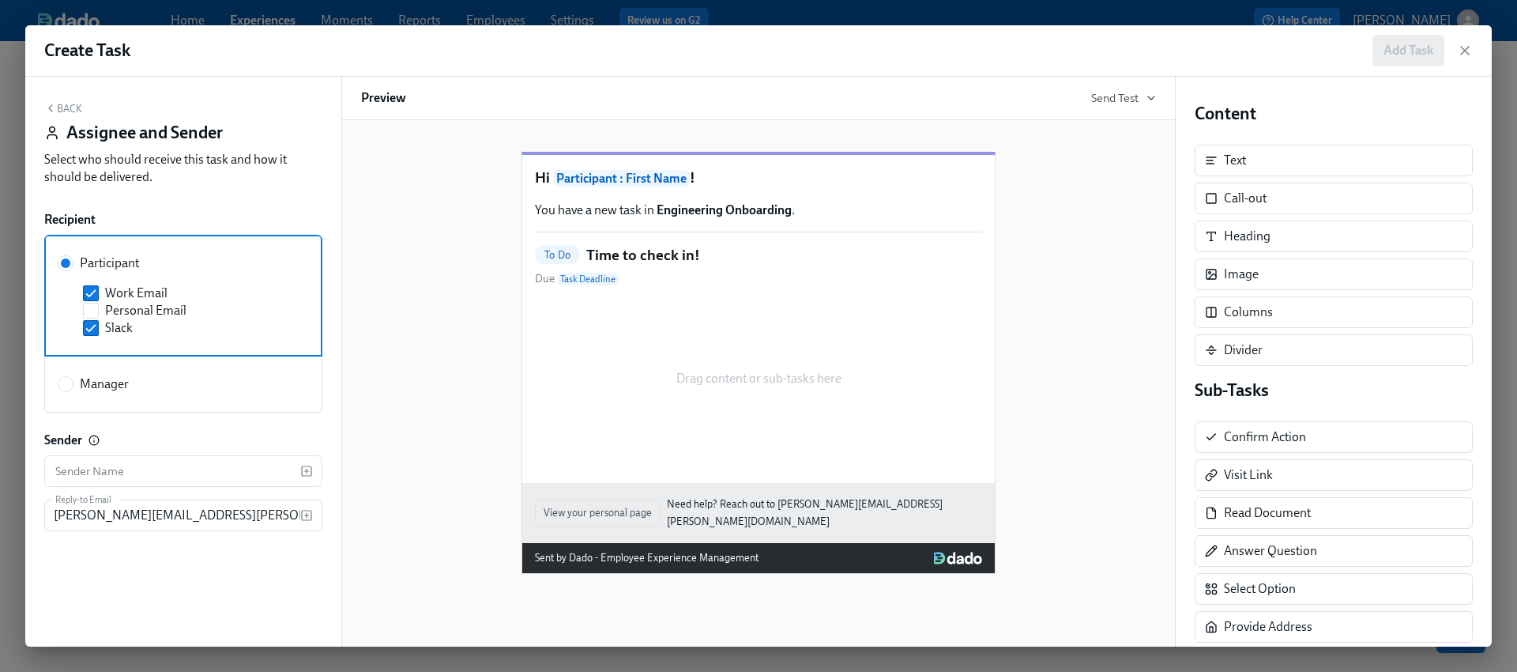
radio input "true"
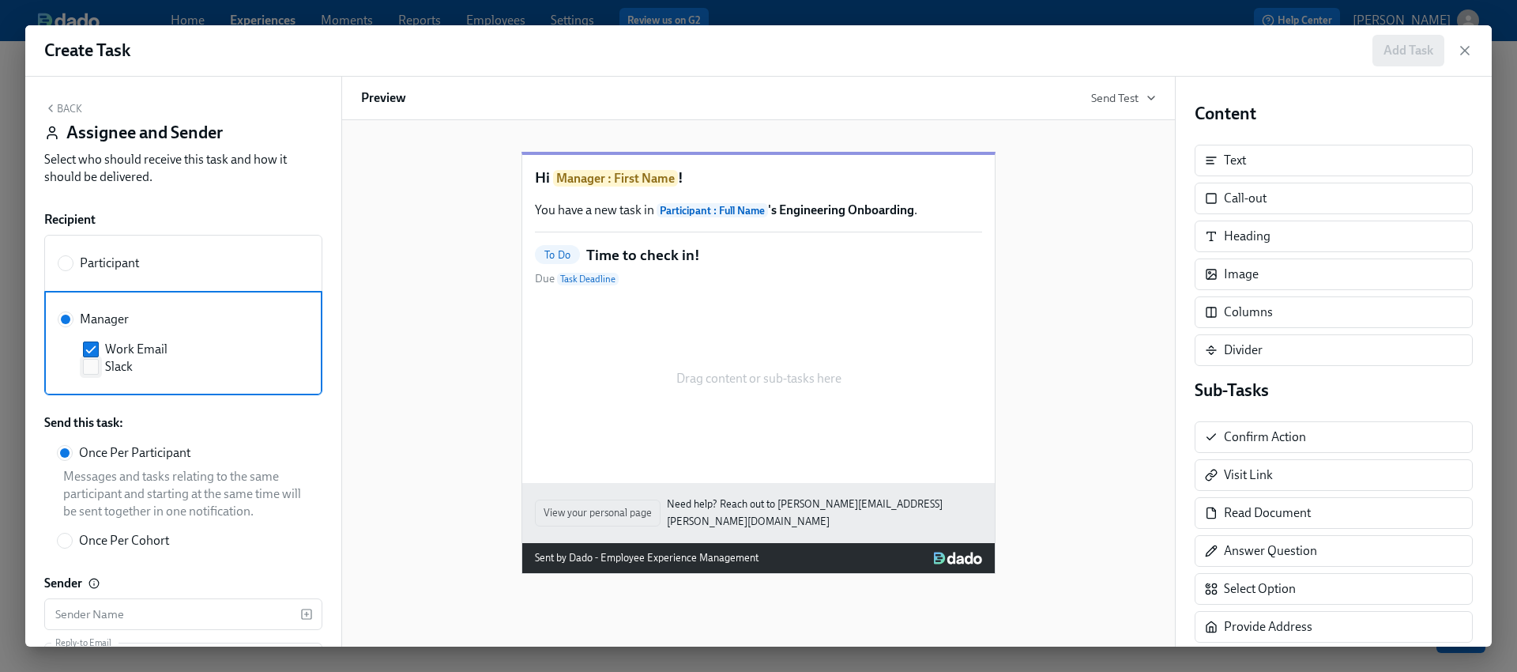
click at [120, 365] on span "Slack" at bounding box center [119, 366] width 28 height 17
click at [98, 365] on input "Slack" at bounding box center [91, 367] width 14 height 14
checkbox input "true"
click at [73, 109] on button "Back" at bounding box center [63, 108] width 38 height 13
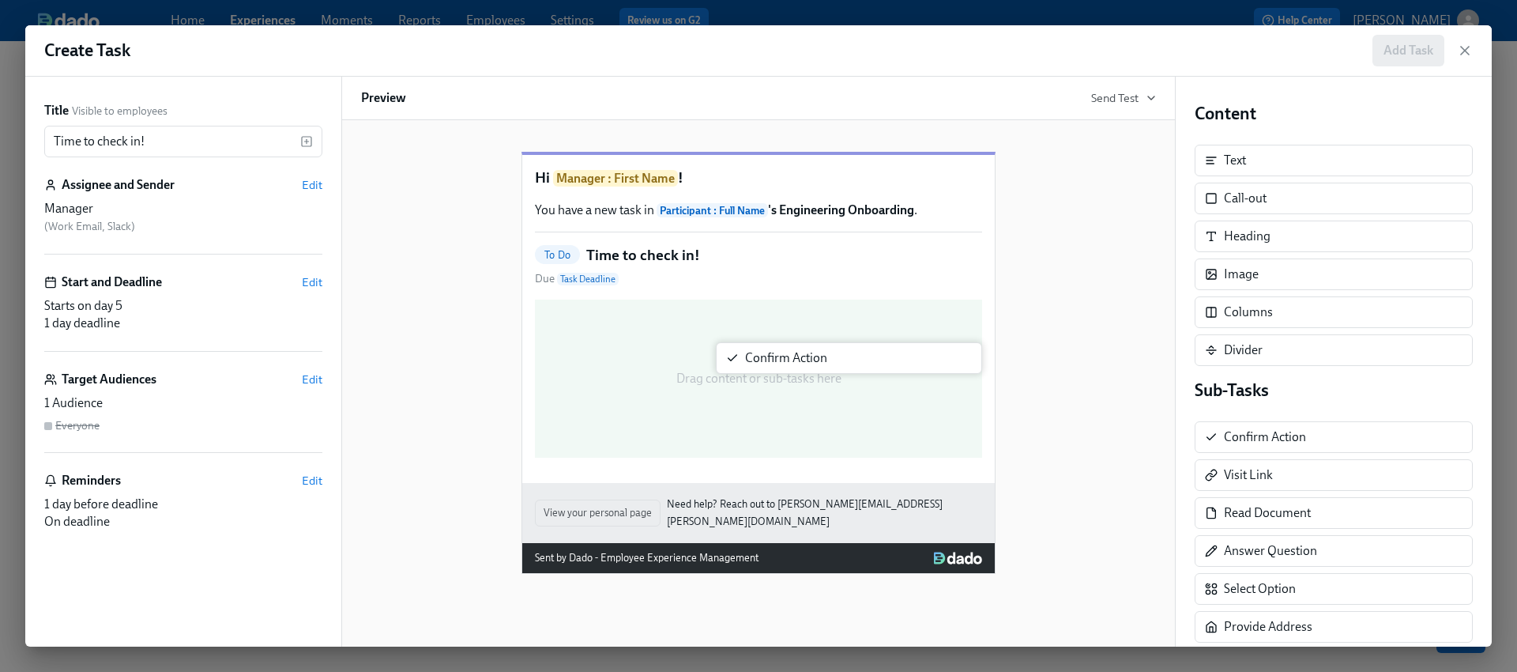
drag, startPoint x: 1295, startPoint y: 435, endPoint x: 816, endPoint y: 356, distance: 485.4
click at [816, 356] on div "Title Visible to employees Time to check in! ​ Assignee and Sender Edit Manager…" at bounding box center [758, 362] width 1467 height 570
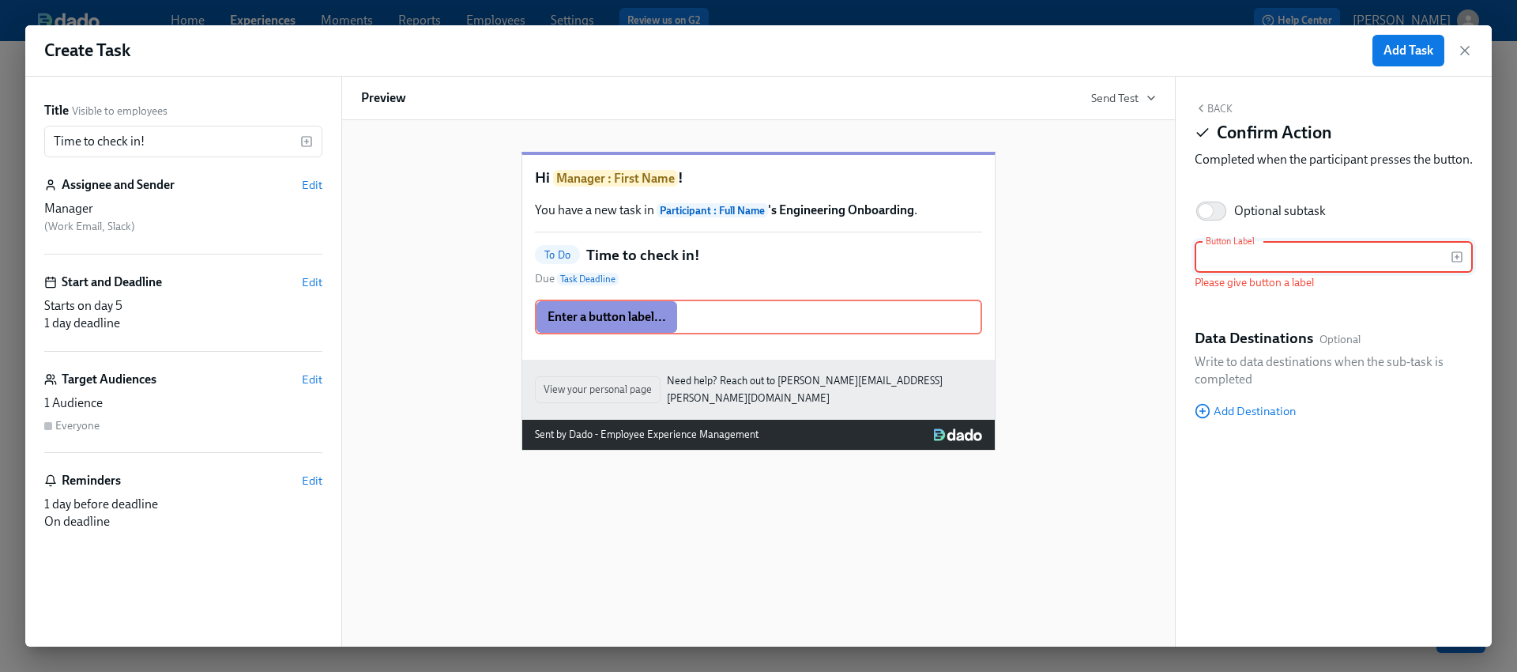
click at [1205, 100] on div "Back Confirm Action Completed when the participant presses the button. Optional…" at bounding box center [1334, 362] width 316 height 570
click at [1215, 111] on button "Back" at bounding box center [1214, 108] width 38 height 13
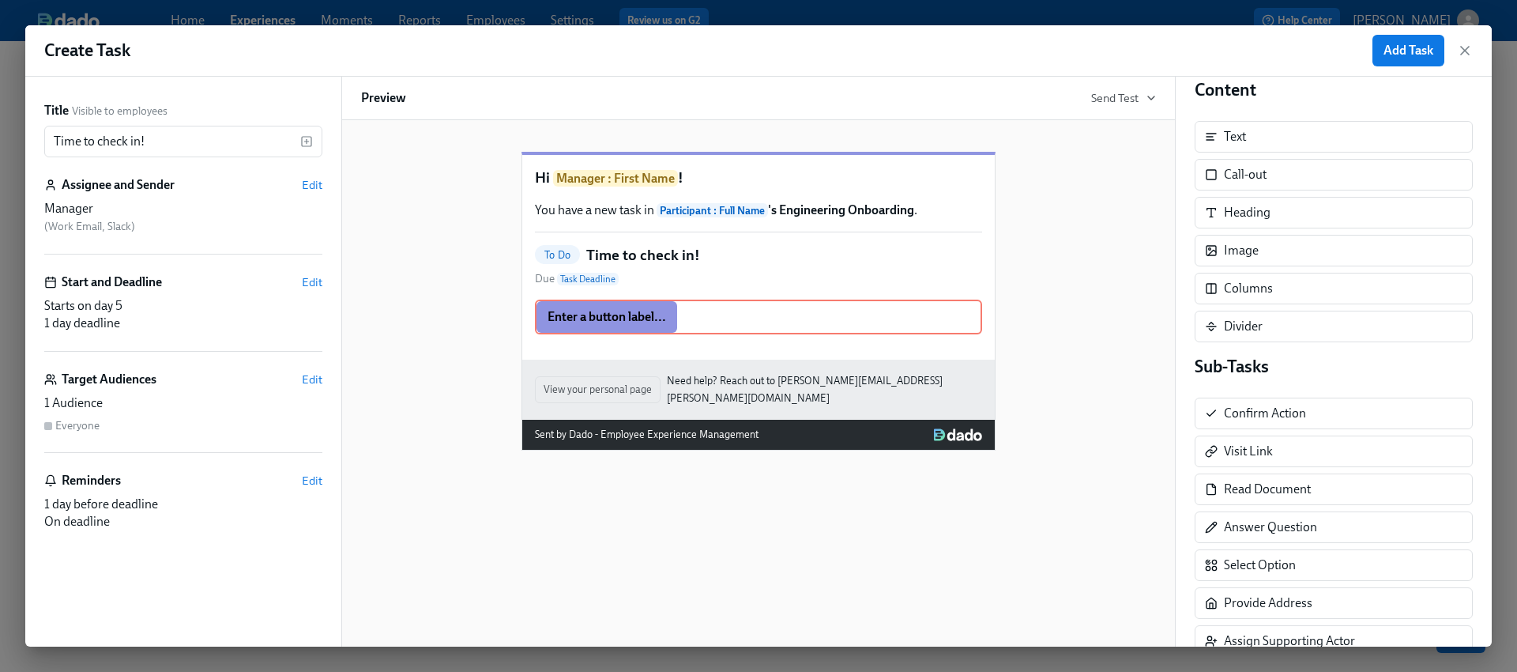
scroll to position [24, 0]
drag, startPoint x: 1278, startPoint y: 530, endPoint x: 1283, endPoint y: 477, distance: 53.2
click at [1283, 477] on div "Sub-Tasks Confirm Action Visit Link Read Document Answer Question Answer Questi…" at bounding box center [1334, 600] width 278 height 492
click at [1236, 571] on div "Select Option" at bounding box center [1260, 564] width 72 height 17
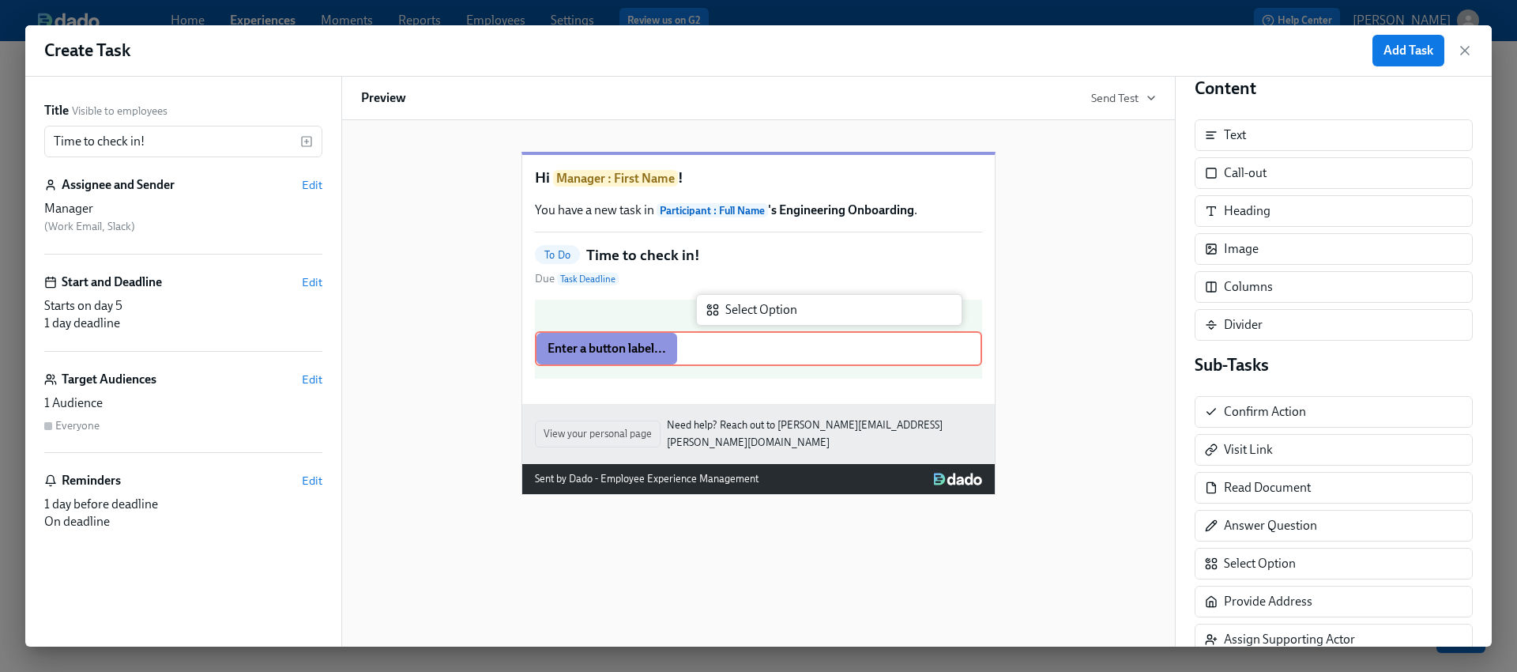
drag, startPoint x: 1273, startPoint y: 571, endPoint x: 765, endPoint y: 315, distance: 569.4
click at [765, 315] on div "Title Visible to employees Time to check in! ​ Assignee and Sender Edit Manager…" at bounding box center [758, 362] width 1467 height 570
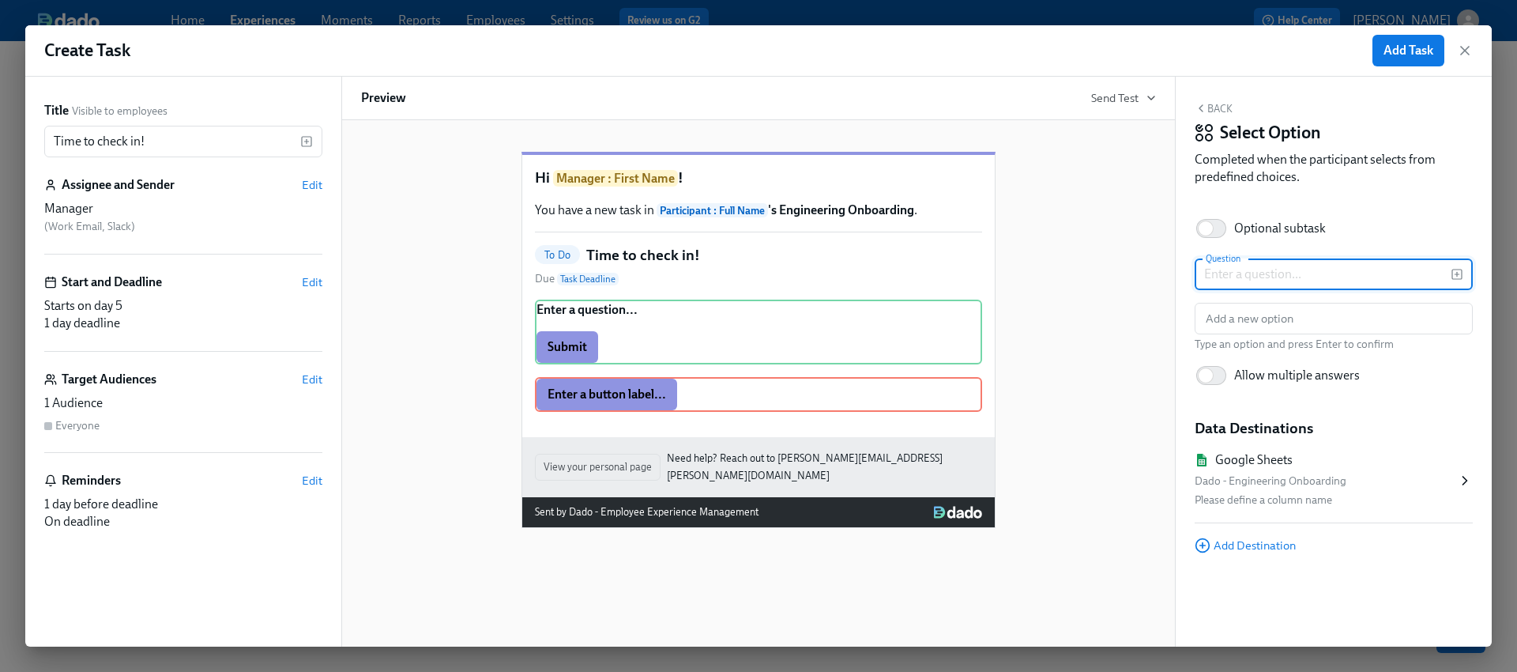
click at [1241, 266] on input "text" at bounding box center [1323, 274] width 256 height 32
paste input "How’s setup going?"
type input "How’s setup going?"
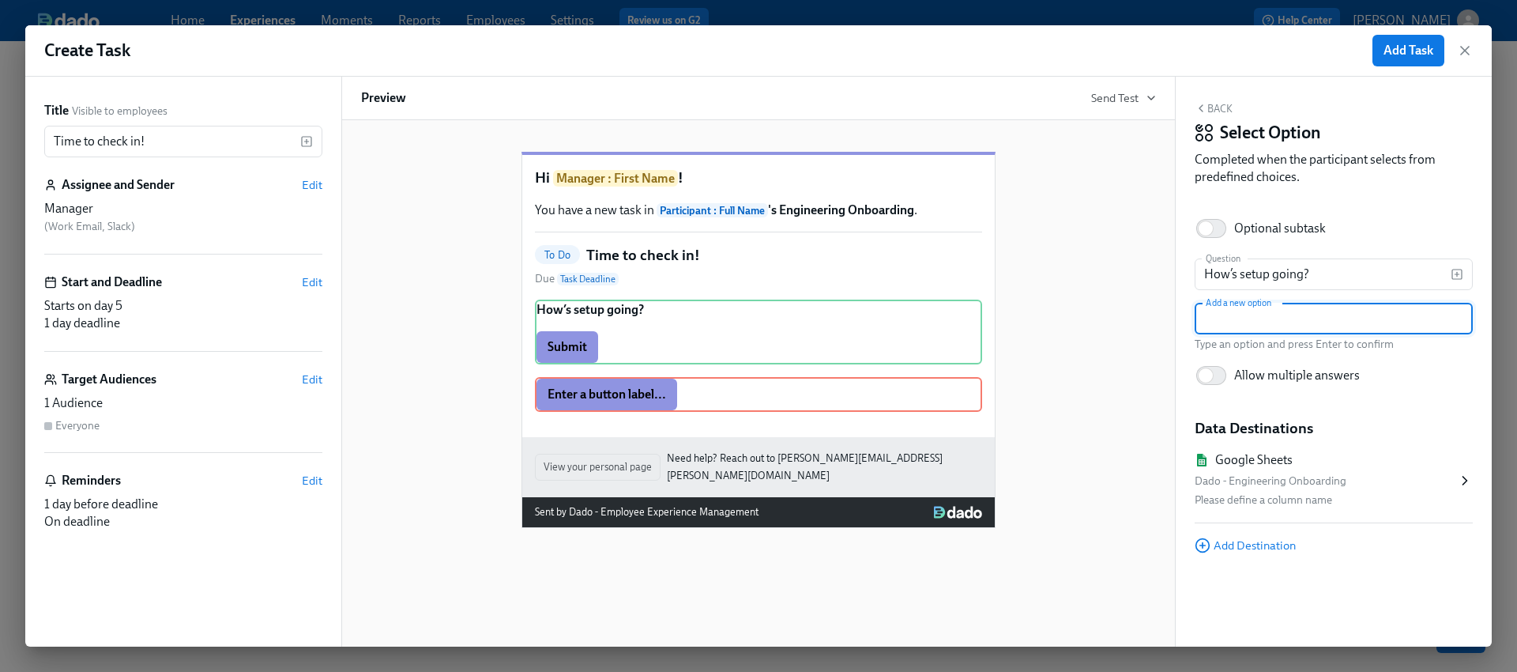
click at [1261, 326] on input "text" at bounding box center [1334, 319] width 278 height 32
type input "Great"
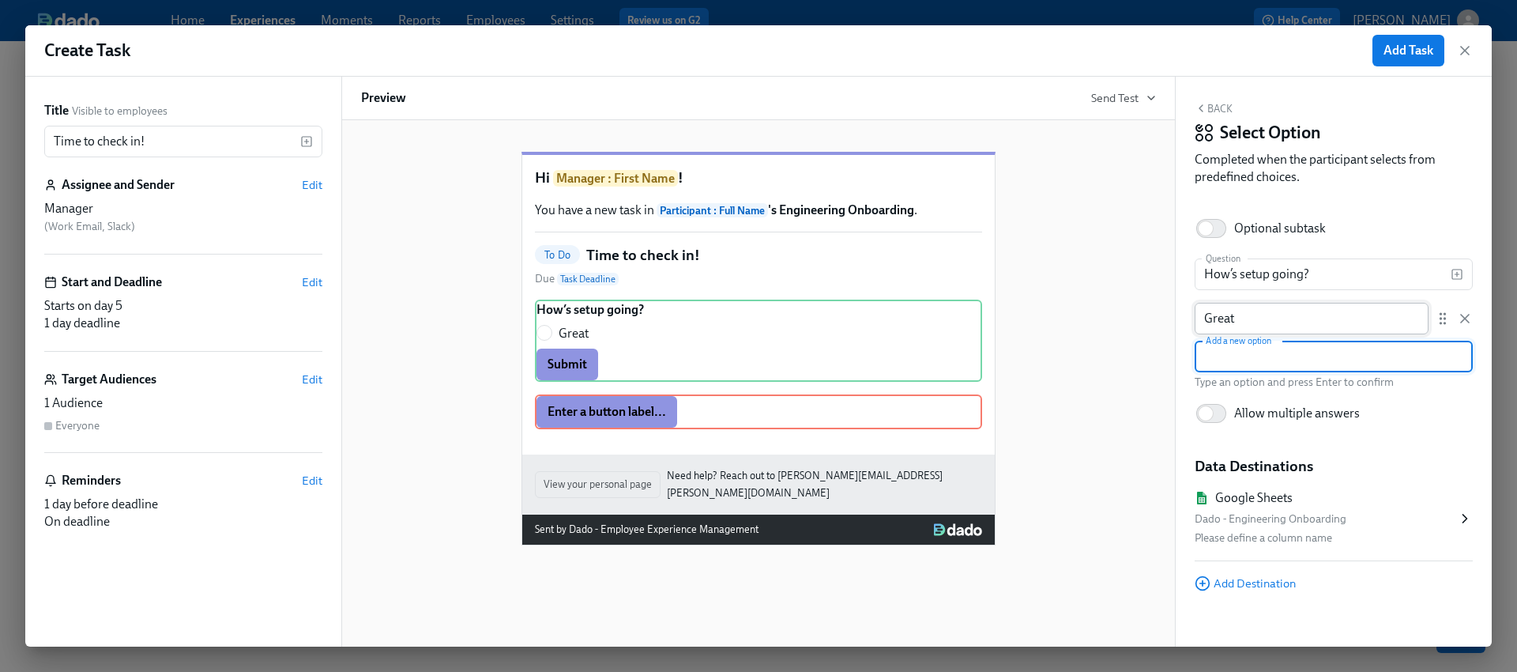
click at [1291, 315] on input "Great" at bounding box center [1312, 319] width 234 height 32
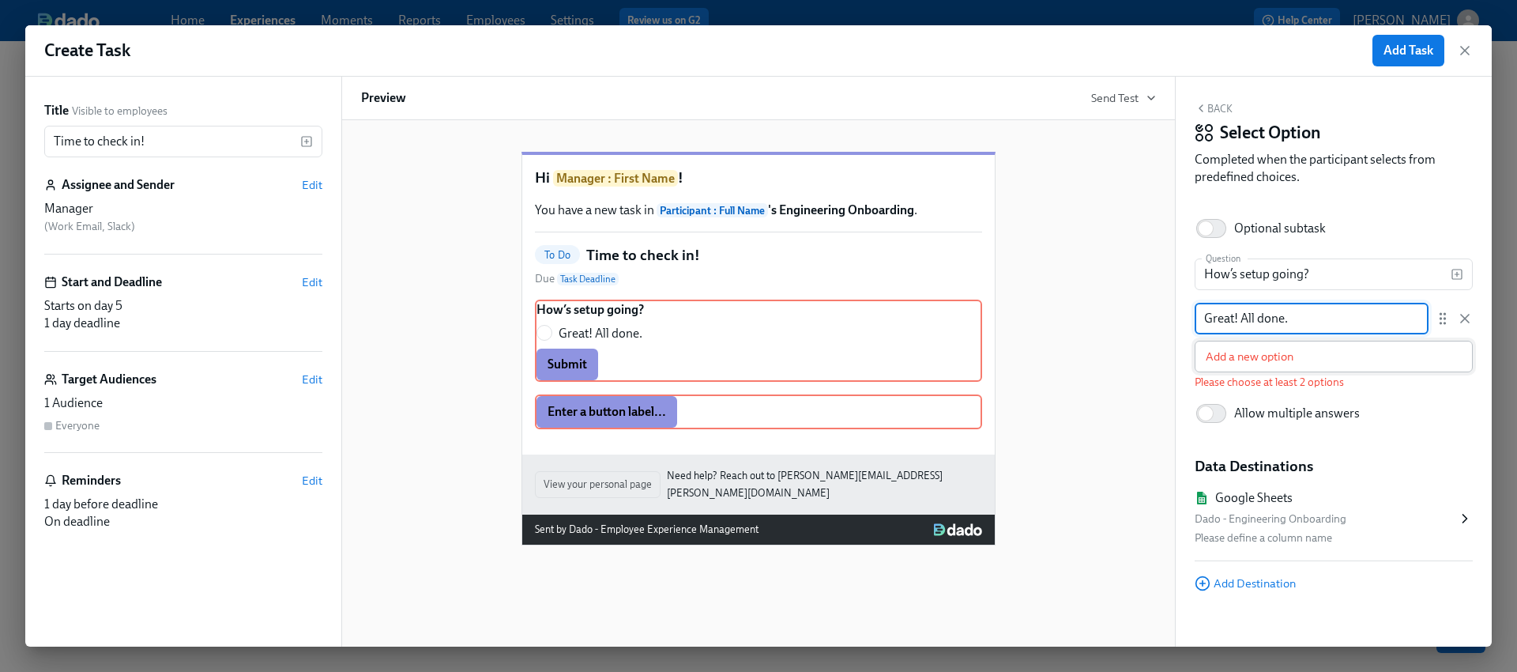
type input "Great! All done."
click at [1314, 355] on input "text" at bounding box center [1334, 357] width 278 height 32
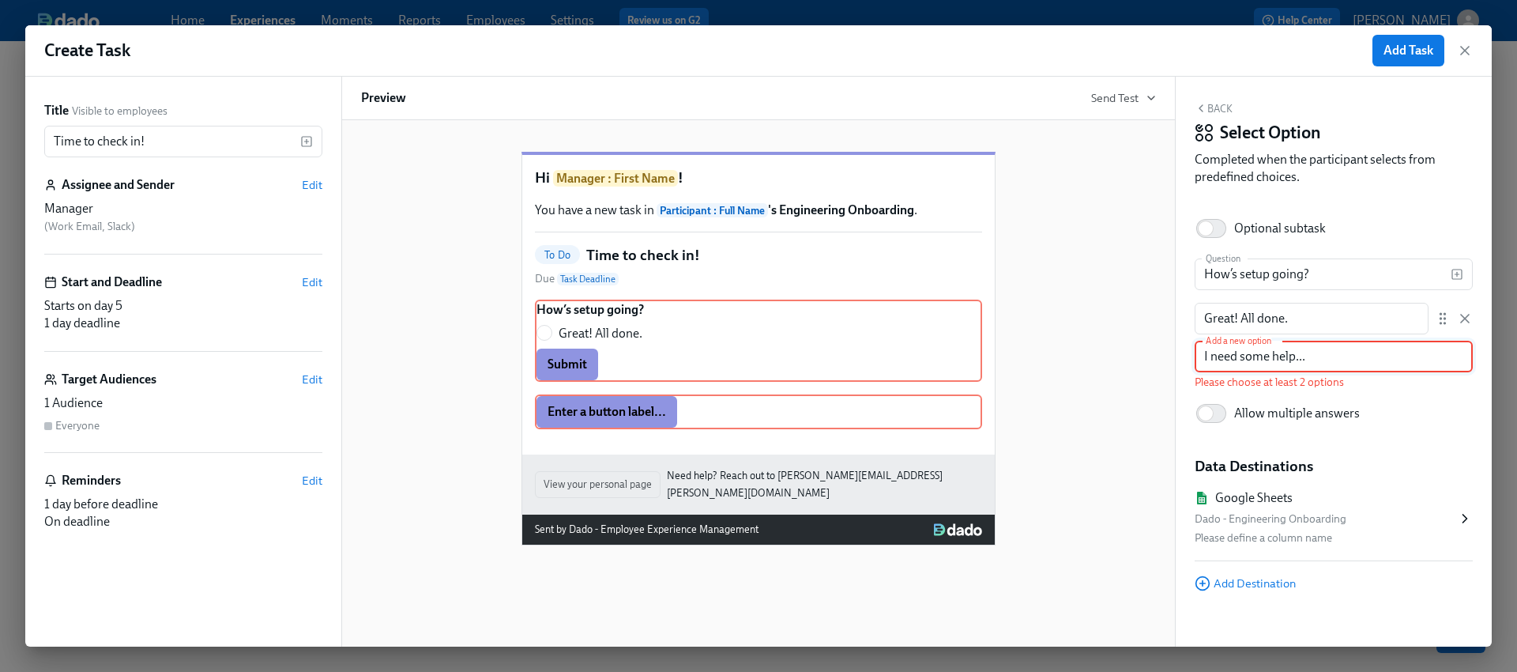
type input "I need some help..."
click at [1154, 329] on div "Hi Manager : First Name ! You have a new task in Participant : Full Name 's Eng…" at bounding box center [758, 335] width 795 height 419
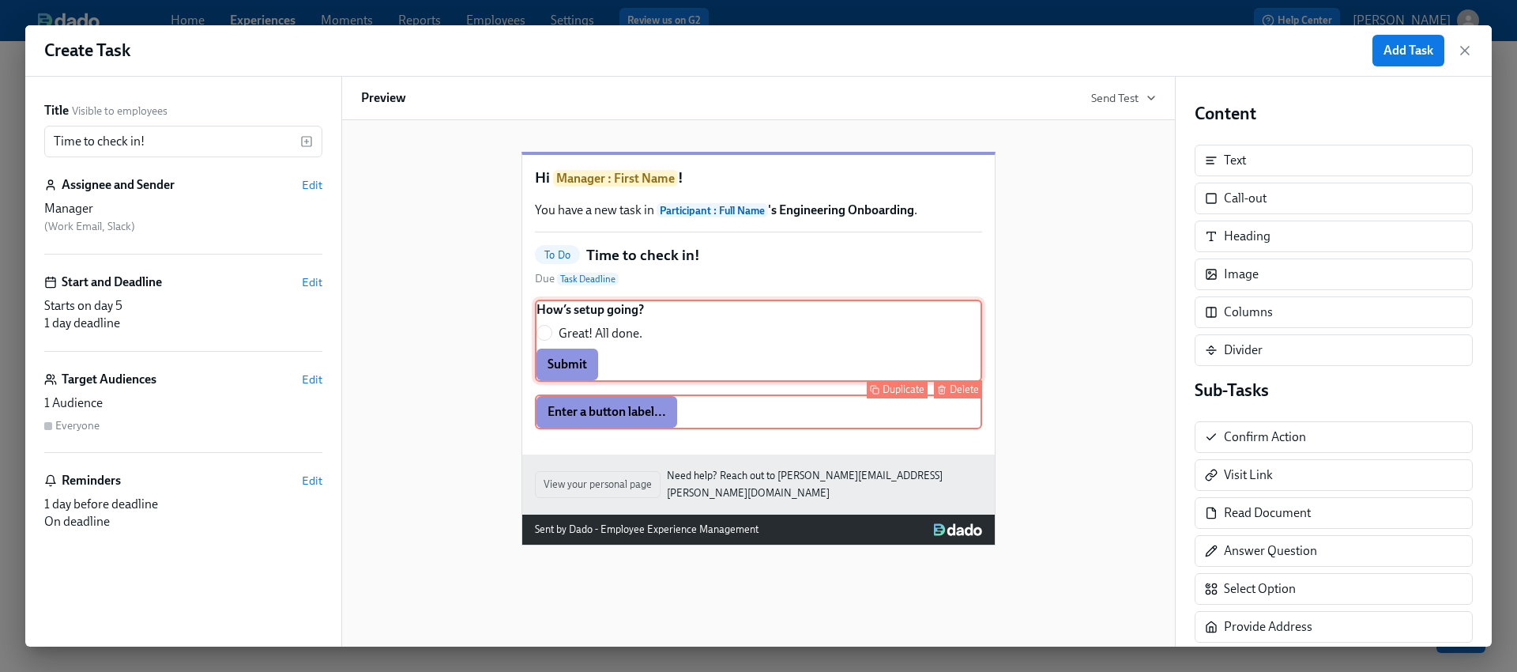
click at [816, 365] on div "How’s setup going? Great! All done. Submit Duplicate Delete" at bounding box center [758, 341] width 447 height 82
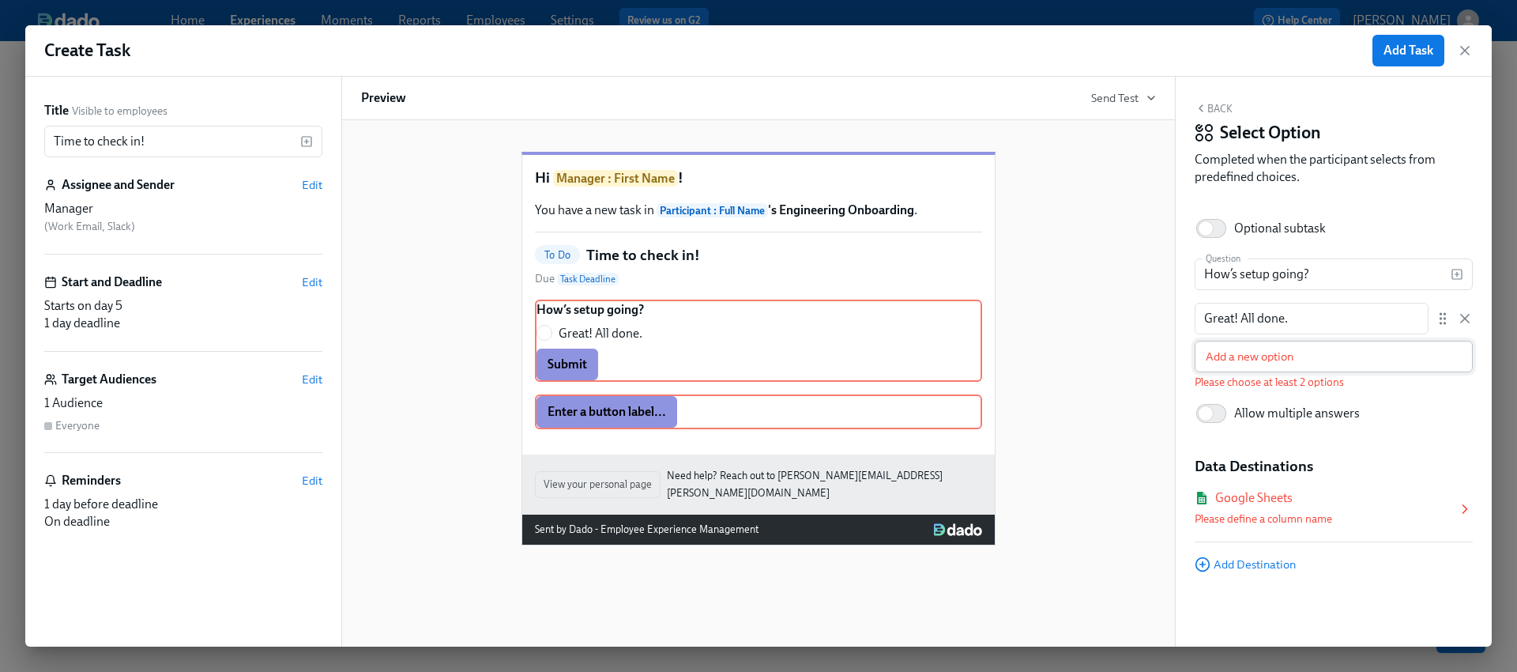
click at [1347, 357] on input "text" at bounding box center [1334, 357] width 278 height 32
type input "I need some help..."
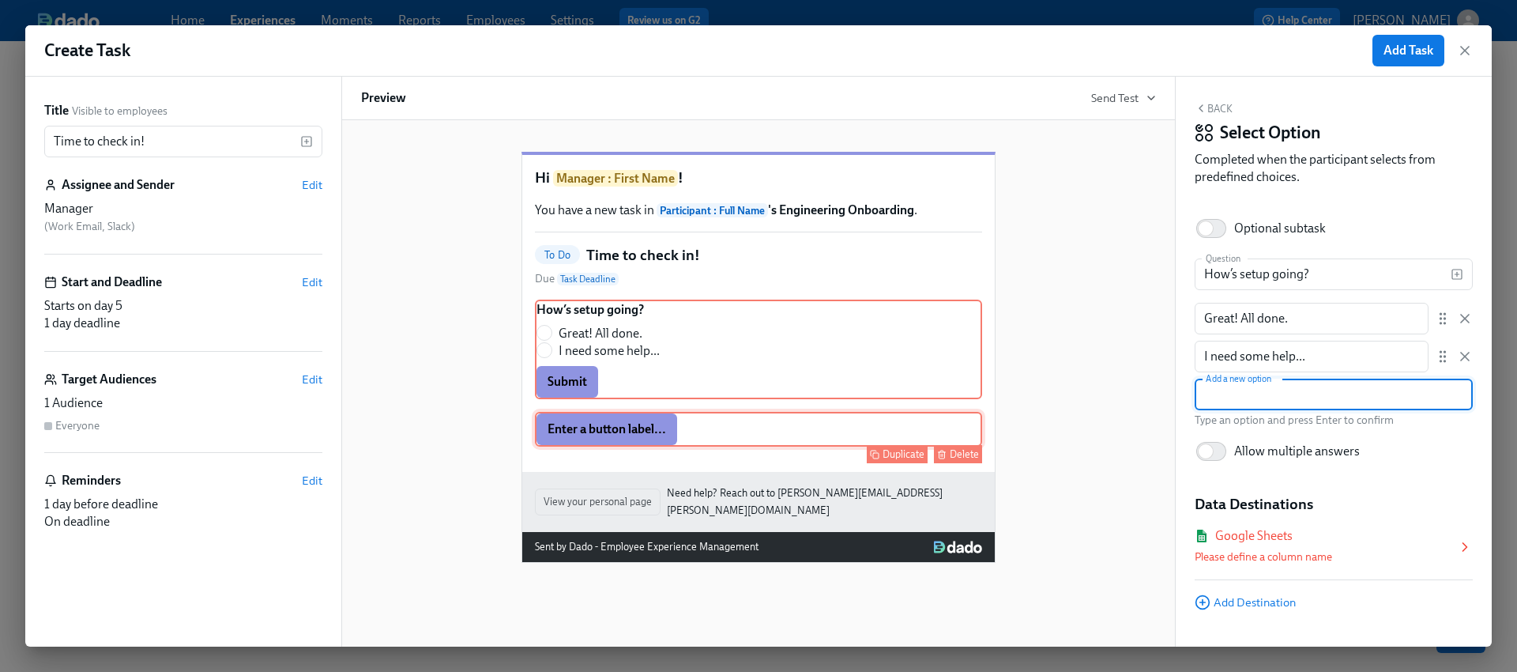
click at [703, 463] on div "Duplicate Delete" at bounding box center [760, 454] width 444 height 18
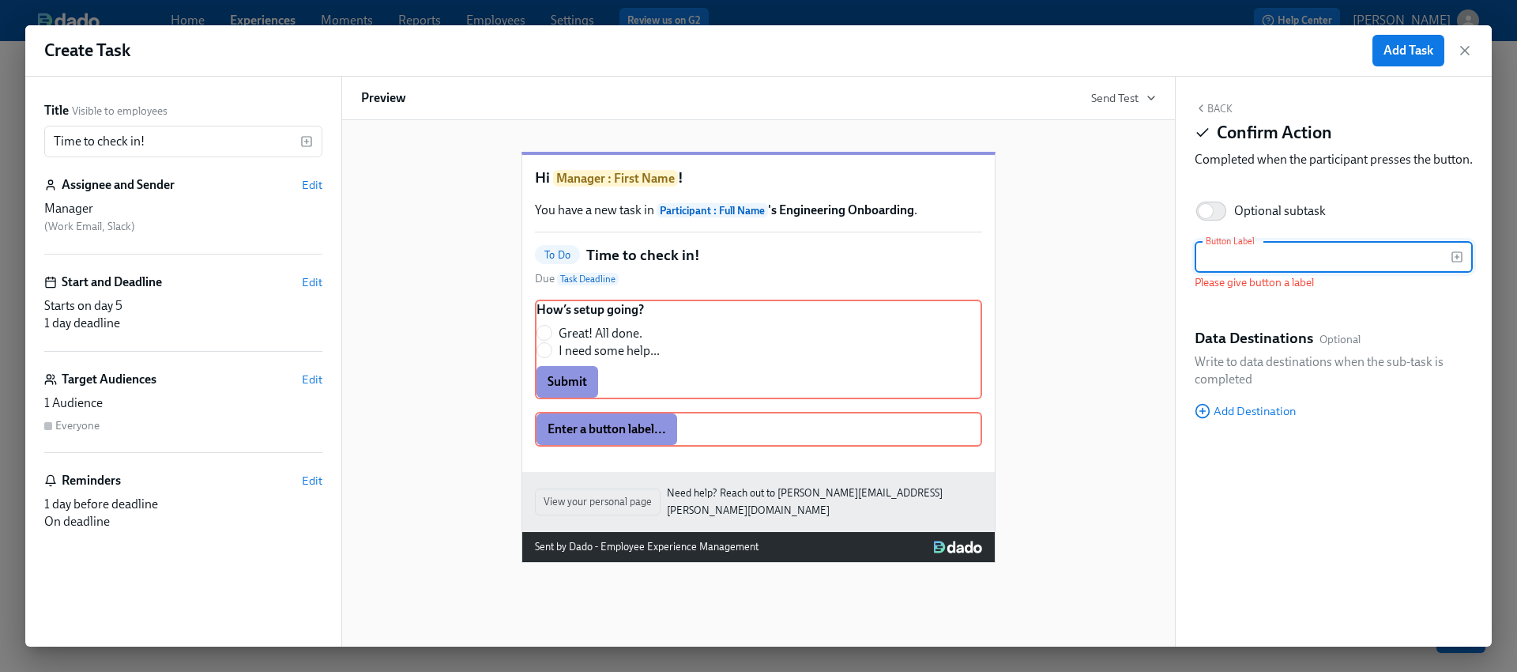
click at [1279, 272] on input "text" at bounding box center [1323, 257] width 256 height 32
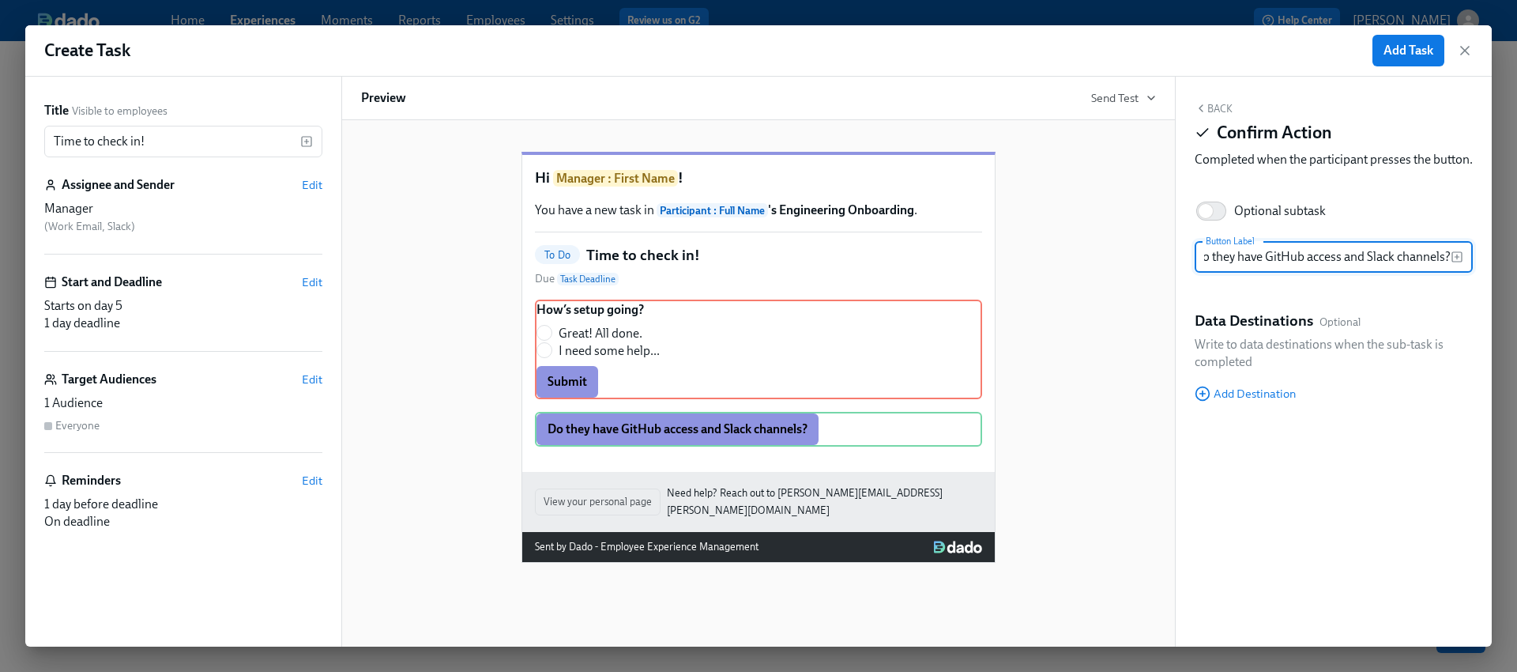
scroll to position [0, 0]
drag, startPoint x: 1234, startPoint y: 273, endPoint x: 1116, endPoint y: 267, distance: 117.9
click at [1116, 267] on div "Title Visible to employees Time to check in! ​ Assignee and Sender Edit Manager…" at bounding box center [758, 362] width 1467 height 570
drag, startPoint x: 1411, startPoint y: 269, endPoint x: 1517, endPoint y: 276, distance: 106.1
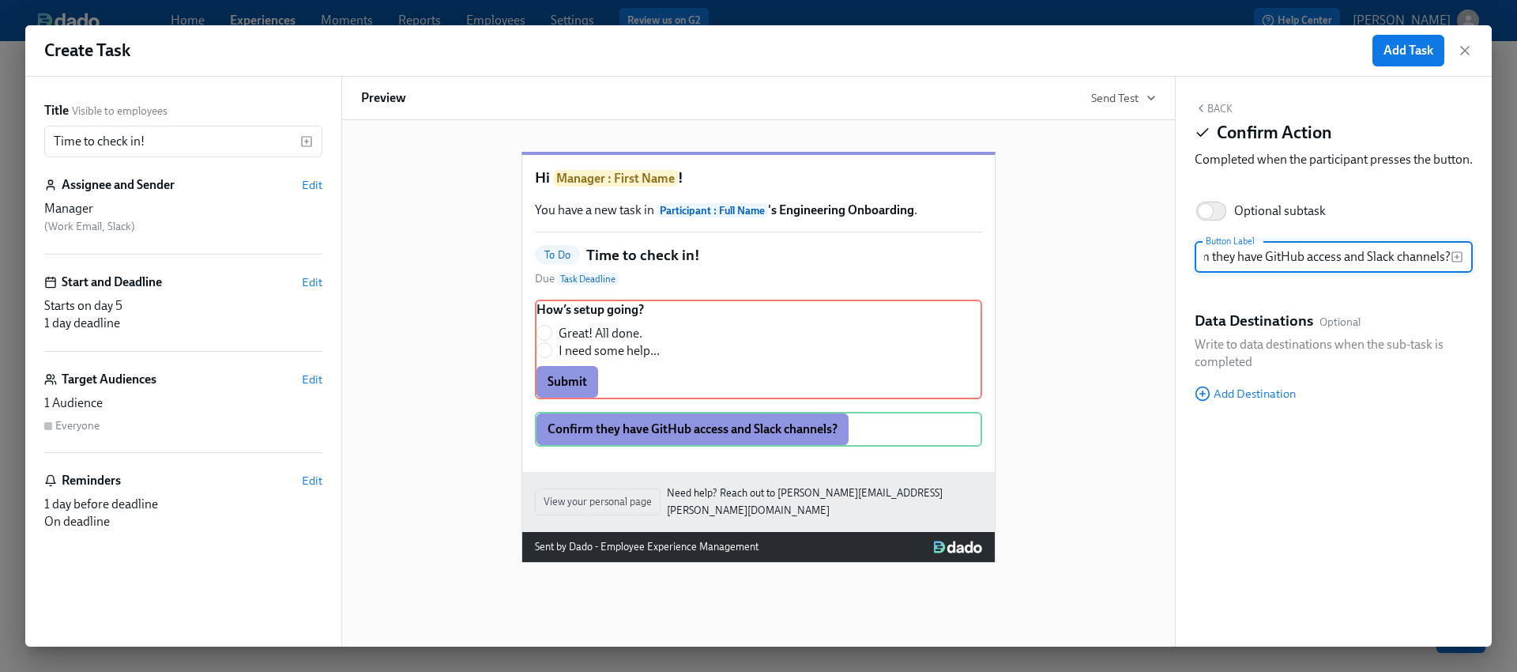
click at [1517, 276] on div "Create Task Add Task Title Visible to employees Time to check in! ​ Assignee an…" at bounding box center [758, 336] width 1517 height 672
click at [1447, 271] on input "Confirm they have GitHub access and Slack channels?" at bounding box center [1323, 257] width 256 height 32
type input "Confirm they have GitHub access and Slack channels"
drag, startPoint x: 1029, startPoint y: 451, endPoint x: 986, endPoint y: 450, distance: 42.7
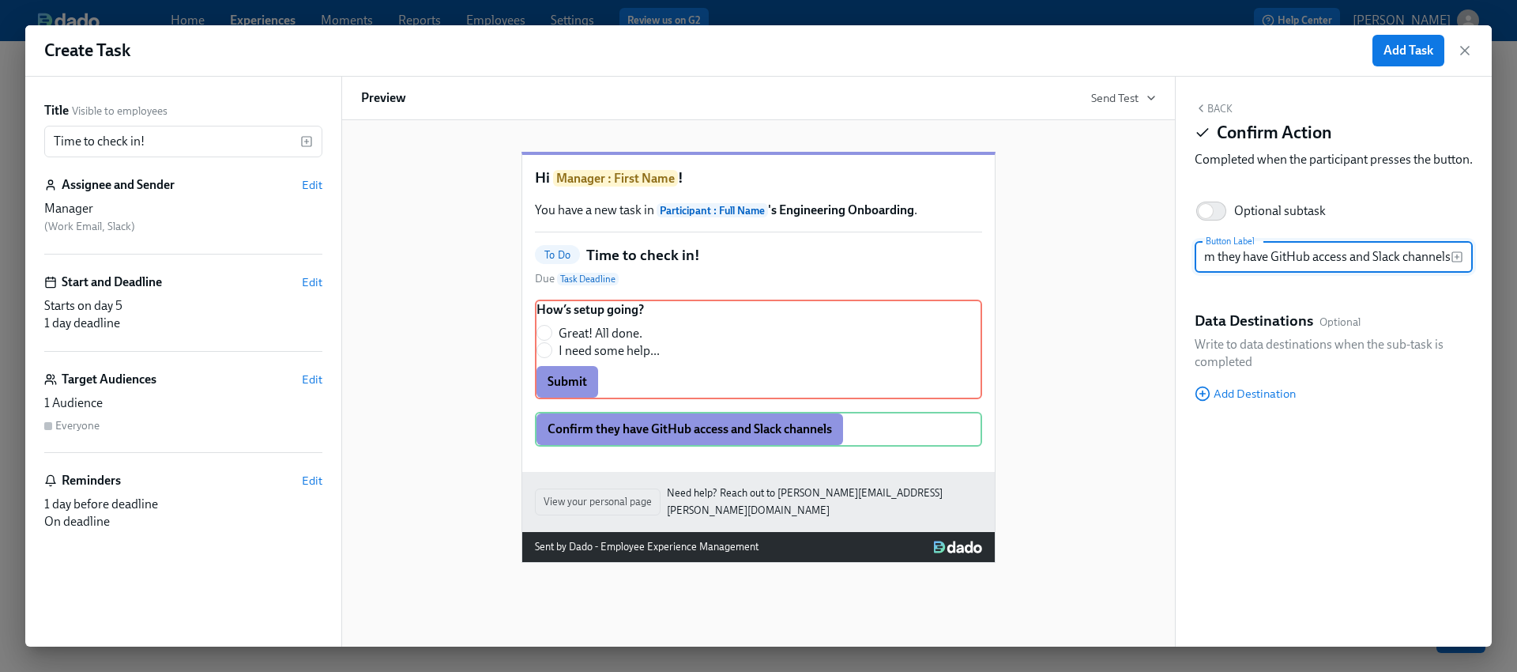
click at [1028, 452] on div "Hi Manager : First Name ! You have a new task in Participant : Full Name 's Eng…" at bounding box center [758, 344] width 795 height 436
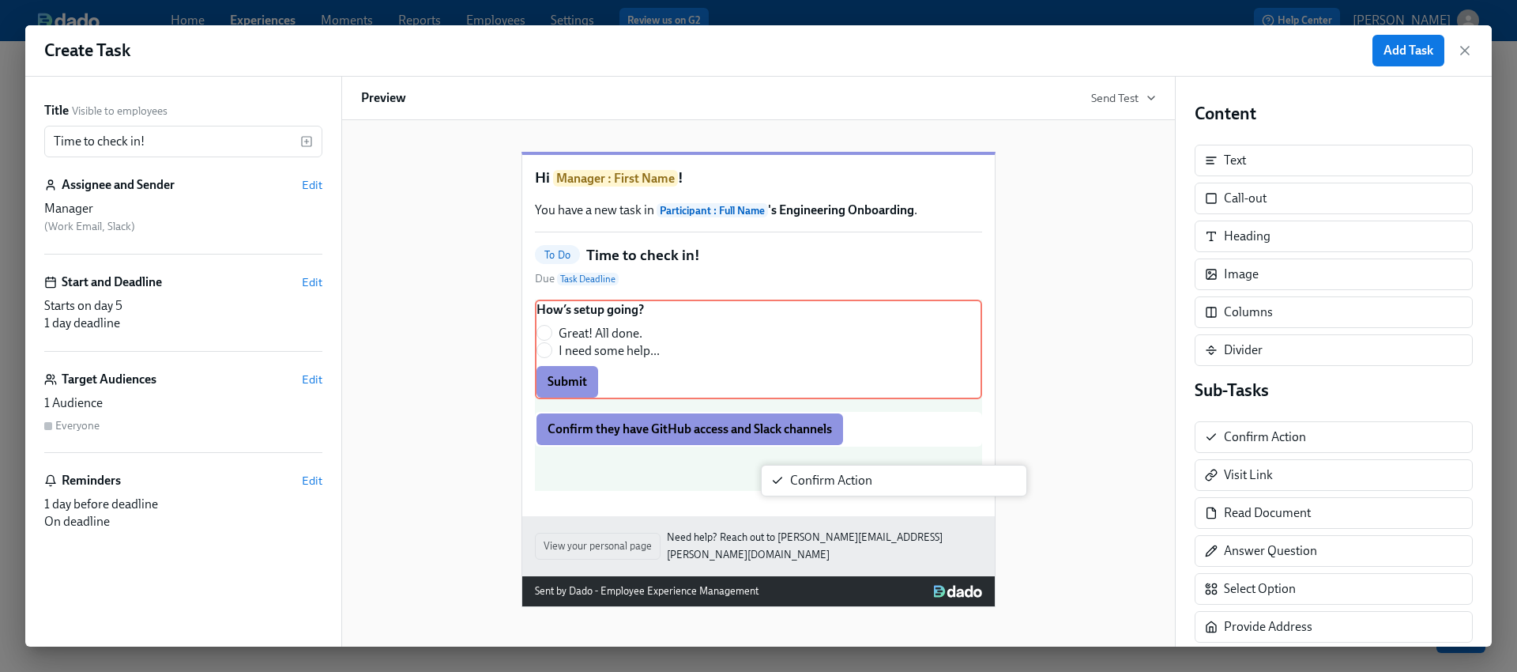
drag, startPoint x: 1412, startPoint y: 448, endPoint x: 972, endPoint y: 494, distance: 442.6
click at [972, 494] on div "Title Visible to employees Time to check in! ​ Assignee and Sender Edit Manager…" at bounding box center [758, 362] width 1467 height 570
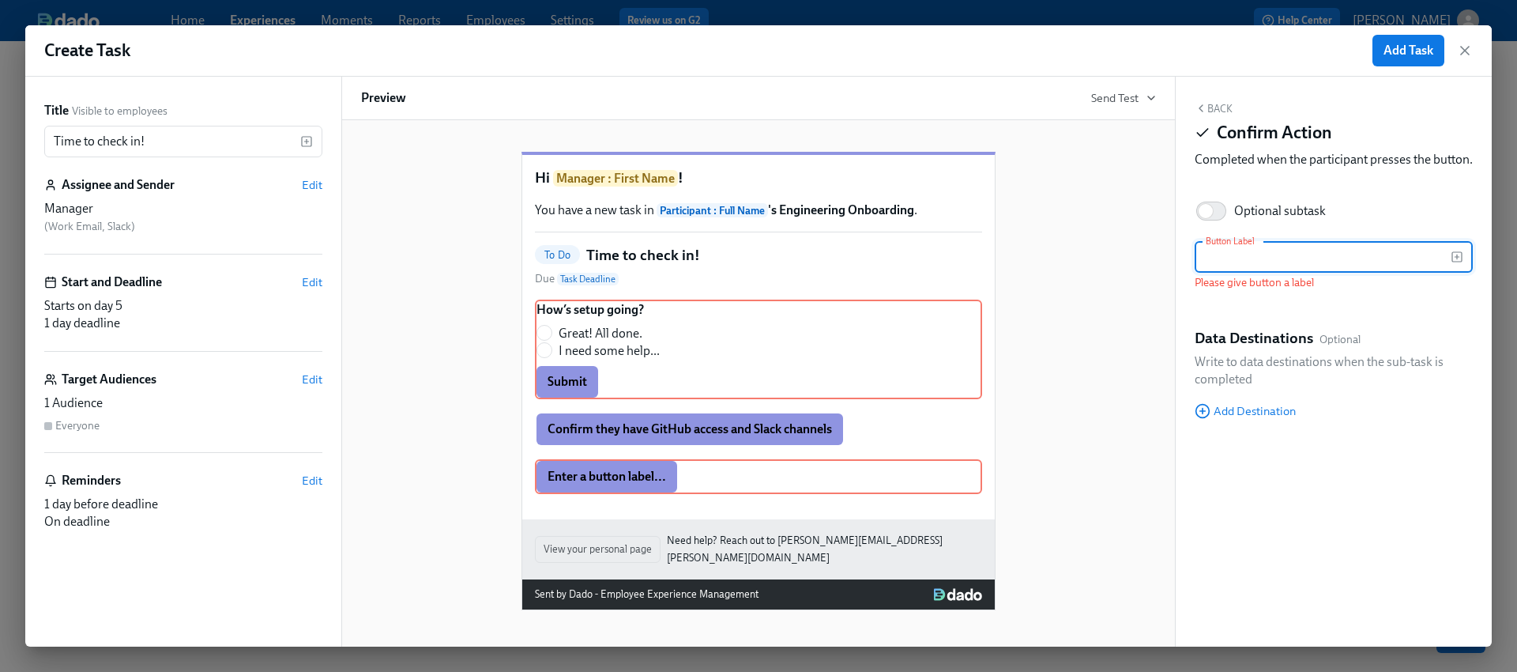
click at [1241, 273] on input "text" at bounding box center [1323, 257] width 256 height 32
paste input "Book 30/60/90 calendar invites now"
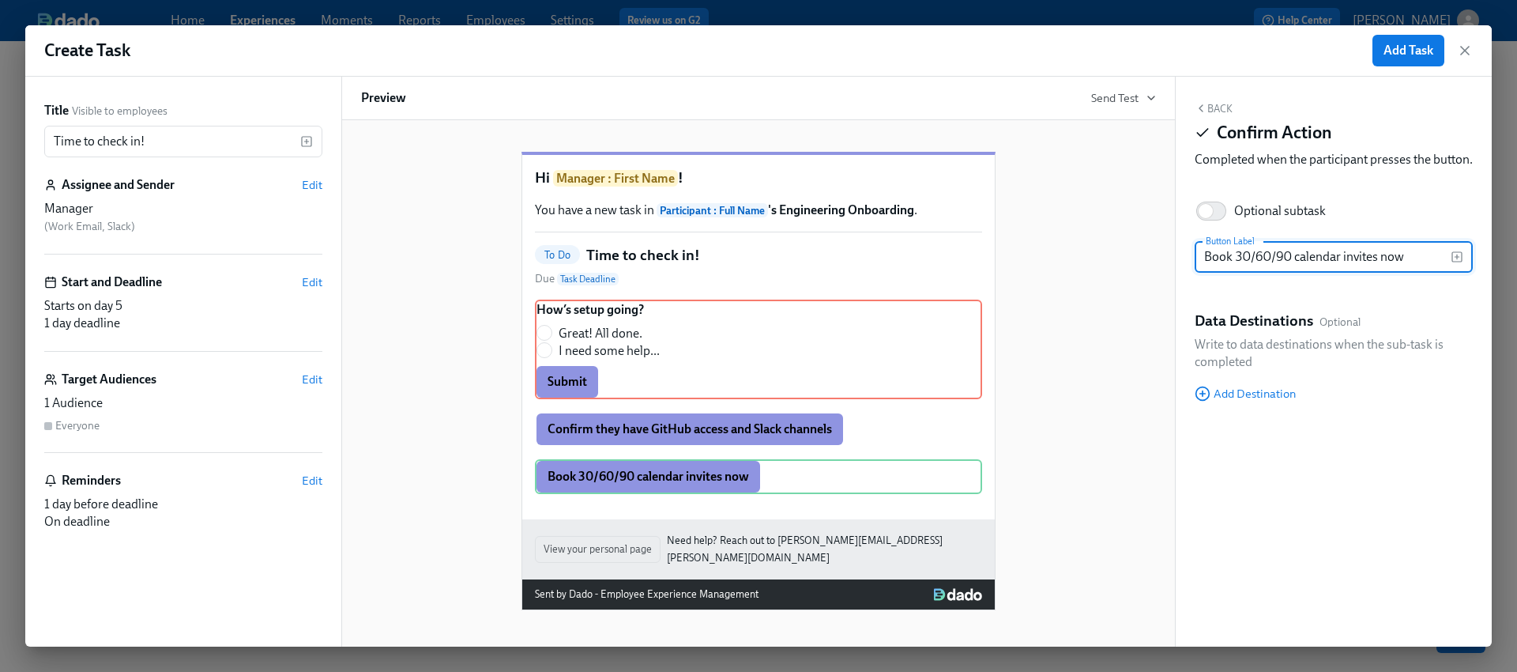
drag, startPoint x: 1211, startPoint y: 276, endPoint x: 1200, endPoint y: 277, distance: 11.2
click at [1200, 273] on input "Book 30/60/90 calendar invites now" at bounding box center [1323, 257] width 256 height 32
click at [1314, 273] on input "Confirm you've book 30/60/90 calendar invites now" at bounding box center [1323, 257] width 256 height 32
drag, startPoint x: 1372, startPoint y: 273, endPoint x: 1517, endPoint y: 264, distance: 144.9
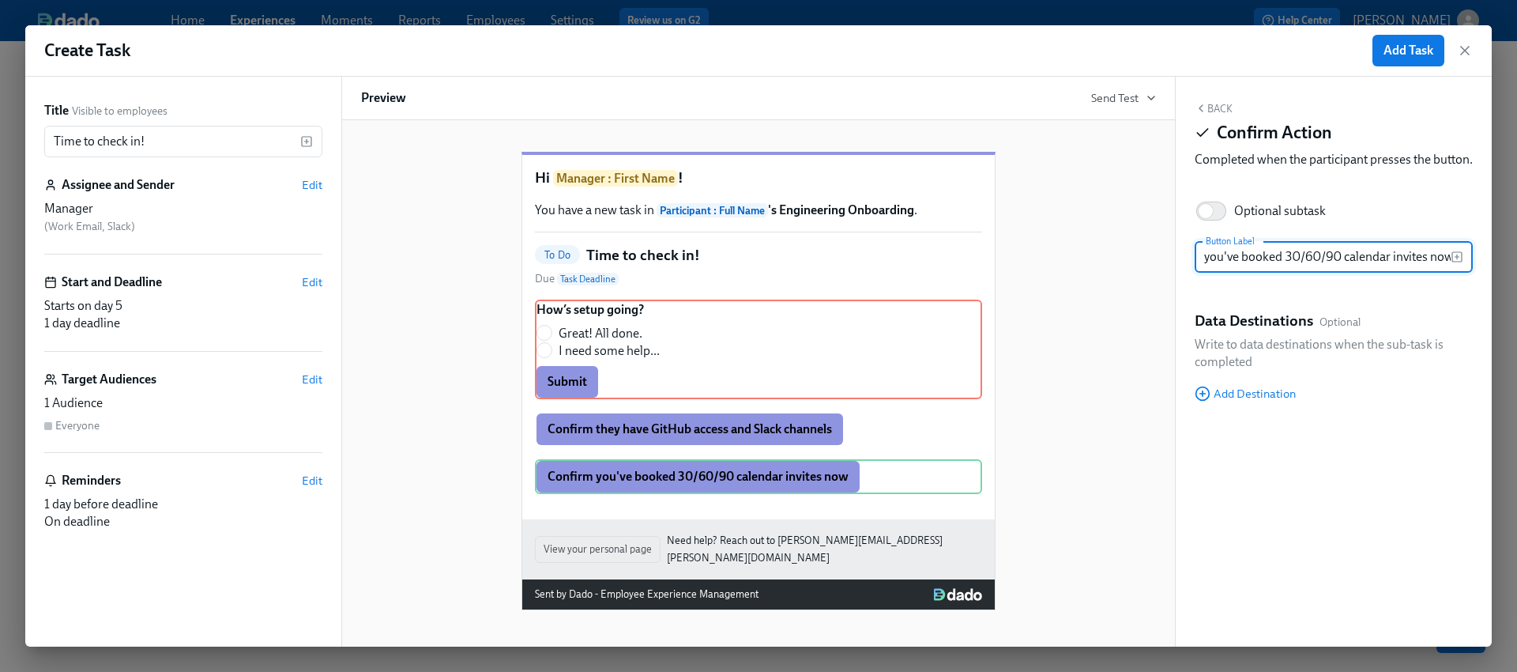
click at [1517, 264] on div "Create Task Add Task Title Visible to employees Time to check in! ​ Assignee an…" at bounding box center [758, 336] width 1517 height 672
click at [1430, 273] on input "Confirm you've booked 30/60/90 calendar invites now" at bounding box center [1323, 257] width 256 height 32
type input "Confirm you've booked 30/60/90 calendar invites"
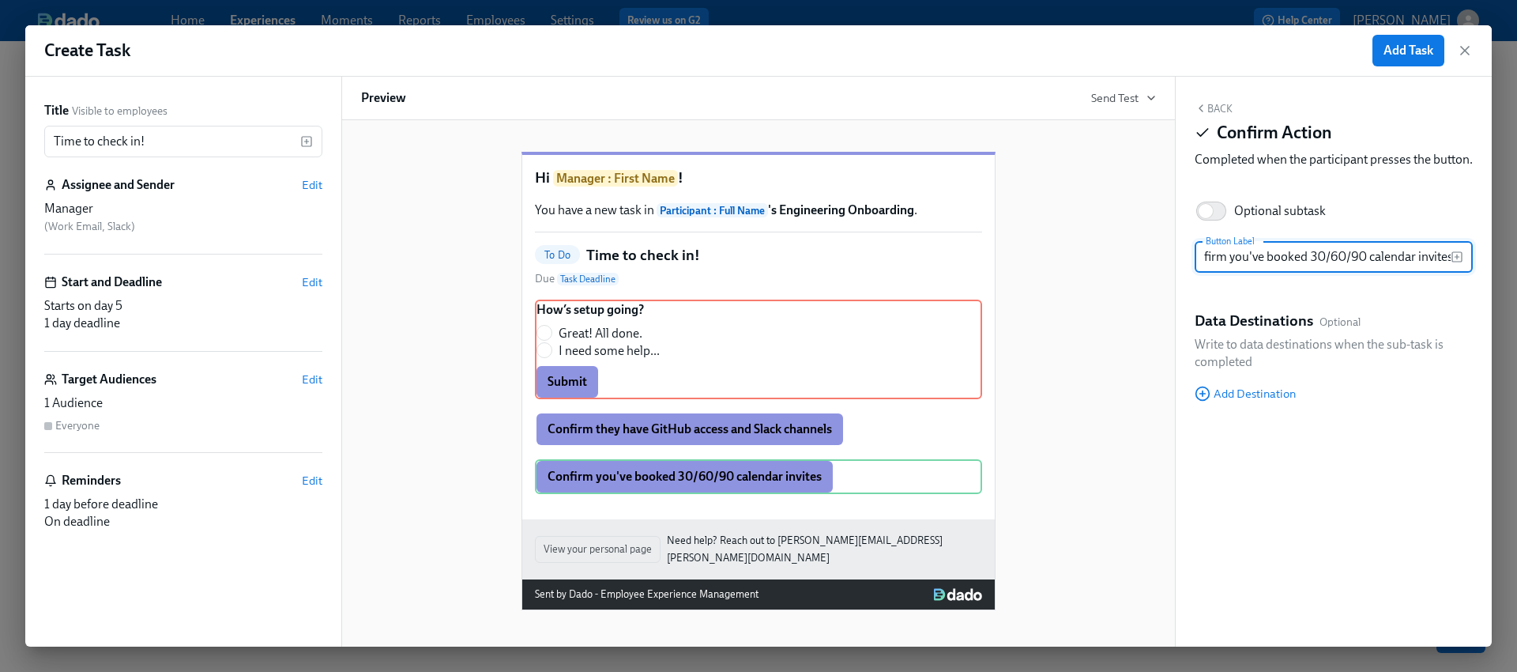
click at [1066, 436] on div "Hi Manager : First Name ! You have a new task in Participant : Full Name 's Eng…" at bounding box center [758, 368] width 795 height 484
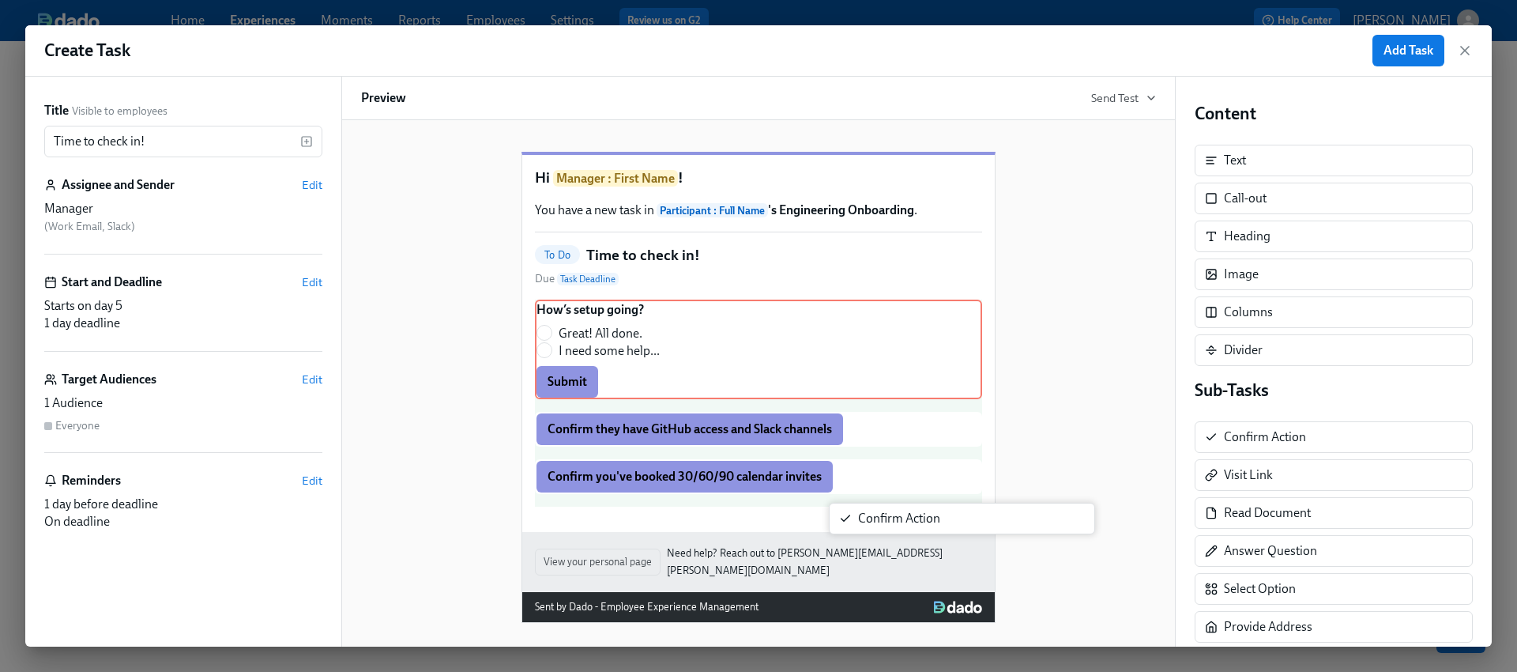
scroll to position [9, 0]
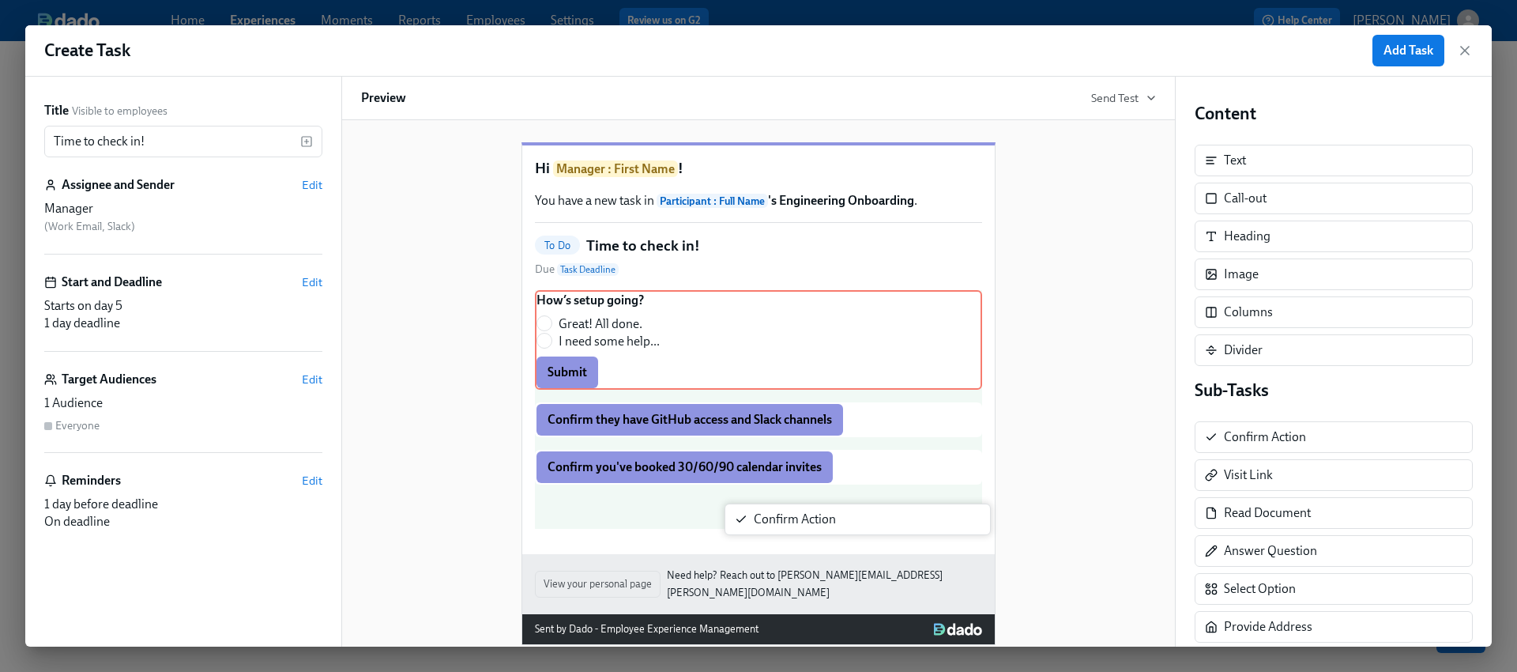
drag, startPoint x: 1258, startPoint y: 435, endPoint x: 782, endPoint y: 522, distance: 484.6
click at [782, 522] on div "Title Visible to employees Time to check in! ​ Assignee and Sender Edit Manager…" at bounding box center [758, 362] width 1467 height 570
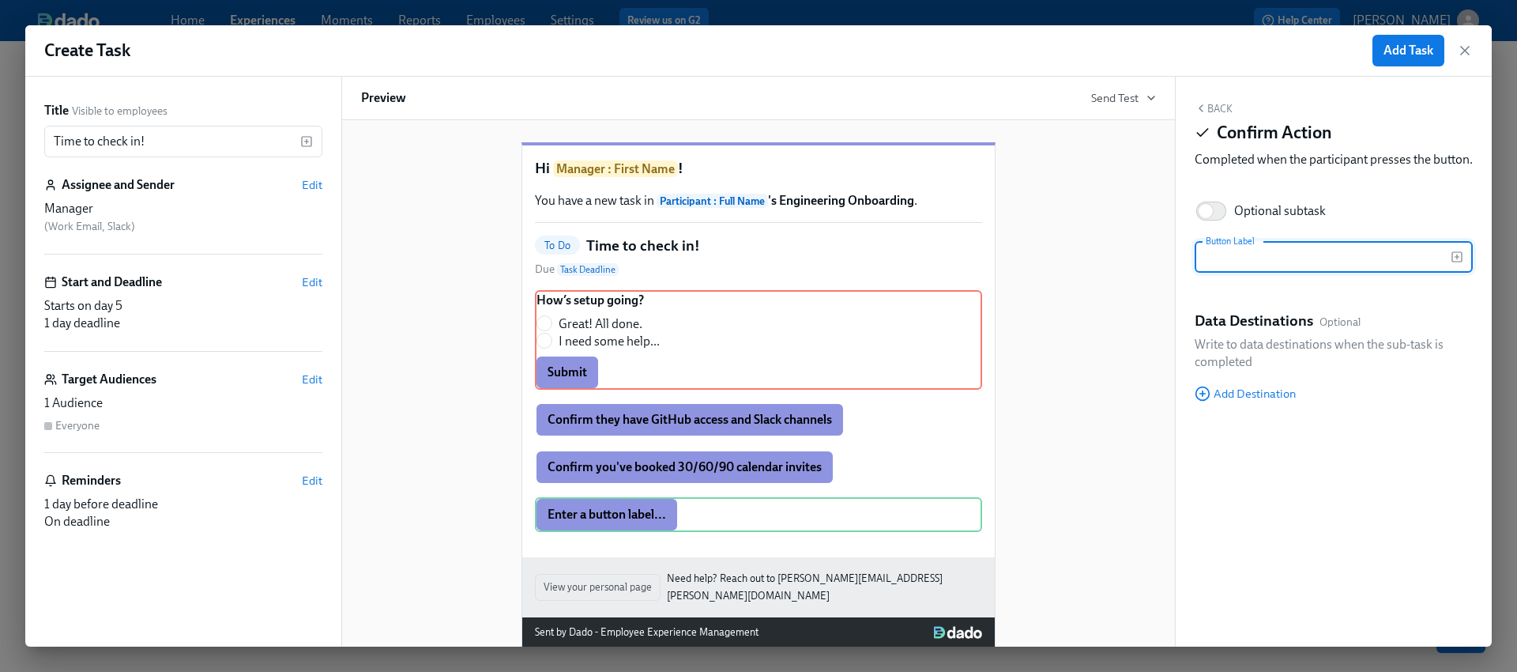
click at [1248, 273] on input "text" at bounding box center [1323, 257] width 256 height 32
drag, startPoint x: 1234, startPoint y: 273, endPoint x: 1201, endPoint y: 279, distance: 33.8
click at [1201, 273] on input "Make sure they’re scheduled for demo day!" at bounding box center [1323, 257] width 256 height 32
drag, startPoint x: 1260, startPoint y: 282, endPoint x: 1177, endPoint y: 279, distance: 83.0
click at [1177, 279] on div "Back Confirm Action Completed when the participant presses the button. Optional…" at bounding box center [1334, 362] width 316 height 570
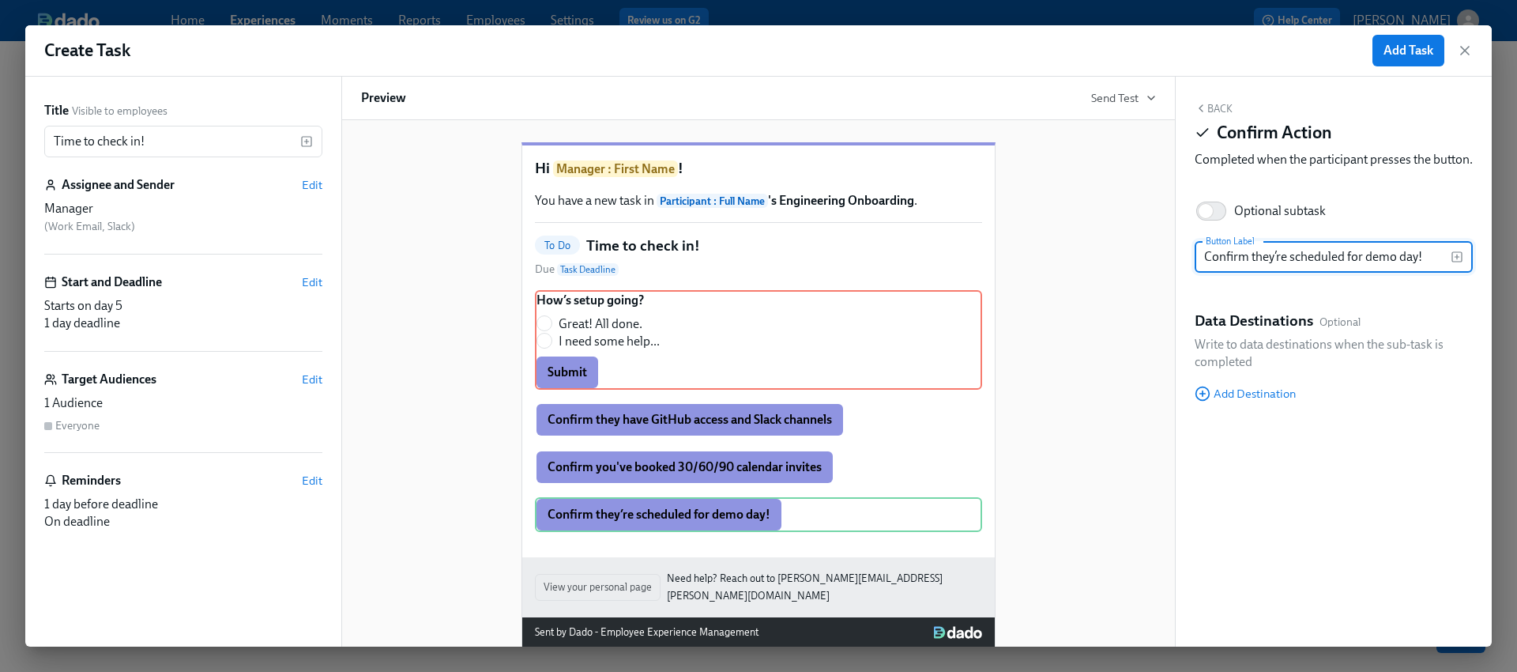
type input "Confirm they’re scheduled for demo day!"
click at [1064, 371] on div "Hi Manager : First Name ! You have a new task in Participant : Full Name 's Eng…" at bounding box center [758, 382] width 795 height 531
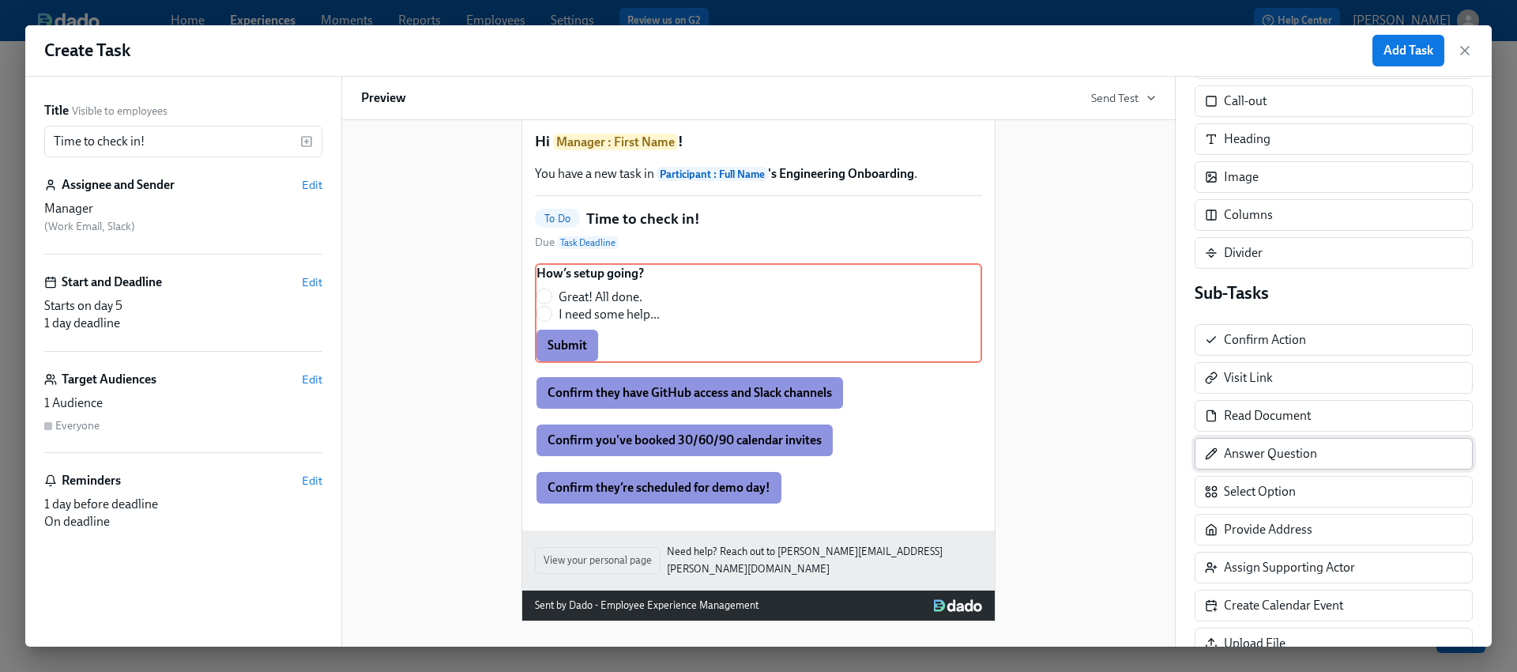
scroll to position [262, 0]
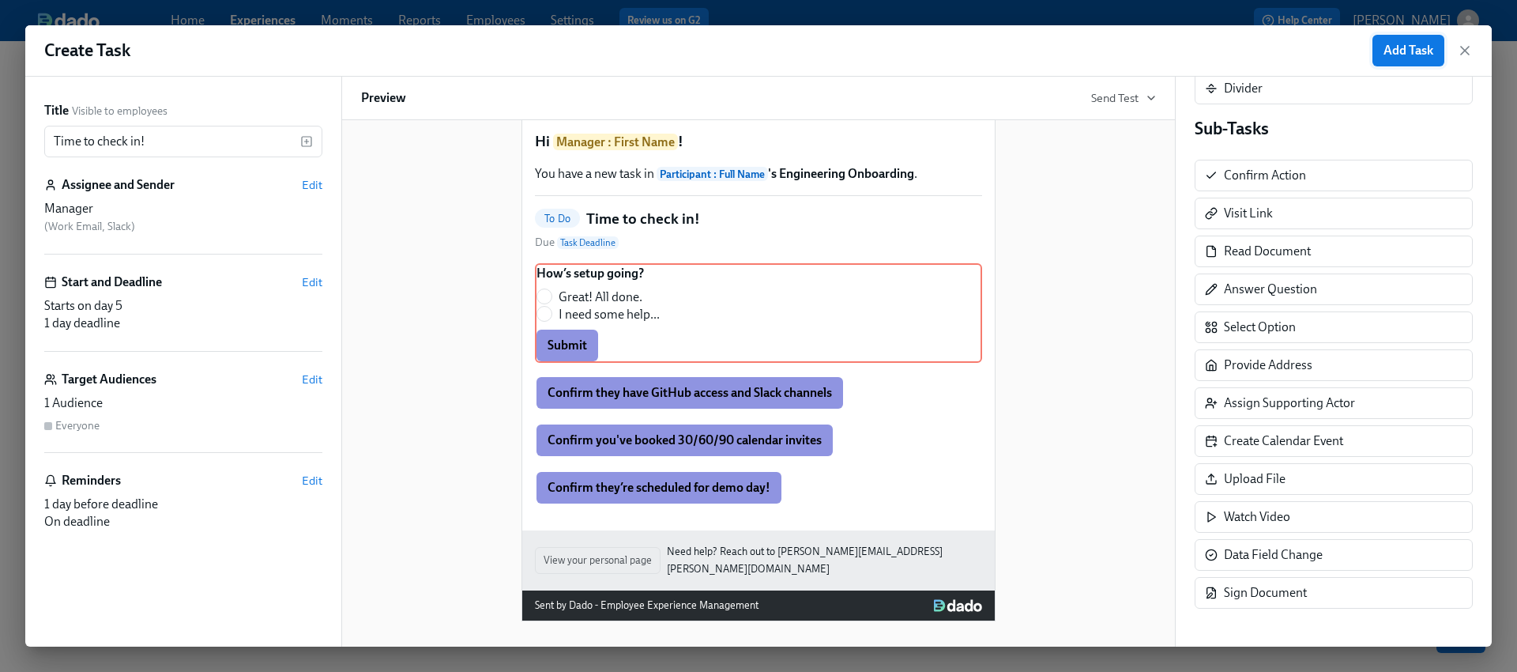
click at [1426, 52] on span "Add Task" at bounding box center [1409, 51] width 50 height 16
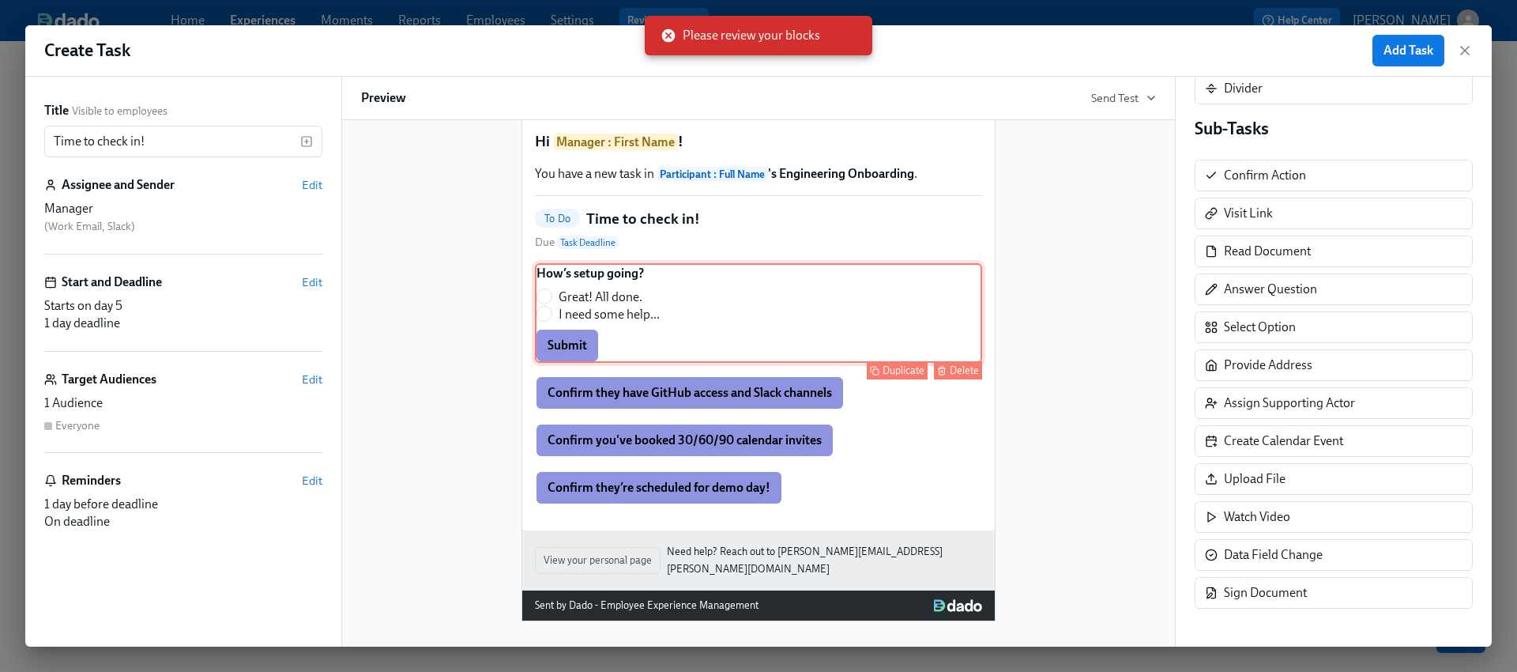
click at [861, 363] on div "How’s setup going? Great! All done. I need some help... Submit Duplicate Delete" at bounding box center [758, 313] width 447 height 100
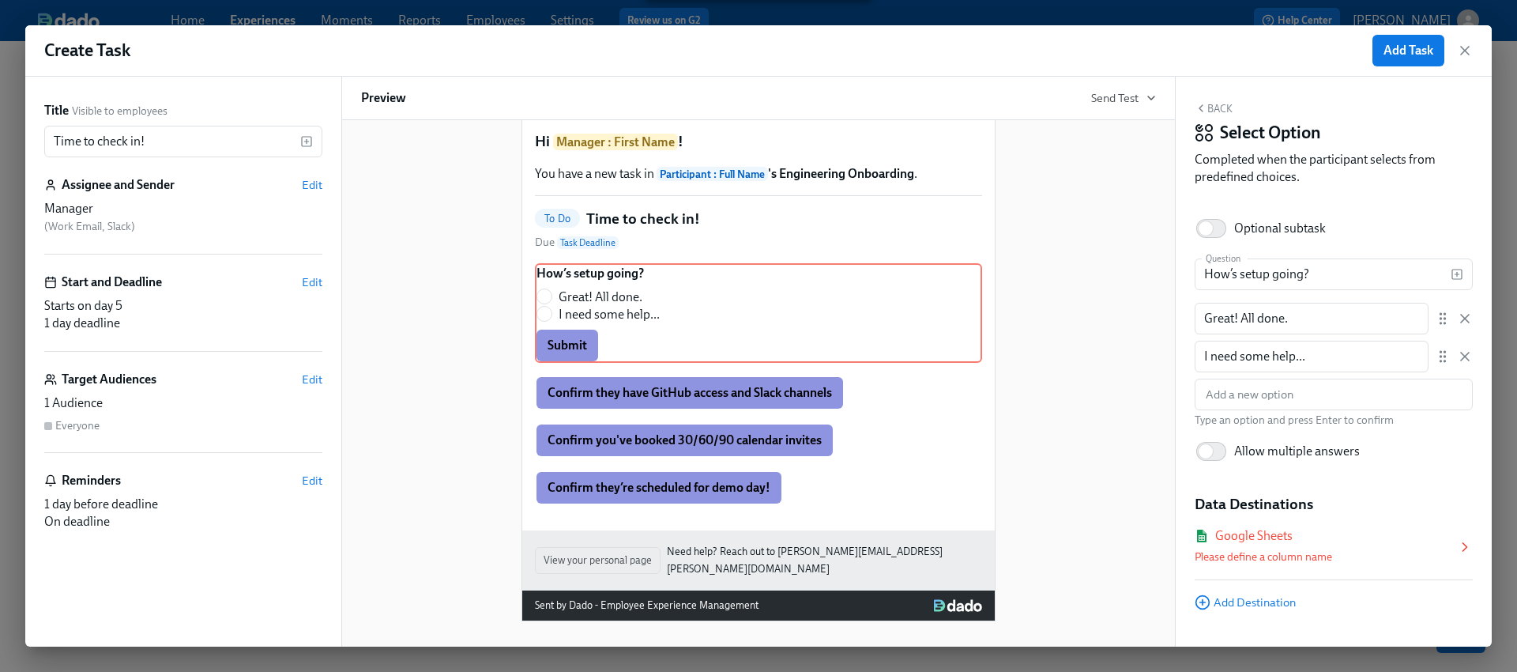
click at [1255, 560] on div "Please define a column name" at bounding box center [1326, 557] width 262 height 19
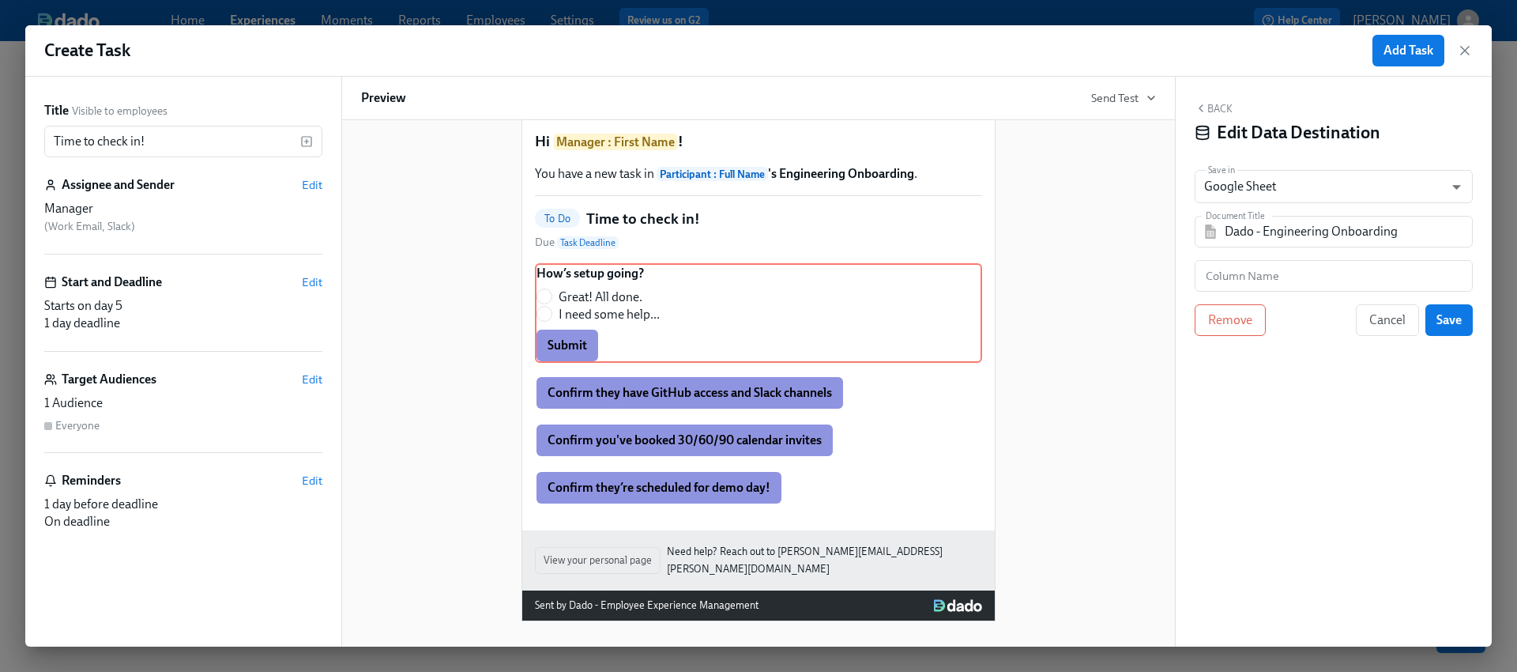
click at [1220, 104] on button "Back" at bounding box center [1214, 108] width 38 height 13
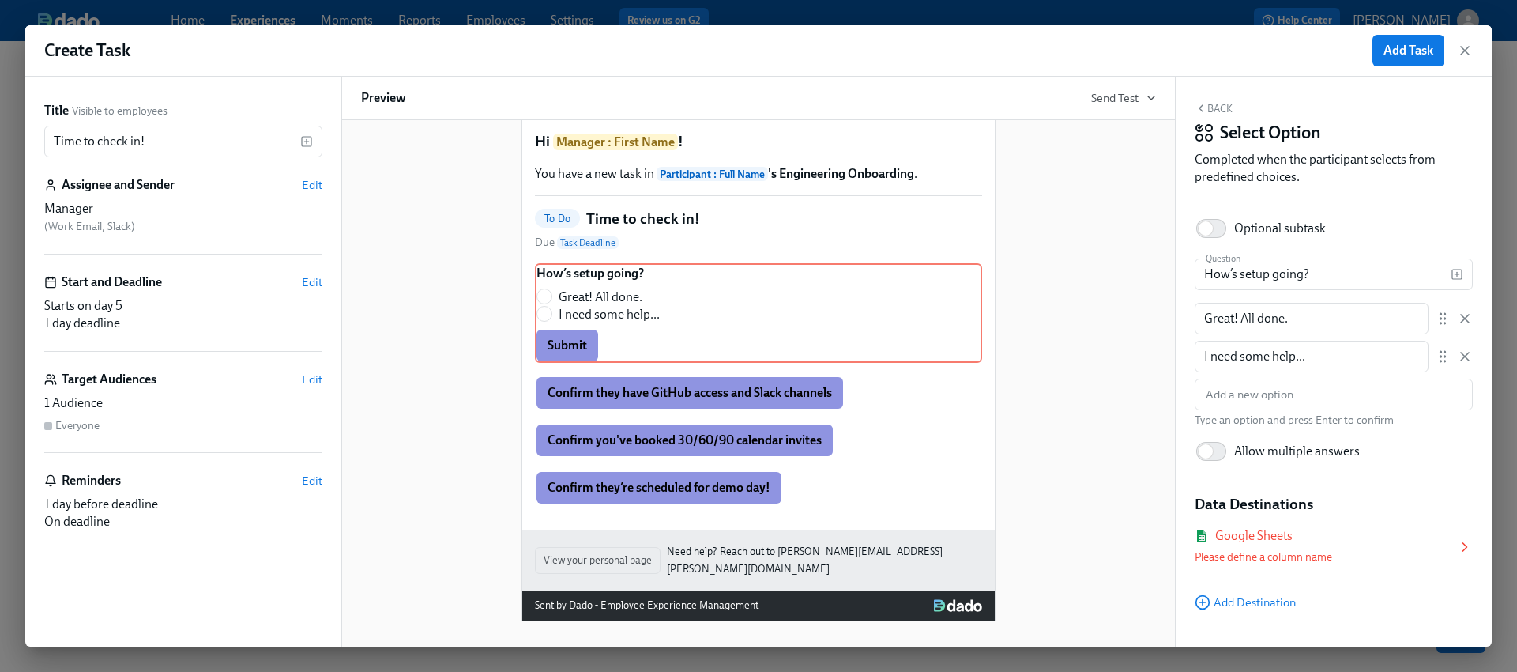
click at [1291, 545] on div "Google Sheets Please define a column name" at bounding box center [1326, 547] width 262 height 40
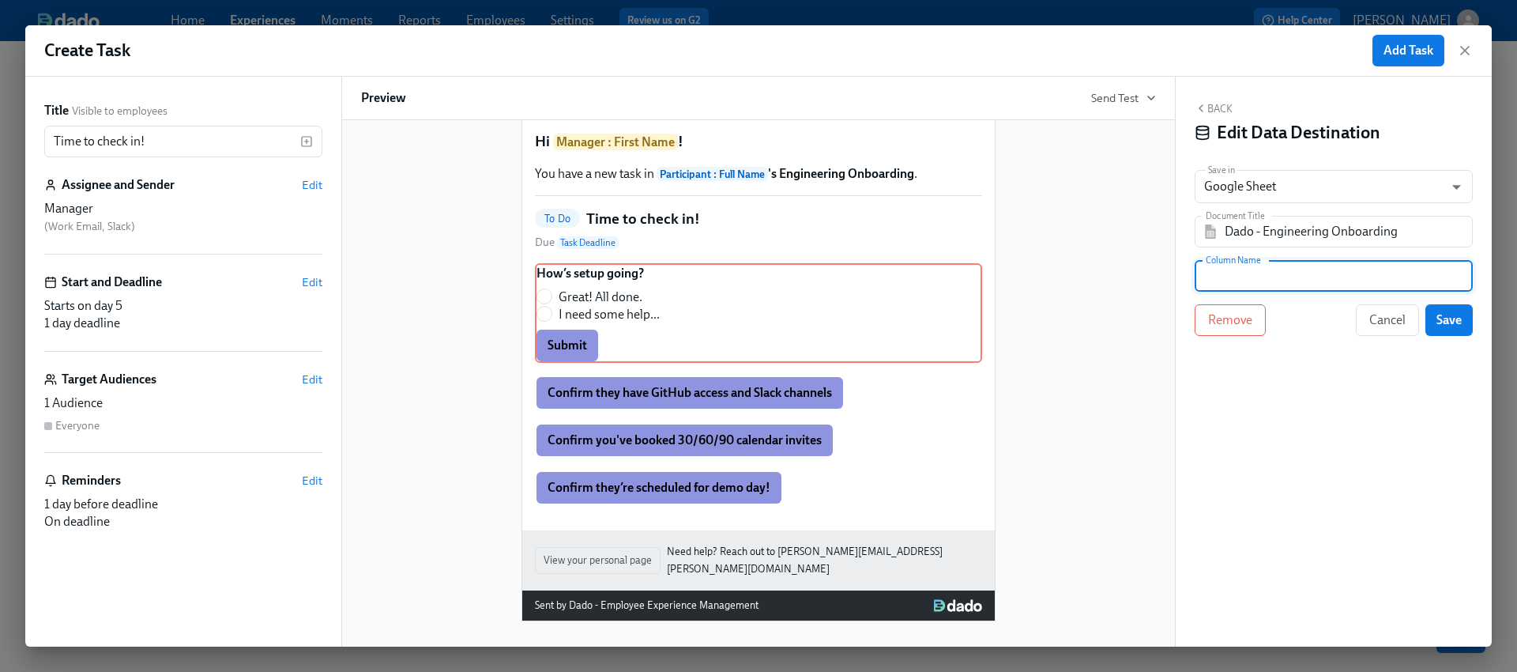
click at [1272, 277] on input "text" at bounding box center [1334, 276] width 278 height 32
type input "Setup"
click at [1453, 312] on span "Save" at bounding box center [1449, 320] width 25 height 16
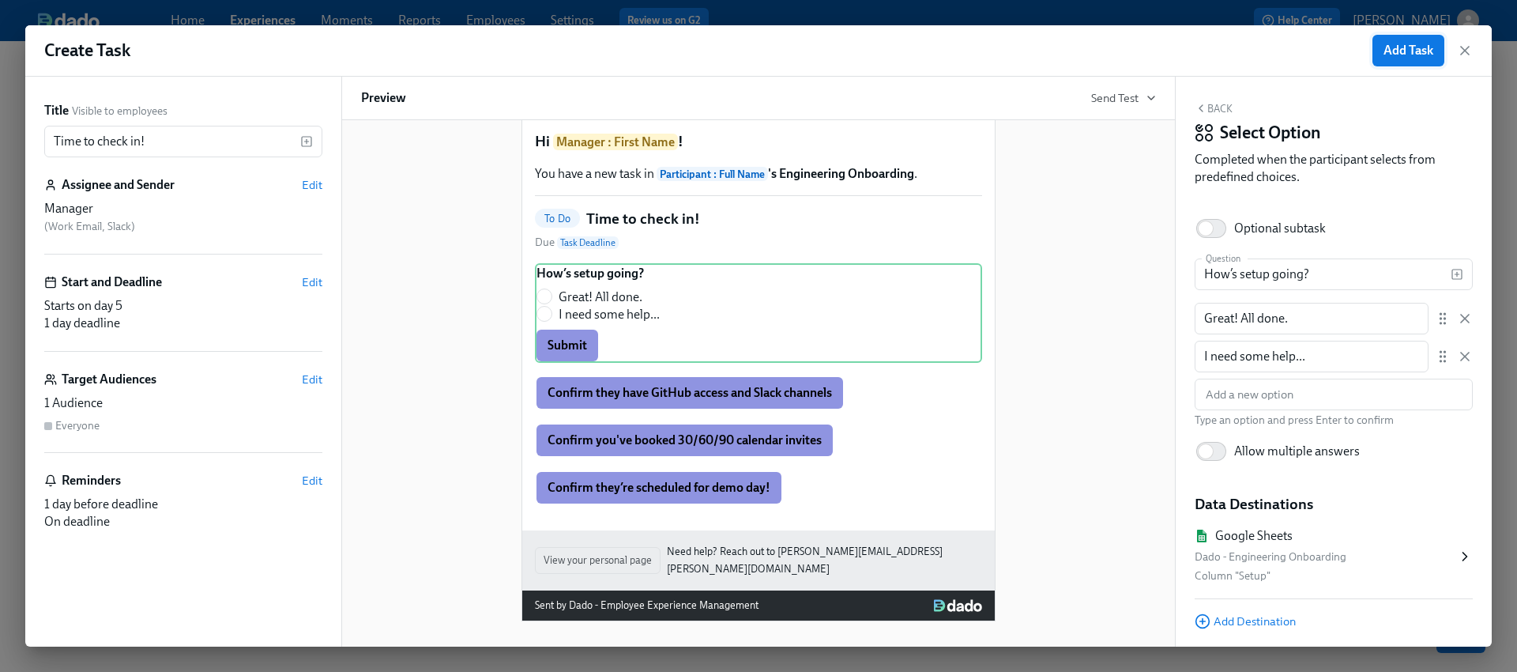
click at [1411, 48] on span "Add Task" at bounding box center [1409, 51] width 50 height 16
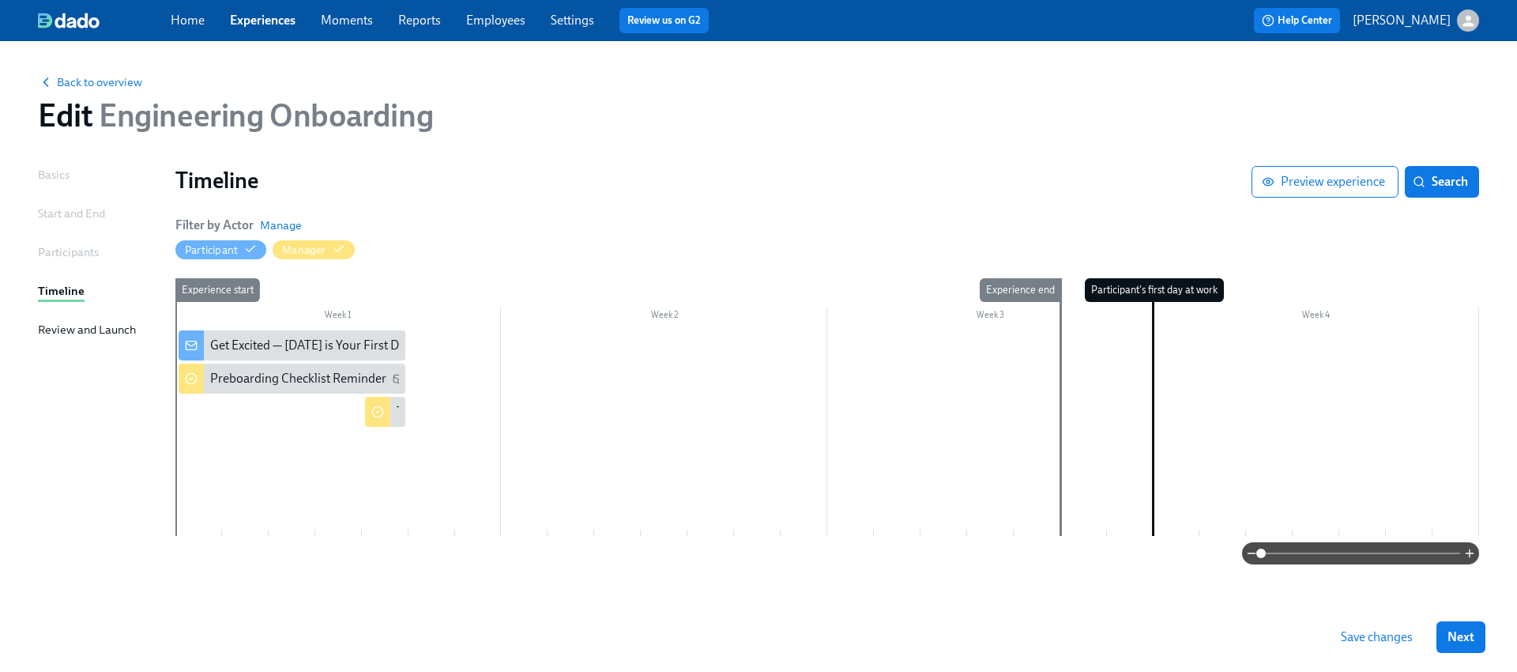
click at [722, 465] on div at bounding box center [827, 432] width 1304 height 205
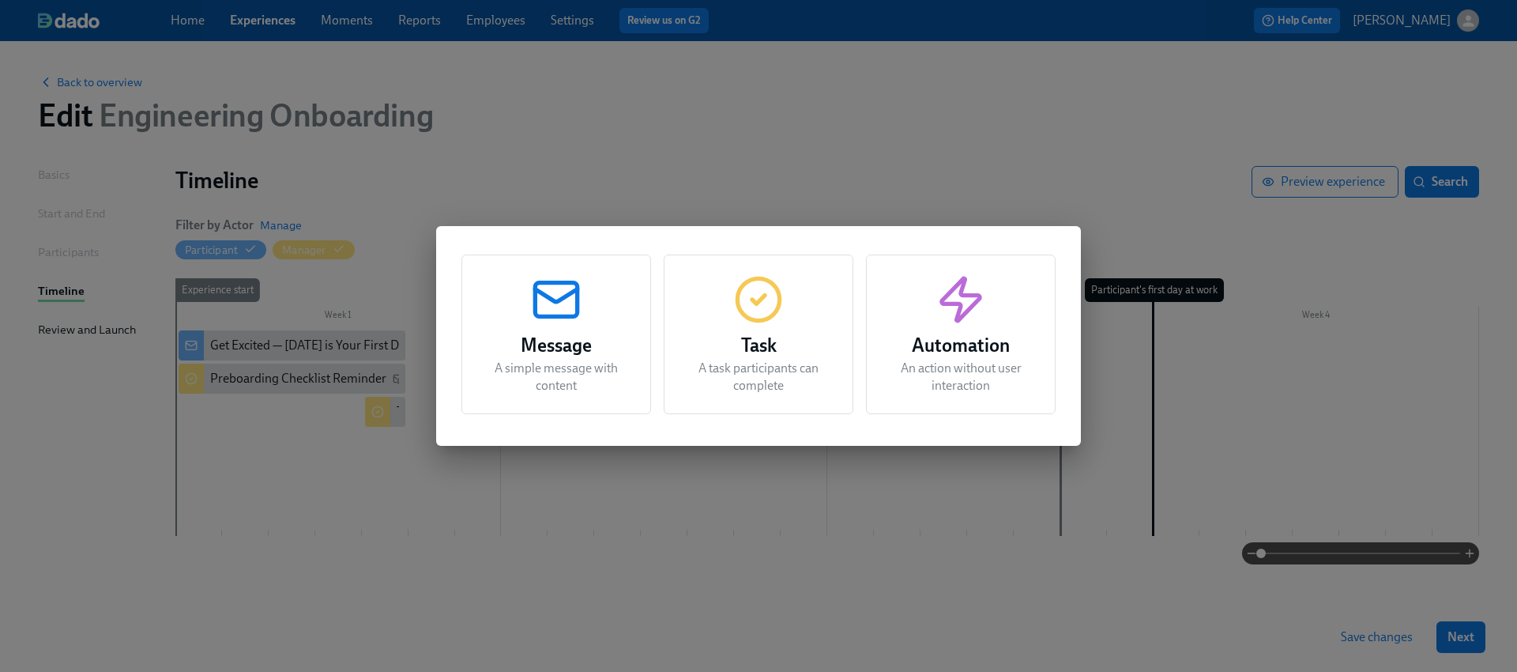
click at [703, 505] on div "Message A simple message with content Task A task participants can complete Aut…" at bounding box center [758, 336] width 1517 height 672
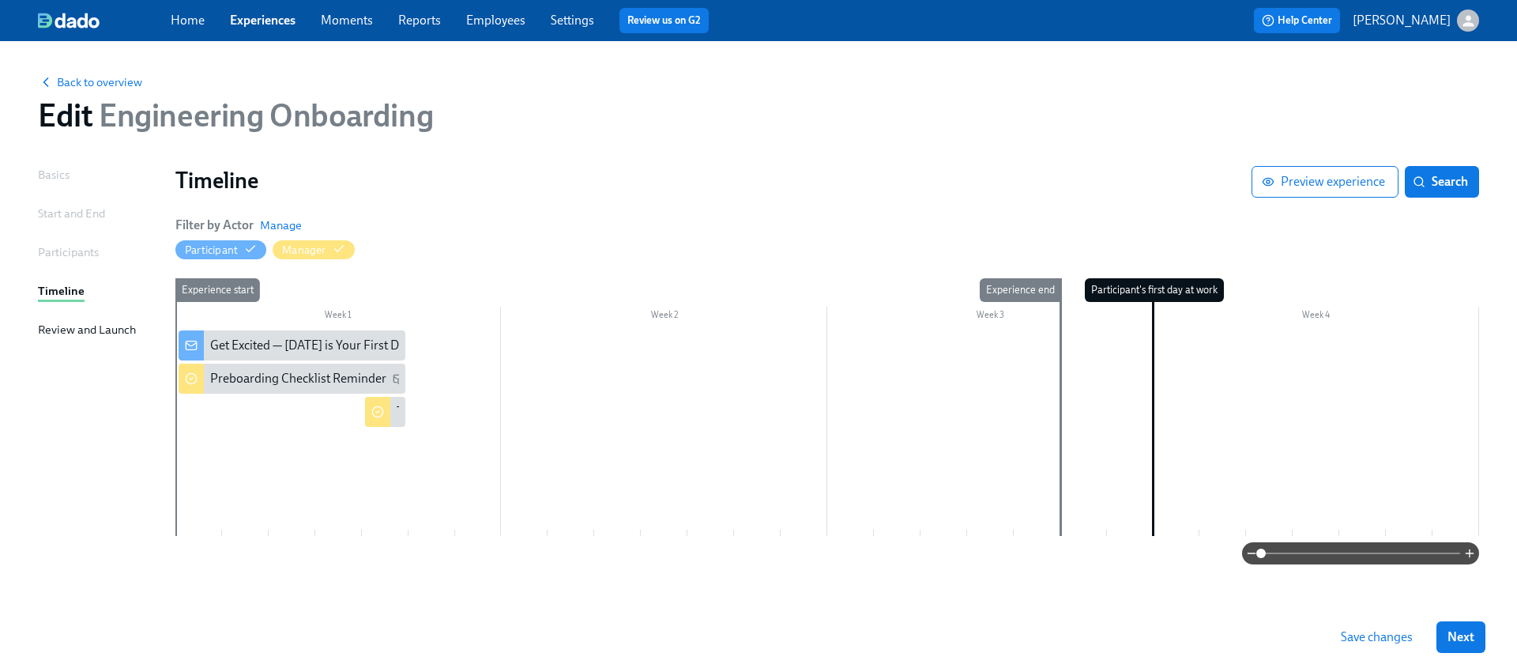
click at [516, 438] on div at bounding box center [827, 432] width 1304 height 205
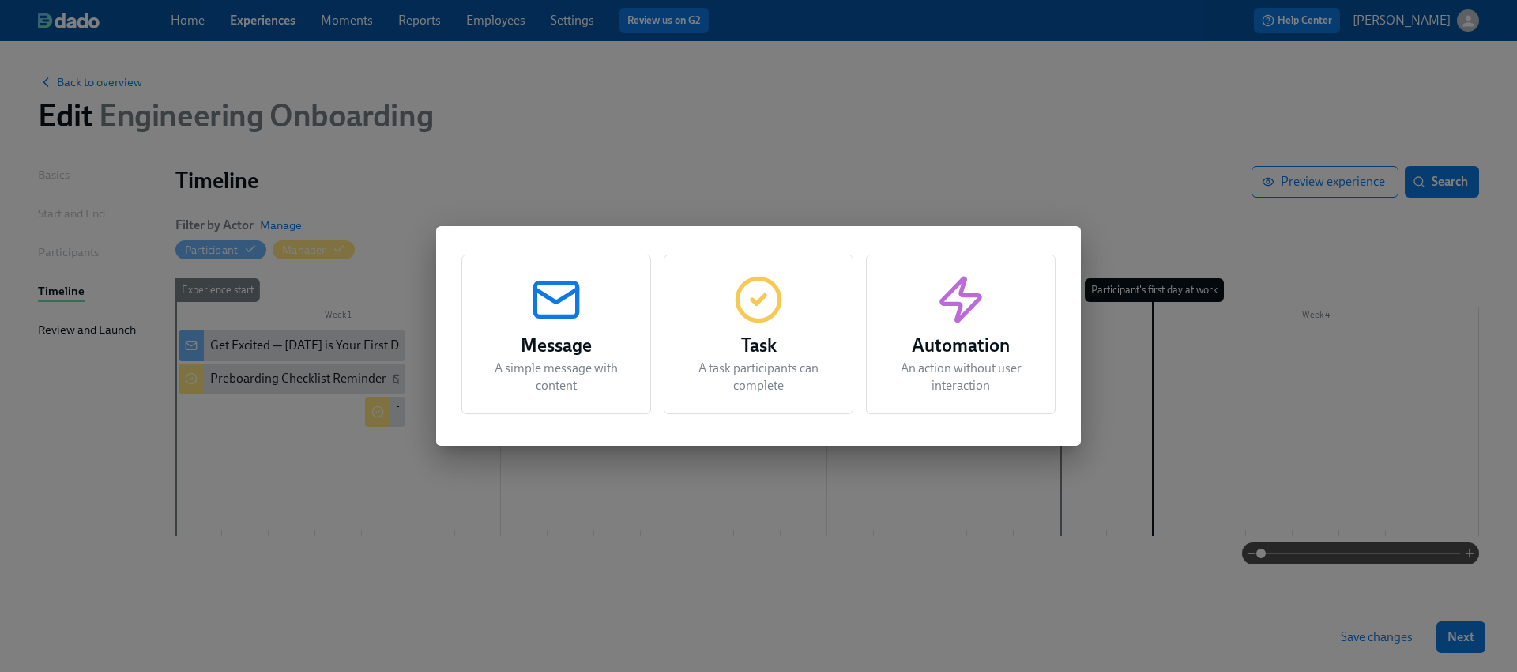
click at [488, 501] on div "Message A simple message with content Task A task participants can complete Aut…" at bounding box center [758, 336] width 1517 height 672
